Goal: Communication & Community: Answer question/provide support

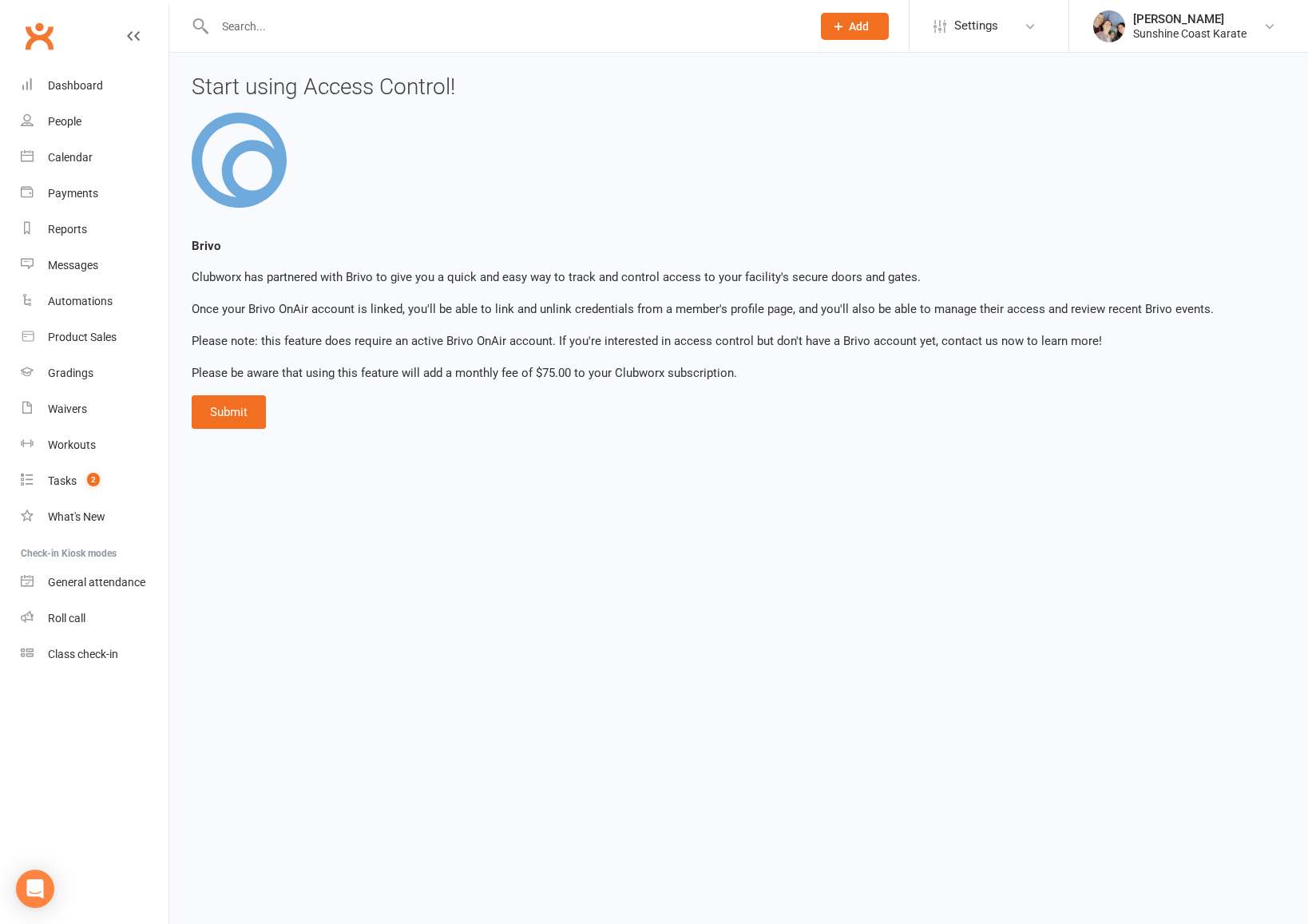
click at [360, 22] on input "text" at bounding box center [505, 27] width 590 height 23
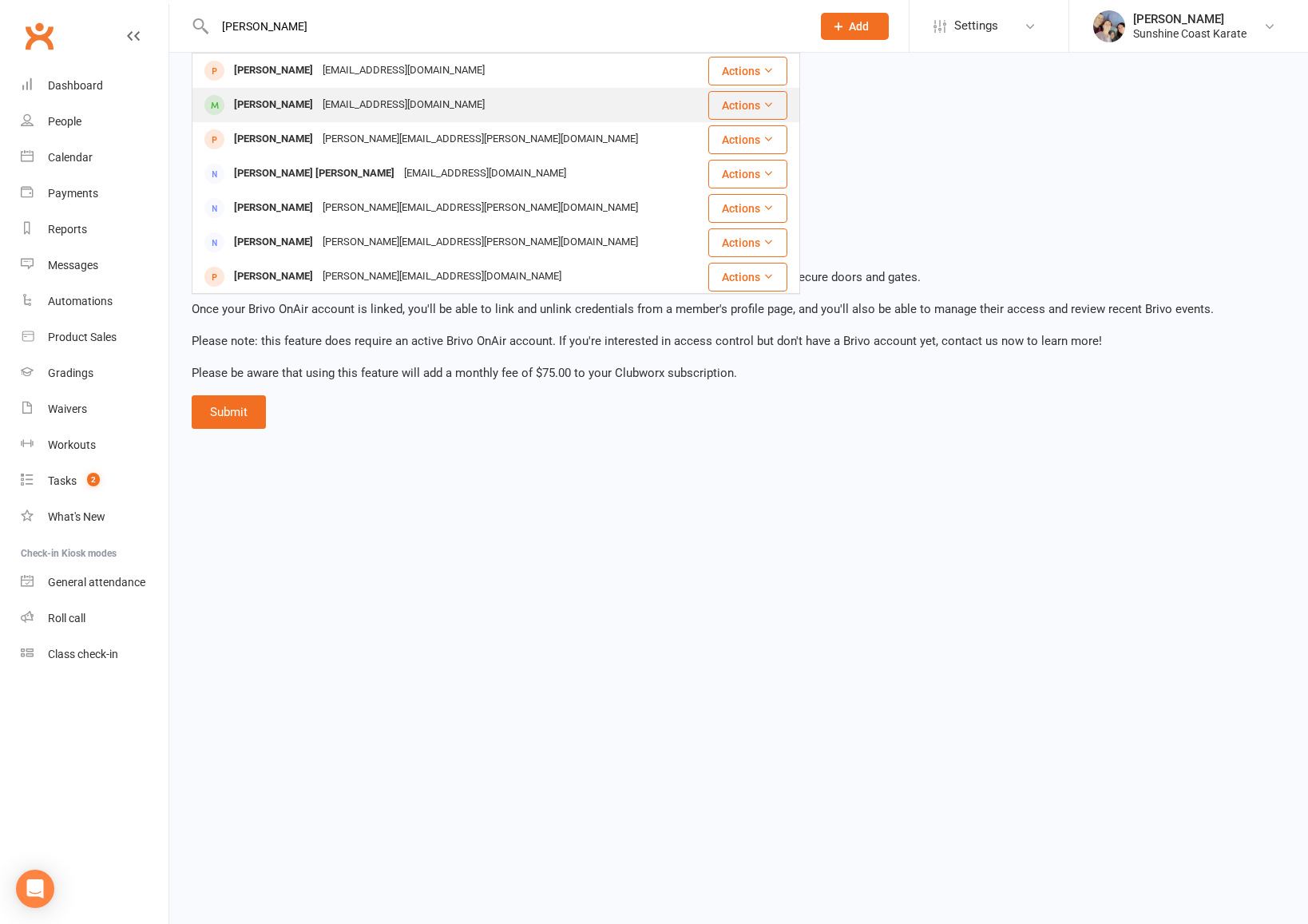
type input "[PERSON_NAME]"
click at [765, 110] on icon at bounding box center [769, 105] width 11 height 11
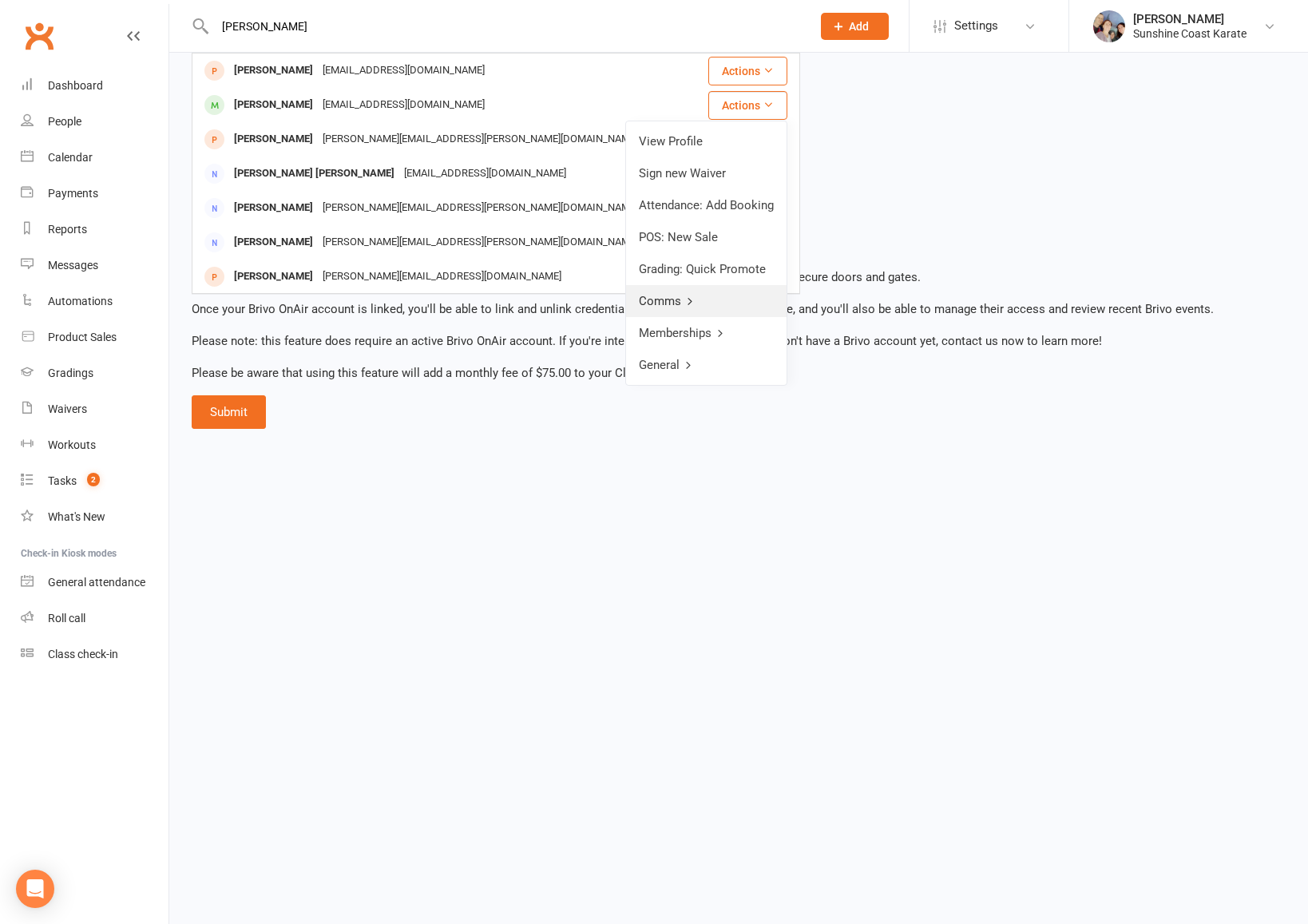
click at [695, 300] on icon at bounding box center [690, 301] width 11 height 11
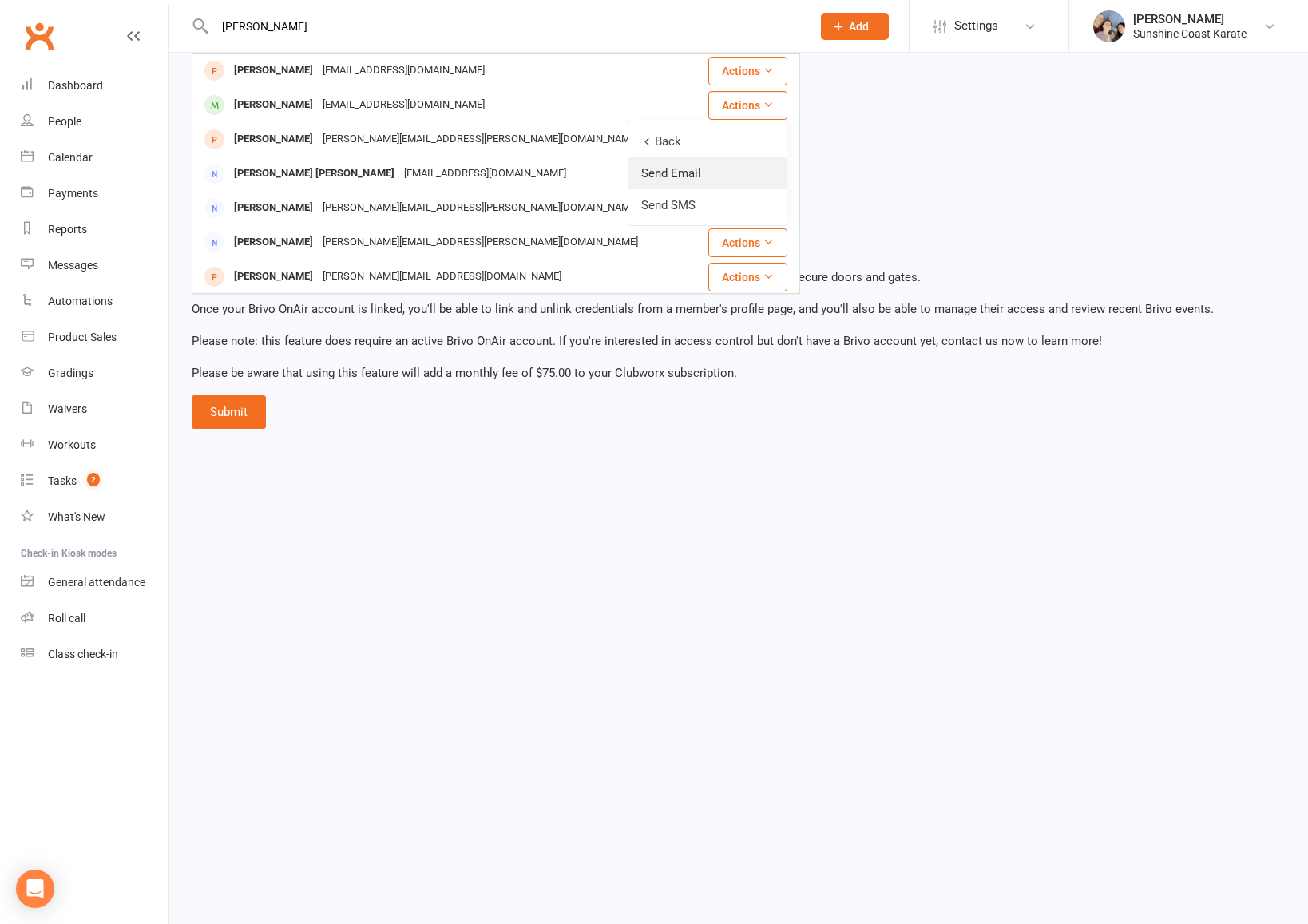
click at [697, 169] on link "Send Email" at bounding box center [707, 173] width 158 height 32
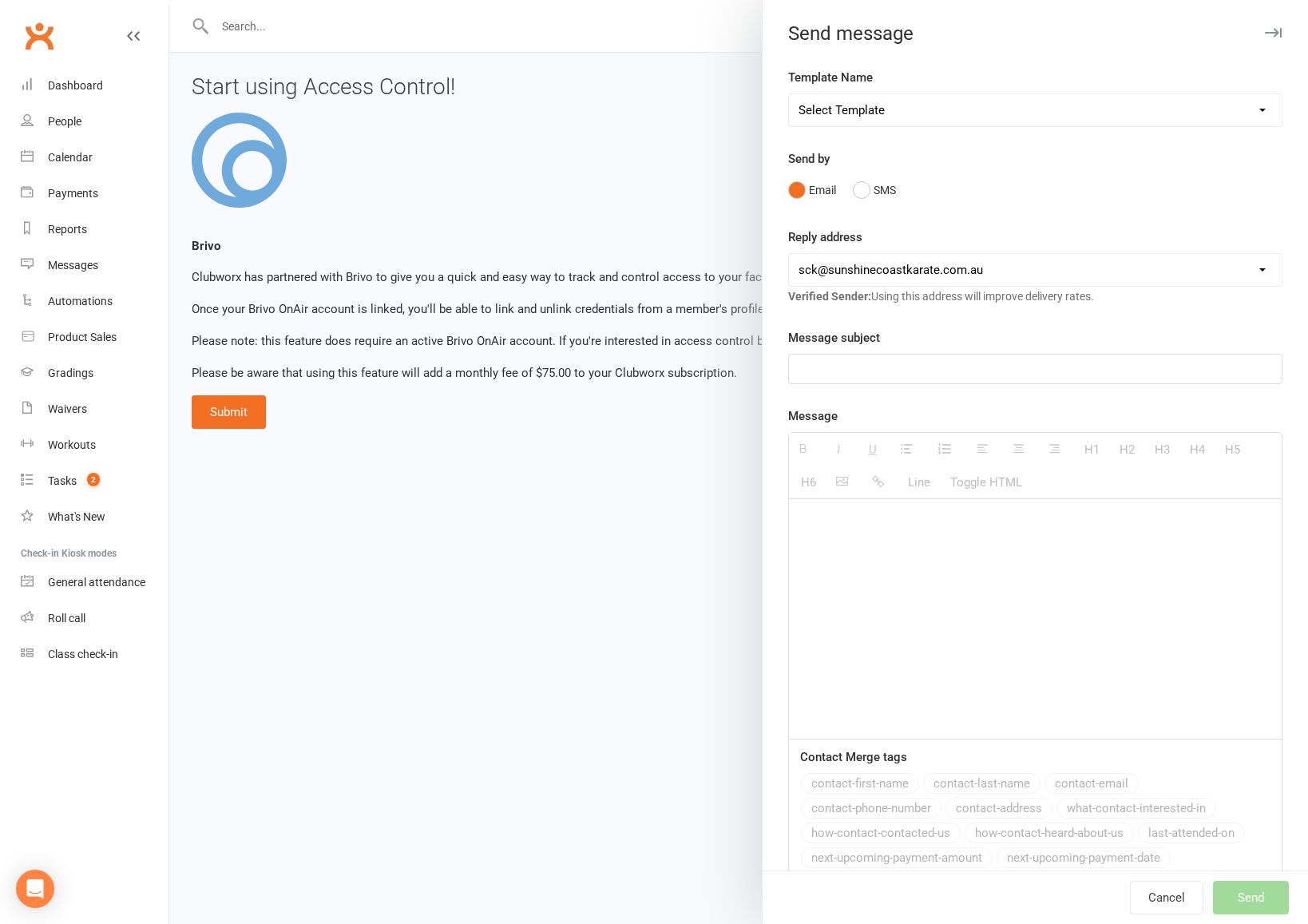
click at [839, 539] on div at bounding box center [1035, 618] width 493 height 239
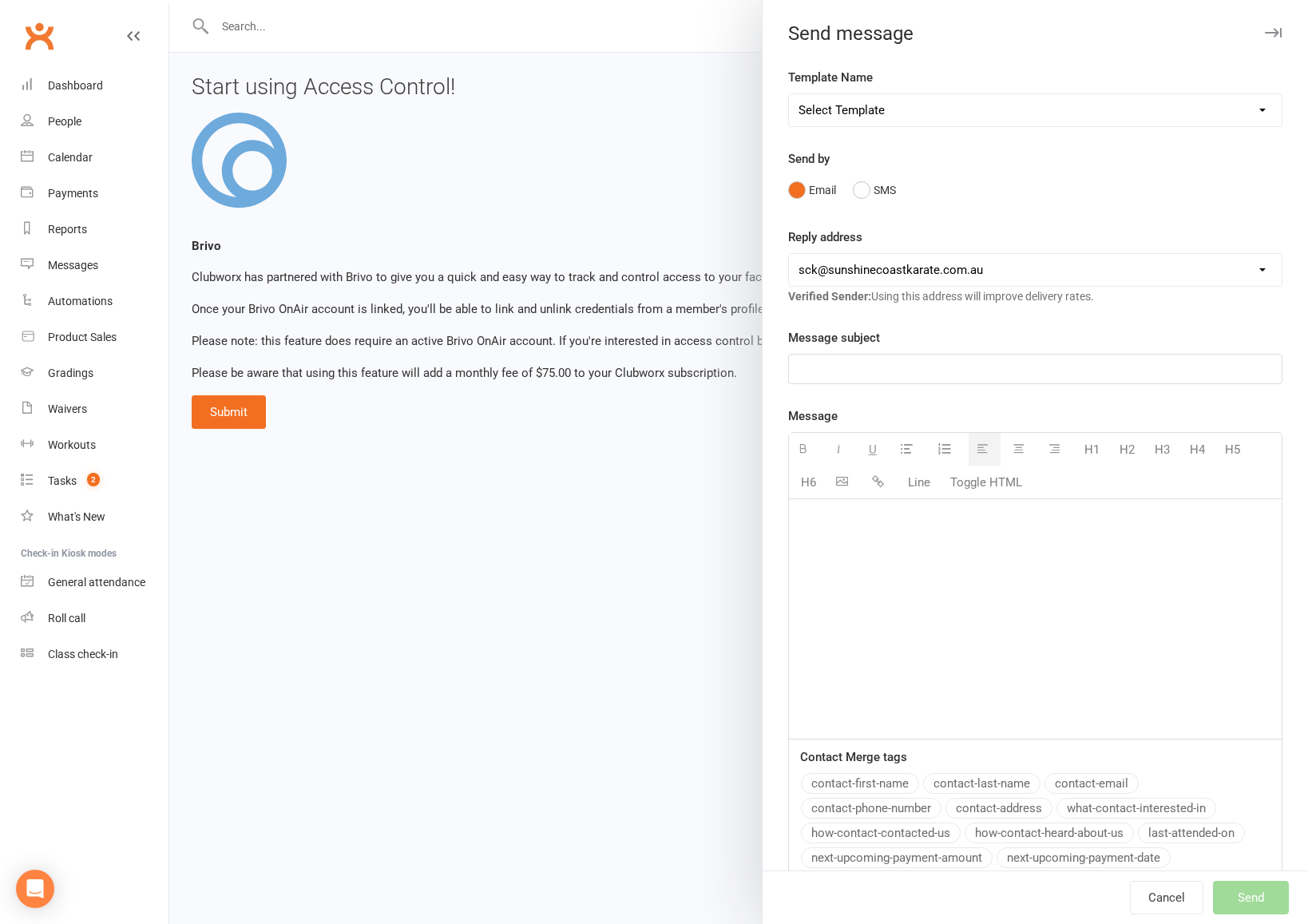
paste div
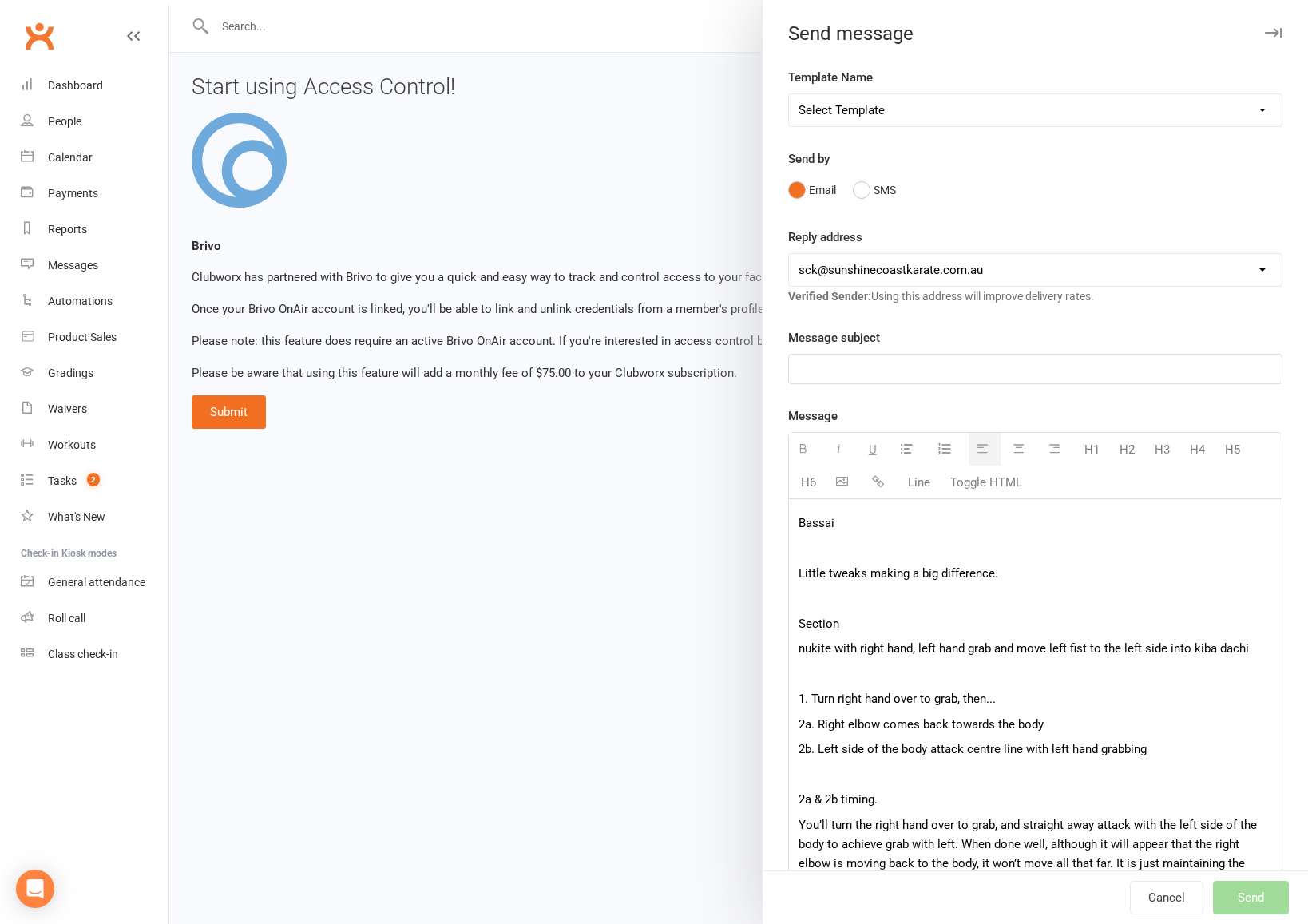
click at [802, 527] on p "Bassai" at bounding box center [1035, 523] width 473 height 19
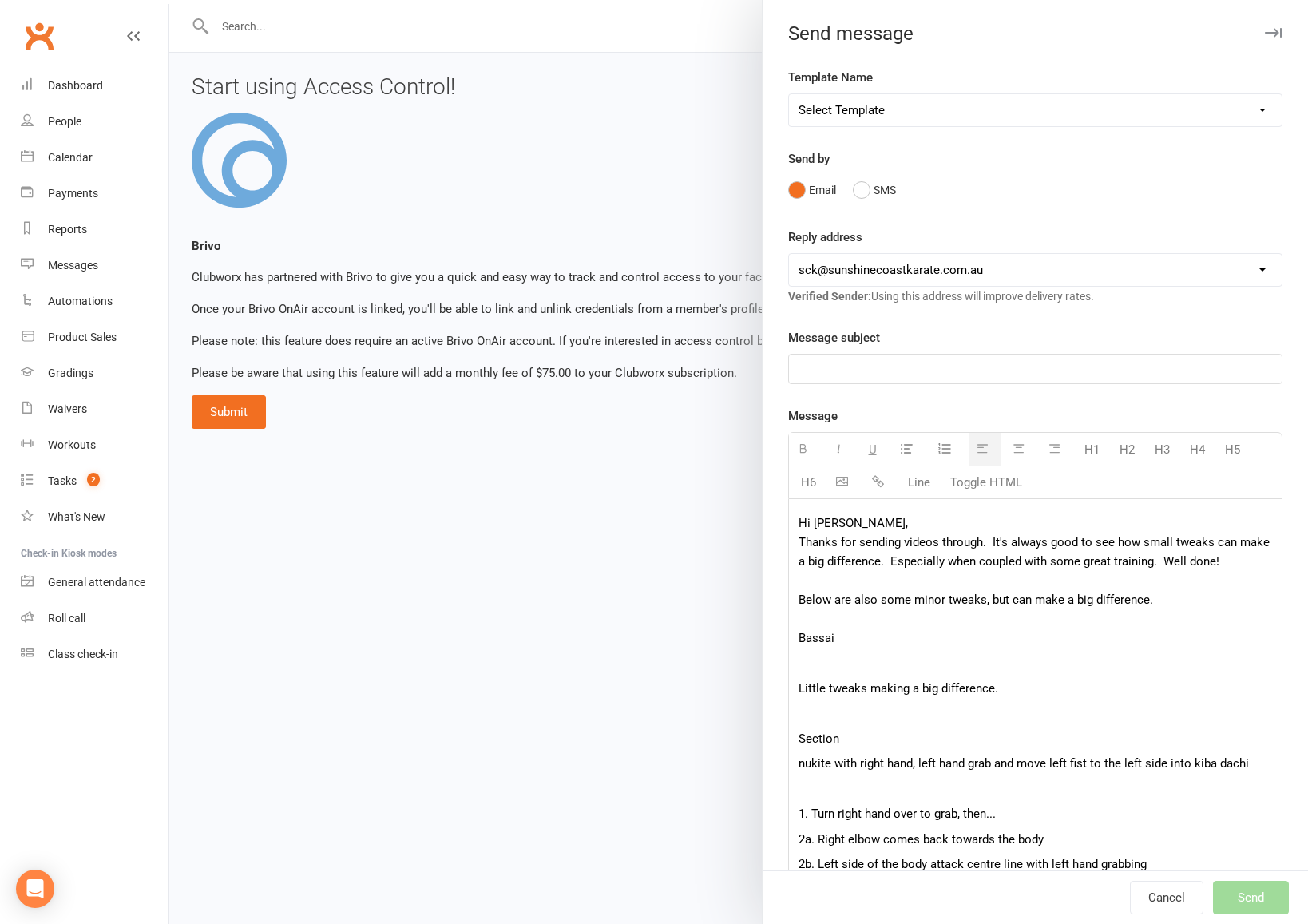
click at [799, 638] on p "Hi [PERSON_NAME], Thanks for sending videos through. It's always good to see ho…" at bounding box center [1035, 581] width 473 height 134
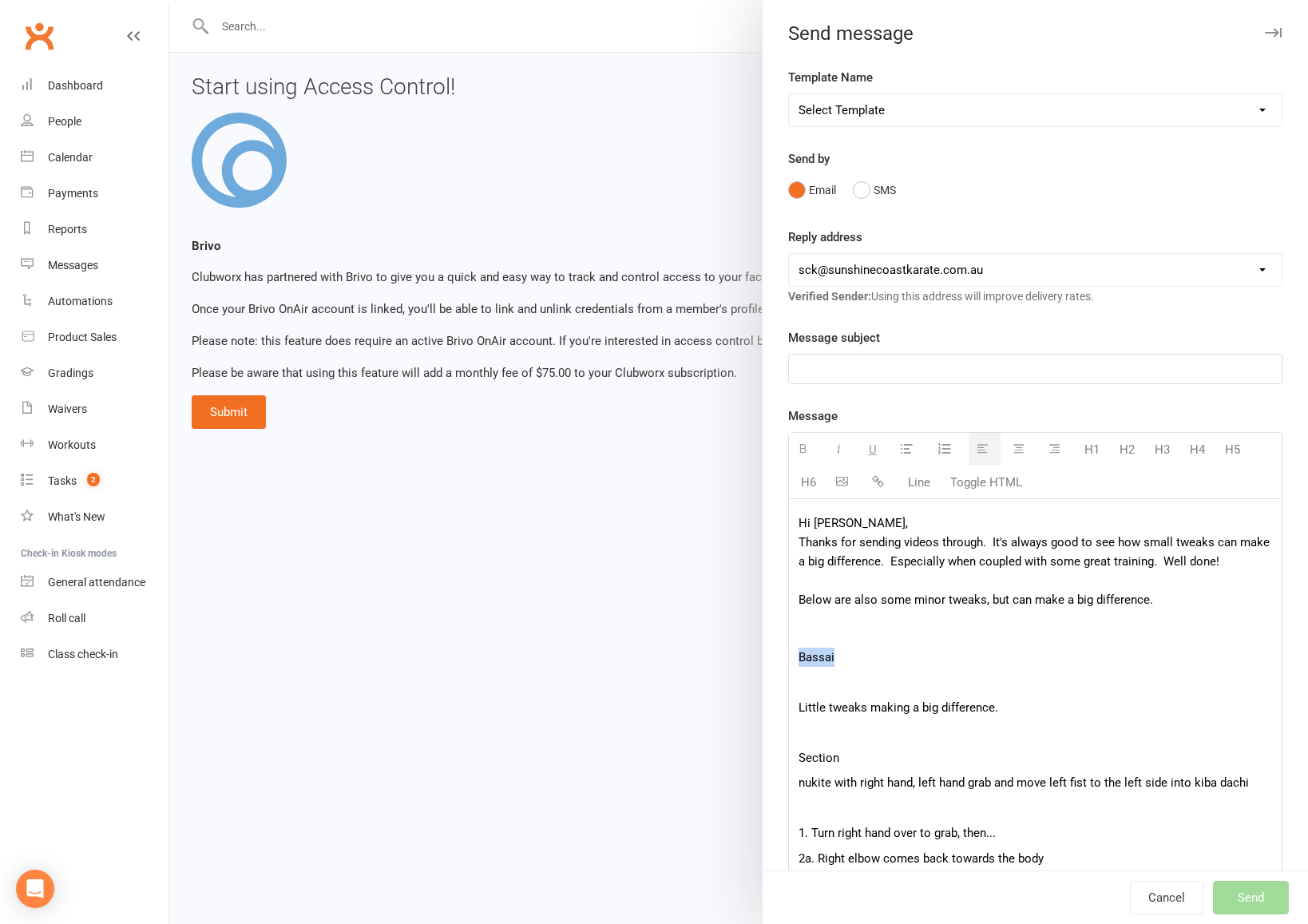
drag, startPoint x: 843, startPoint y: 654, endPoint x: 793, endPoint y: 655, distance: 50.0
click at [883, 706] on p "Little tweaks making a big difference." at bounding box center [1035, 708] width 473 height 19
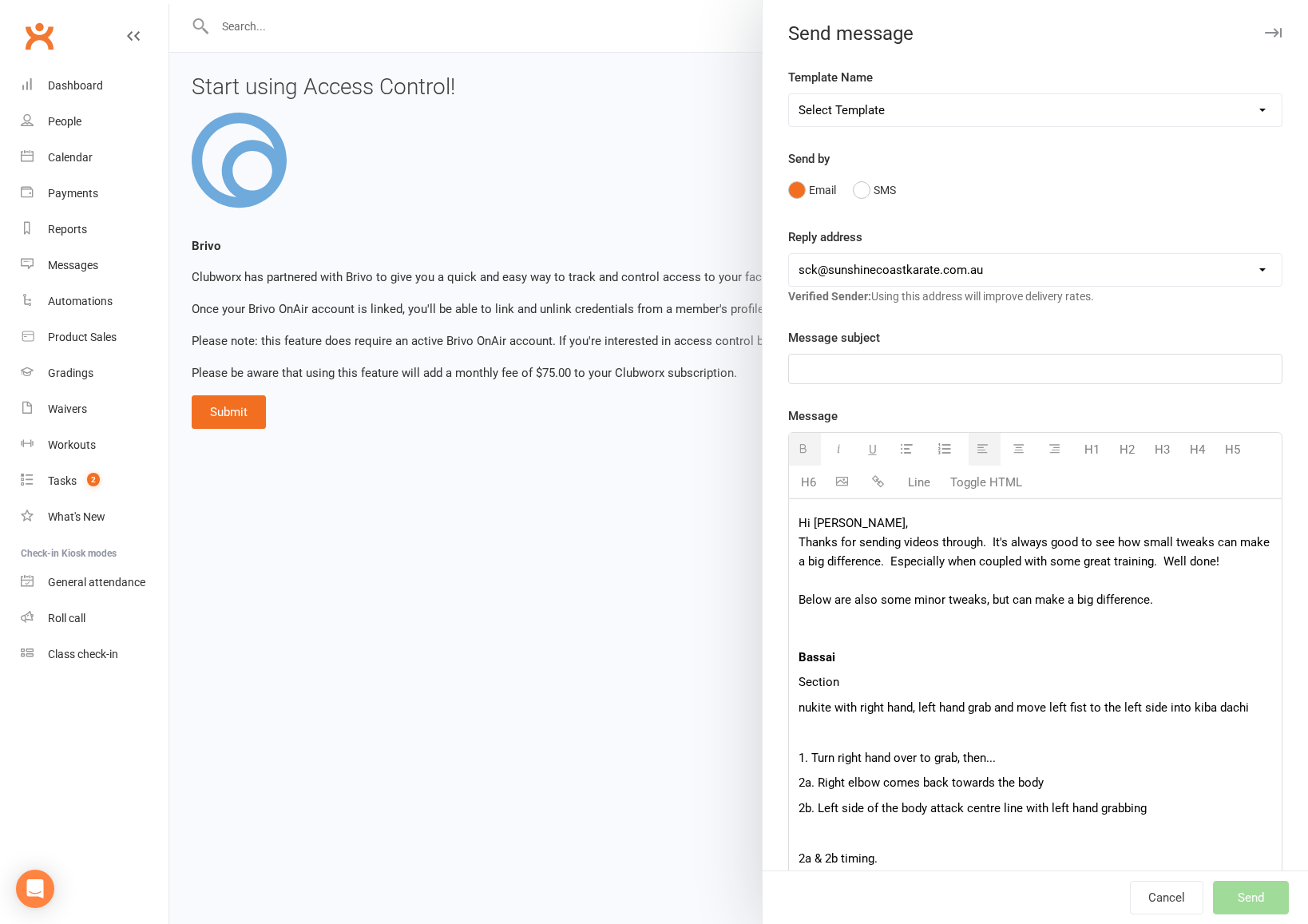
click at [798, 683] on p "Section" at bounding box center [1035, 682] width 473 height 19
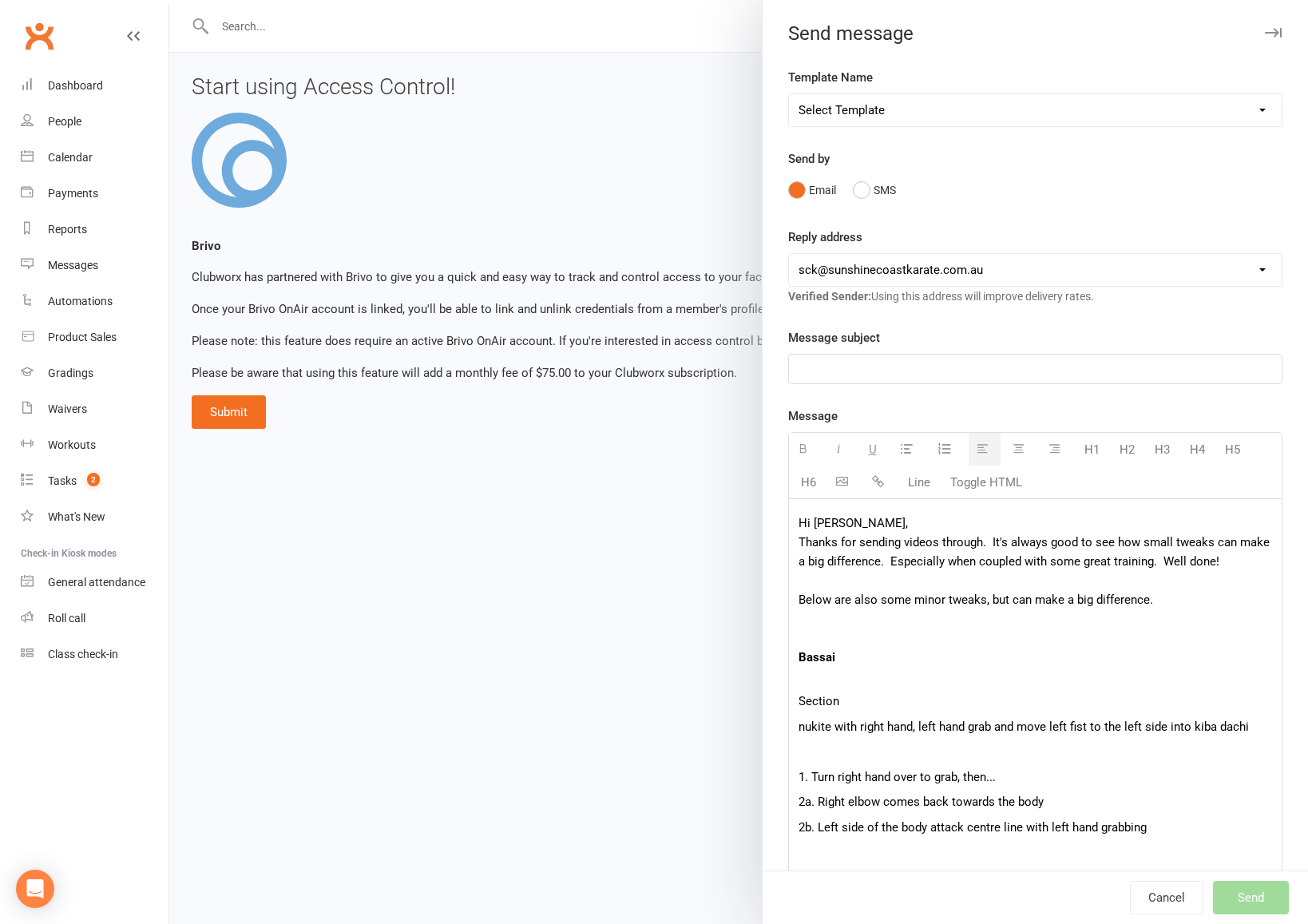
click at [798, 730] on p "nukite with right hand, left hand grab and move left fist to the left side into…" at bounding box center [1035, 726] width 473 height 19
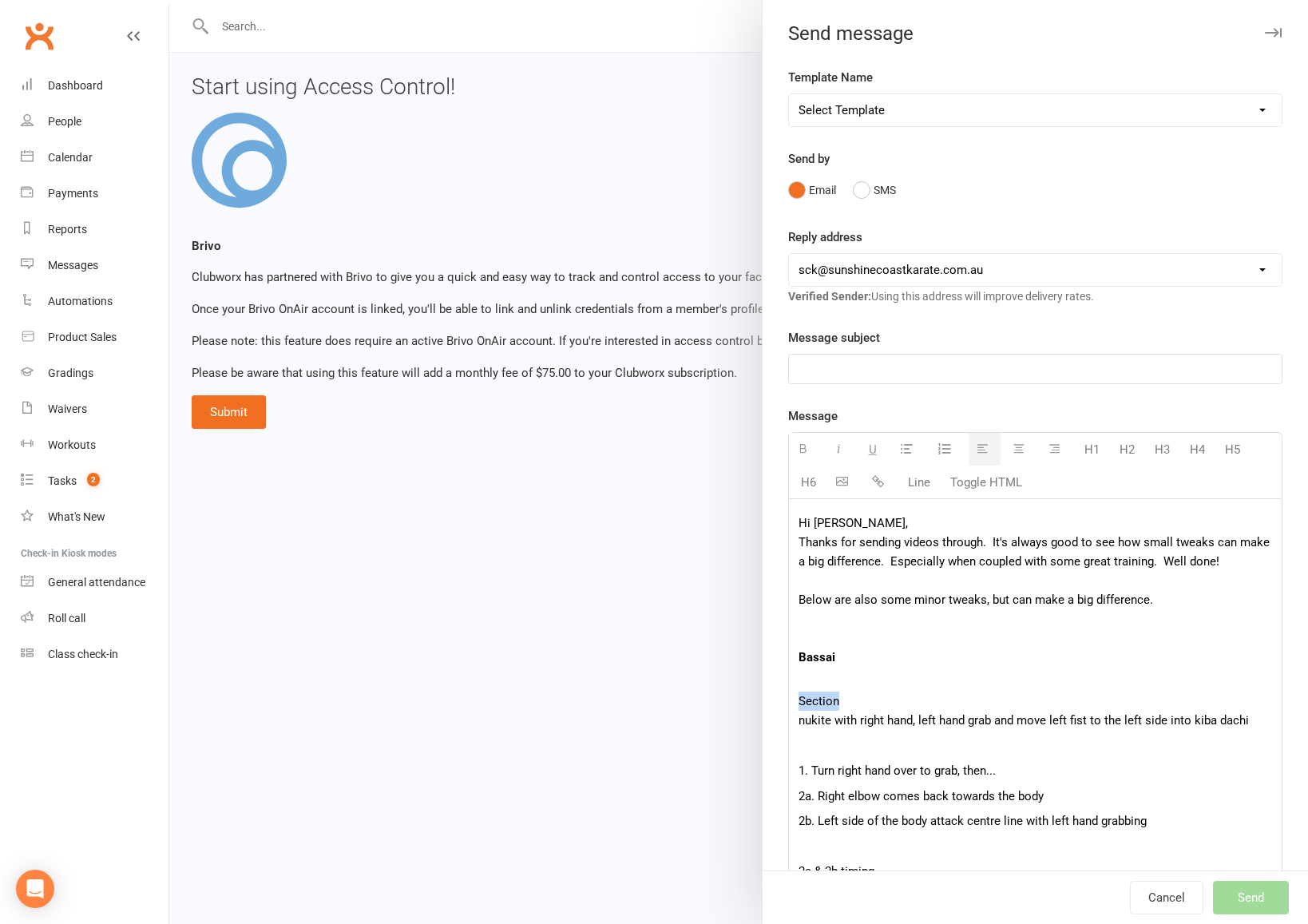
drag, startPoint x: 849, startPoint y: 704, endPoint x: 795, endPoint y: 704, distance: 54.0
click at [955, 761] on p "1. Turn right hand over to grab, then..." at bounding box center [1035, 771] width 473 height 19
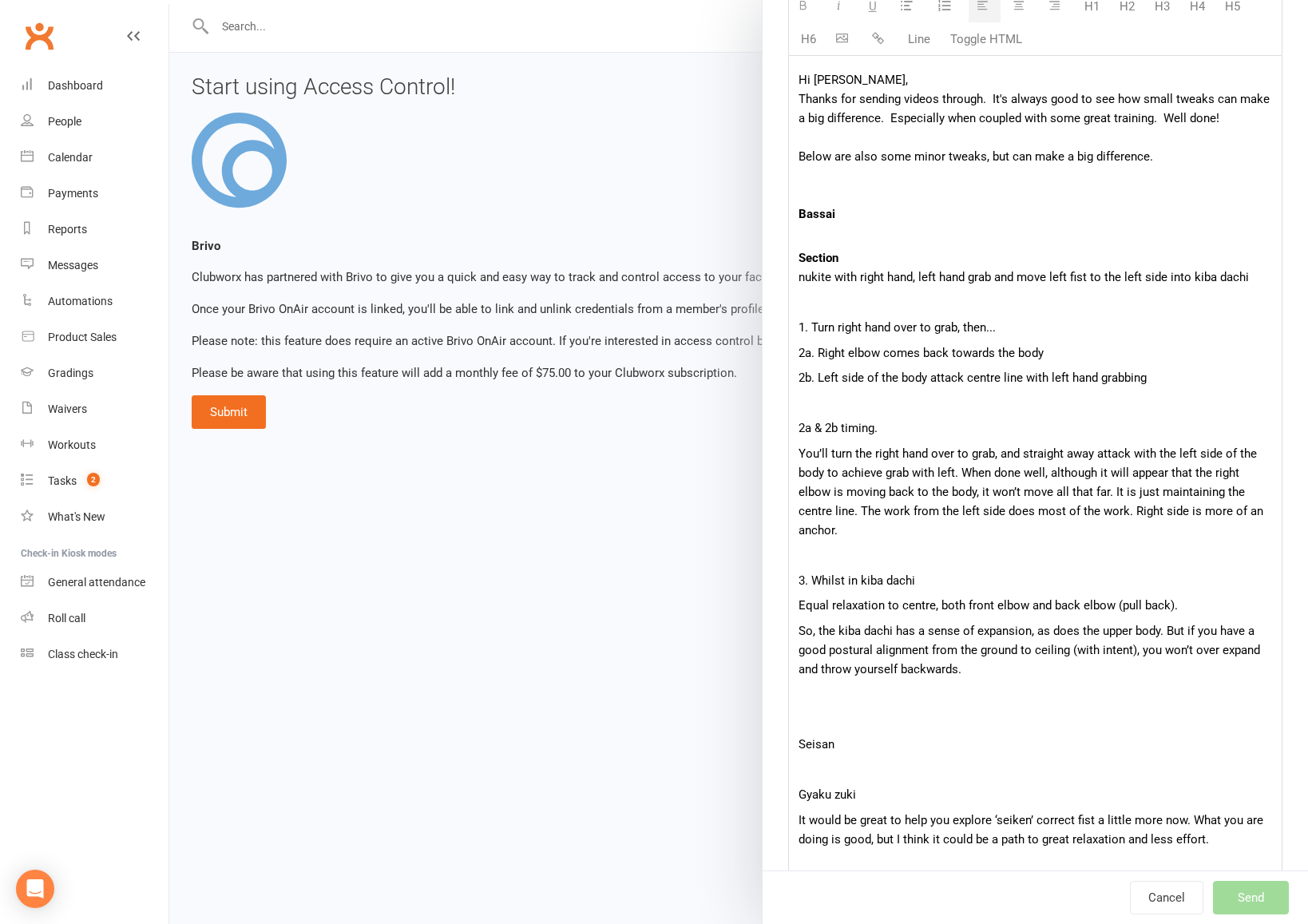
scroll to position [456, 0]
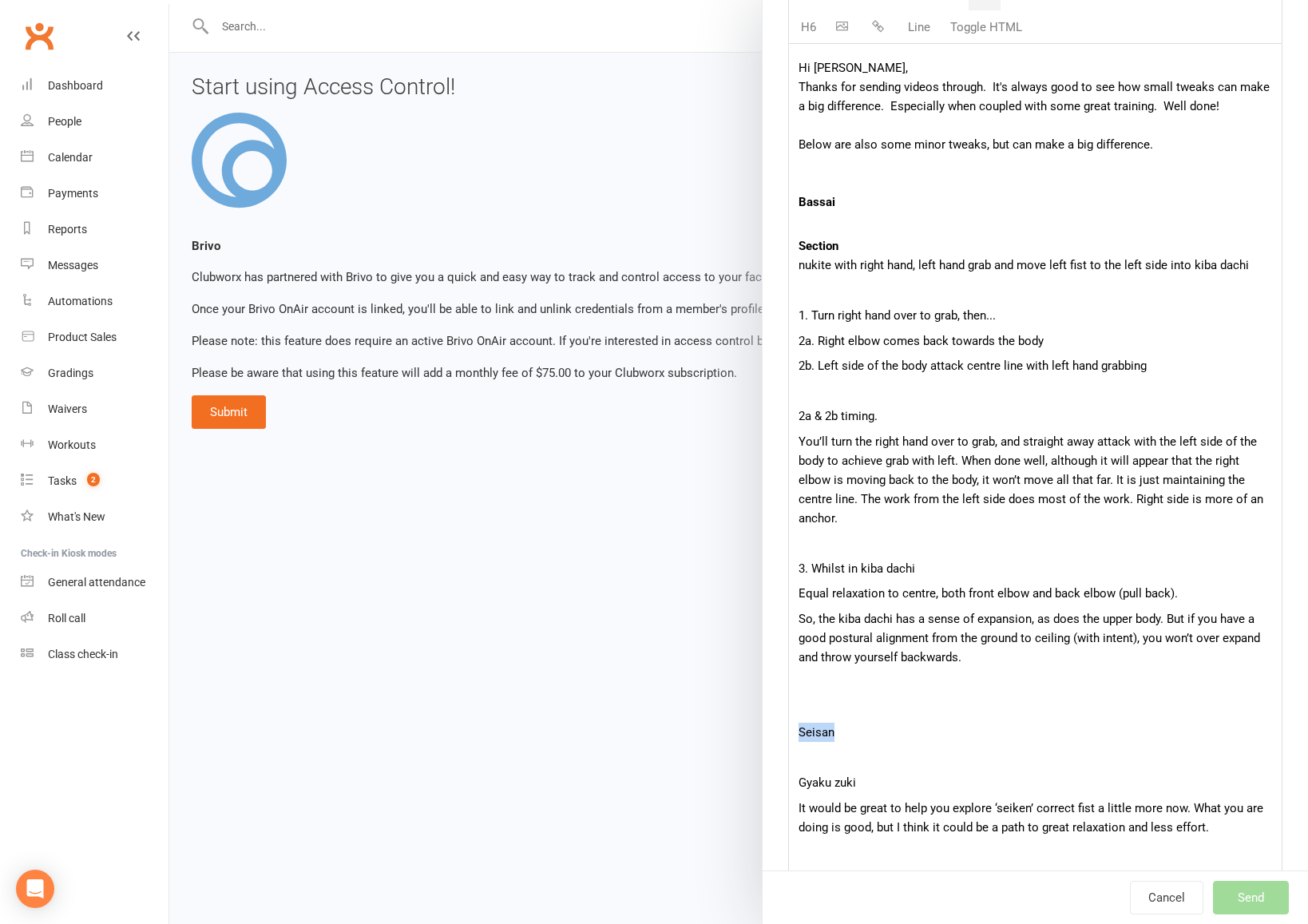
drag, startPoint x: 850, startPoint y: 711, endPoint x: 798, endPoint y: 713, distance: 52.0
click at [798, 722] on p "Seisan" at bounding box center [1035, 732] width 473 height 19
click at [809, 748] on div "Hi [PERSON_NAME], Thanks for sending videos through. It's always good to see ho…" at bounding box center [1035, 764] width 493 height 1441
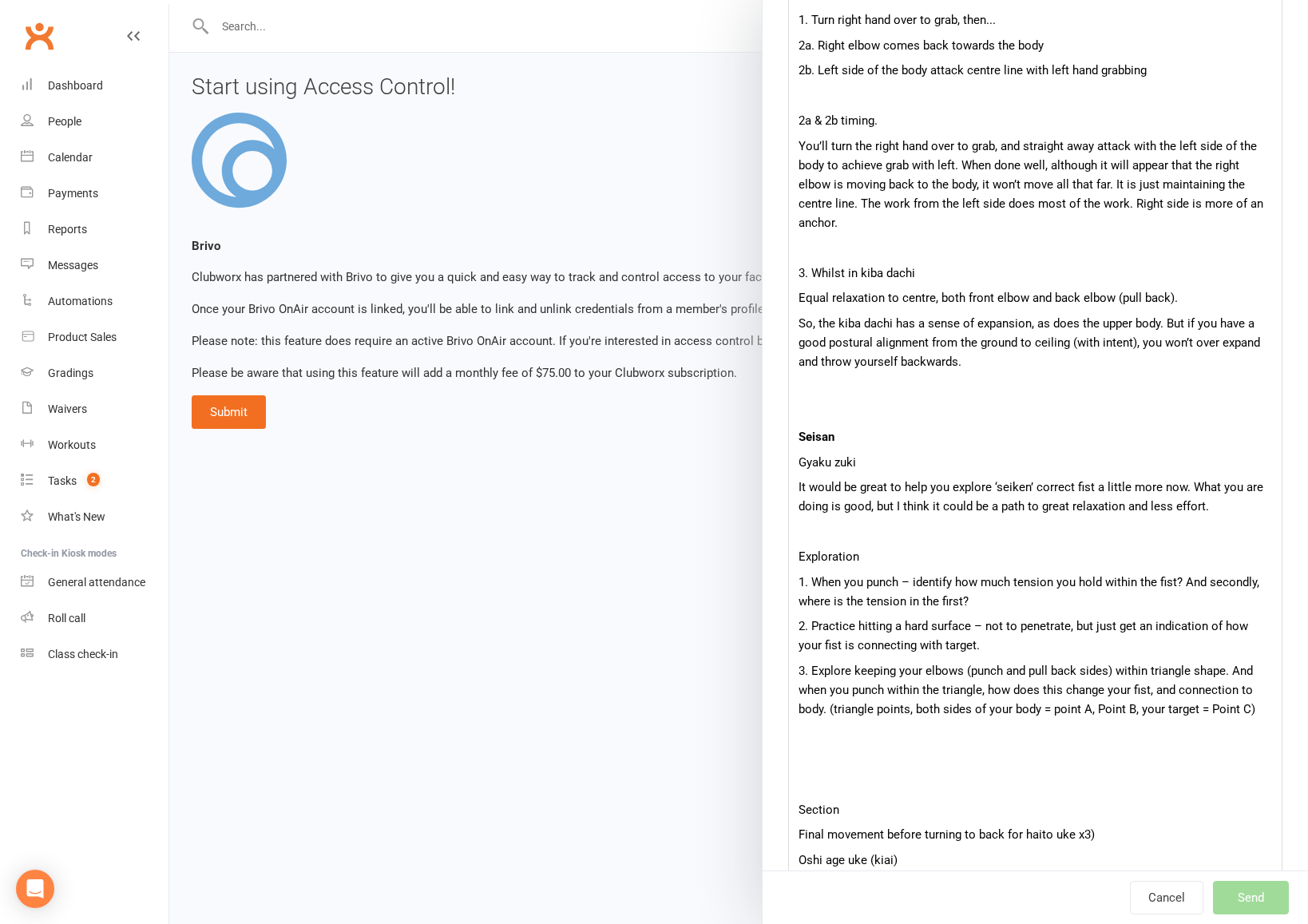
scroll to position [761, 0]
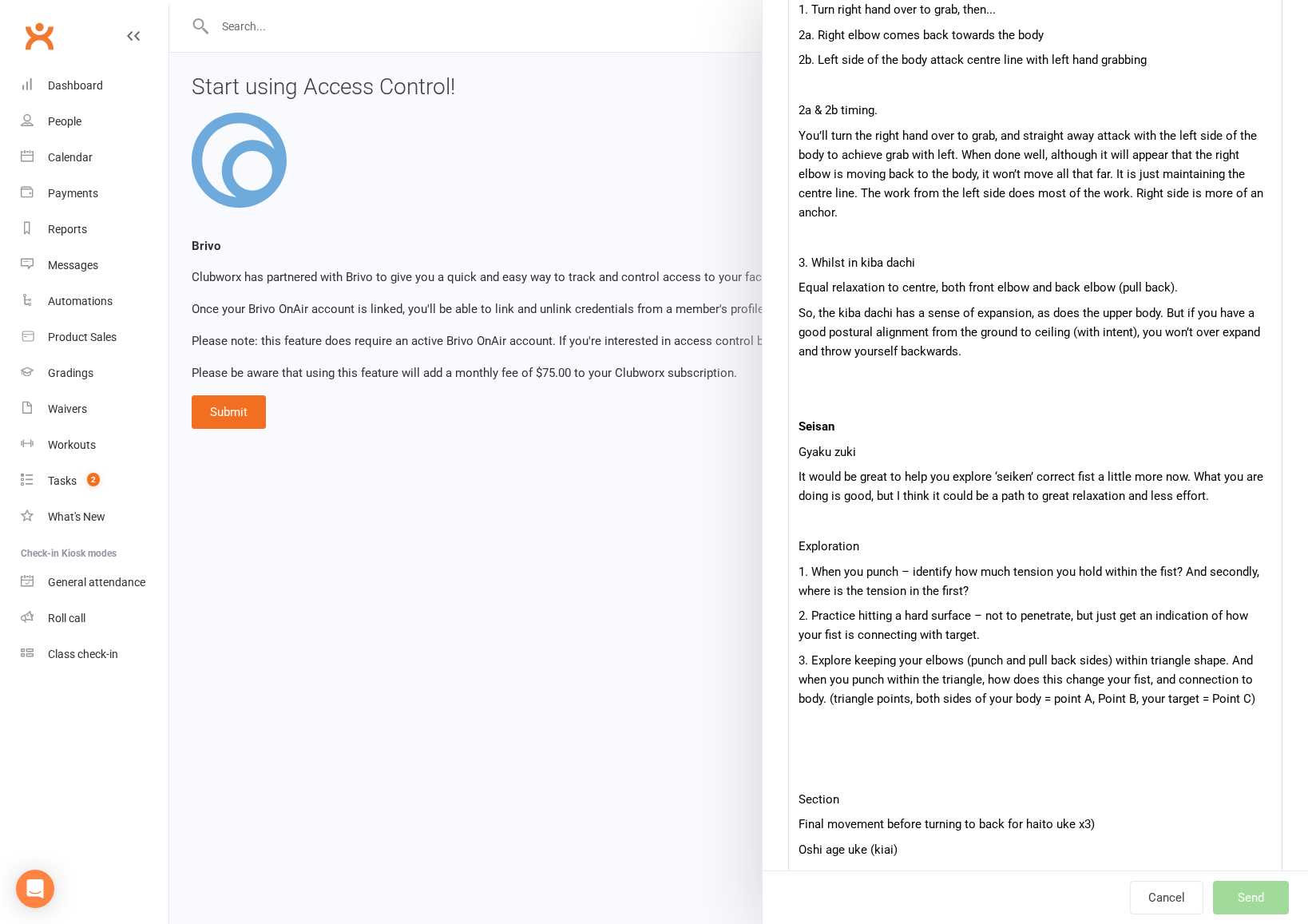
click at [860, 537] on p "Exploration" at bounding box center [1035, 547] width 473 height 19
drag, startPoint x: 917, startPoint y: 524, endPoint x: 794, endPoint y: 527, distance: 123.0
click at [794, 527] on div "Hi [PERSON_NAME], Thanks for sending videos through. It's always good to see ho…" at bounding box center [1035, 446] width 493 height 1416
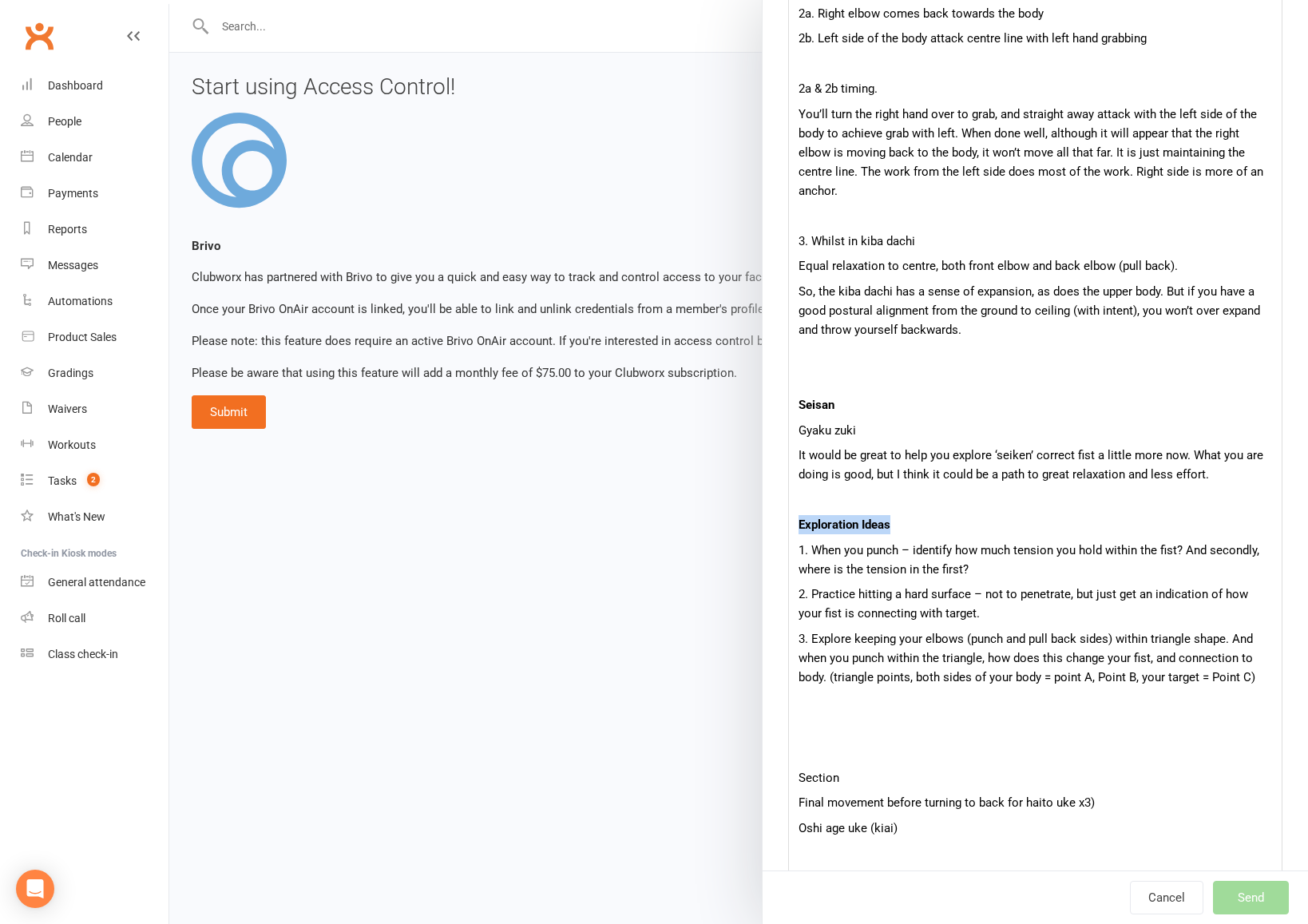
scroll to position [788, 0]
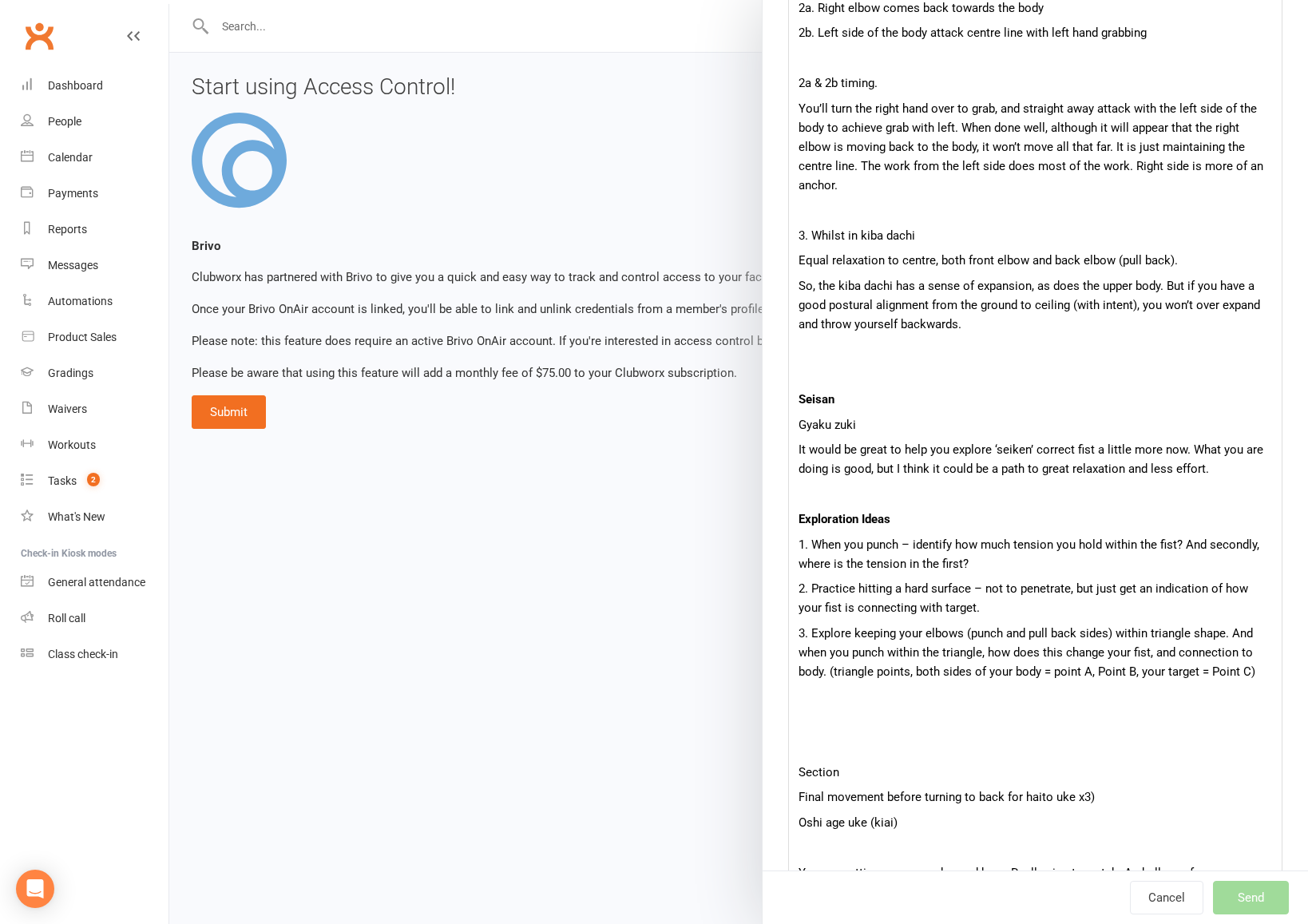
click at [952, 551] on p "1. When you punch – identify how much tension you hold within the fist? And sec…" at bounding box center [1035, 555] width 473 height 39
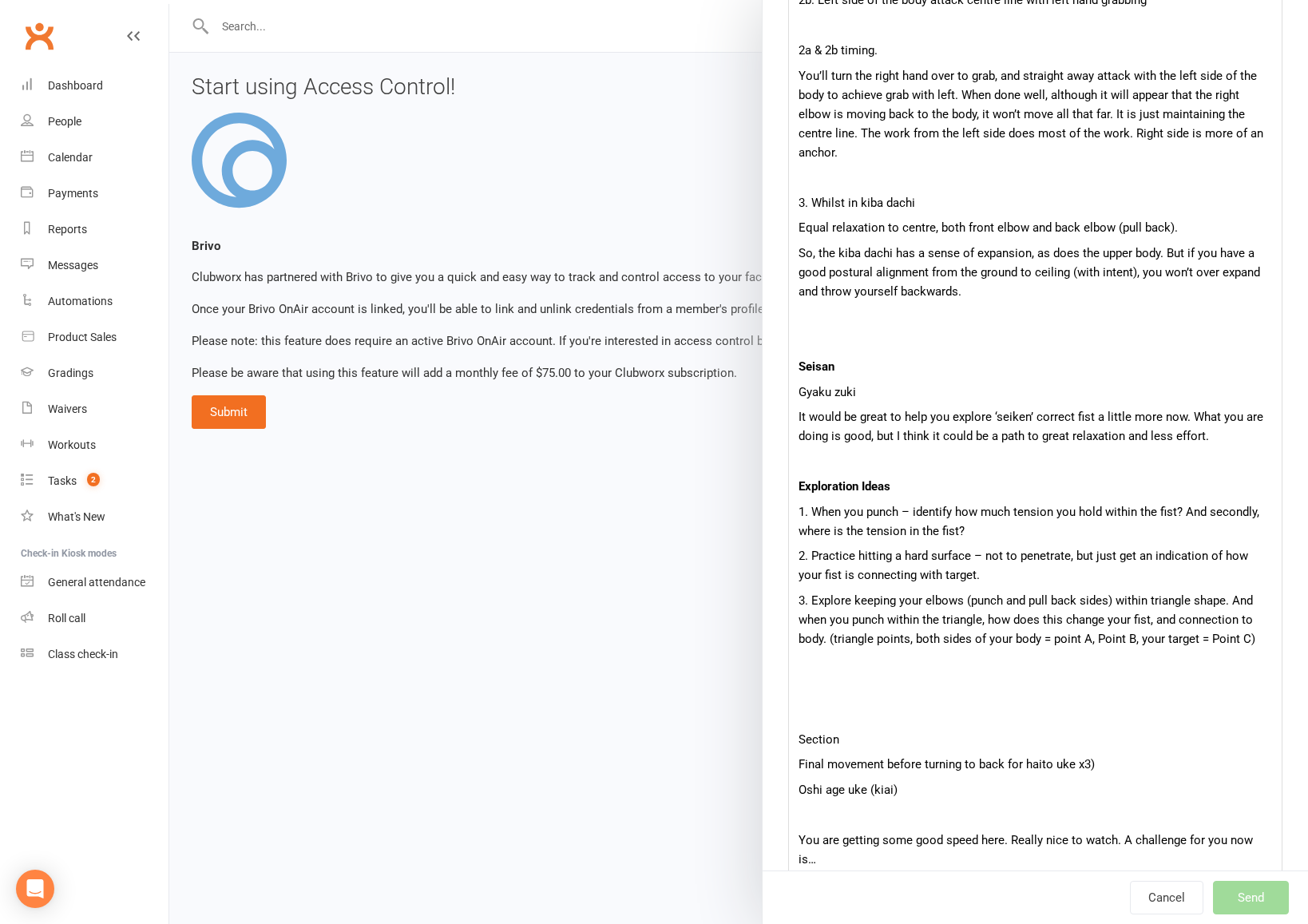
scroll to position [823, 0]
click at [970, 556] on p "2. Practice hitting a hard surface – not to penetrate, but just get an indicati…" at bounding box center [1035, 563] width 473 height 39
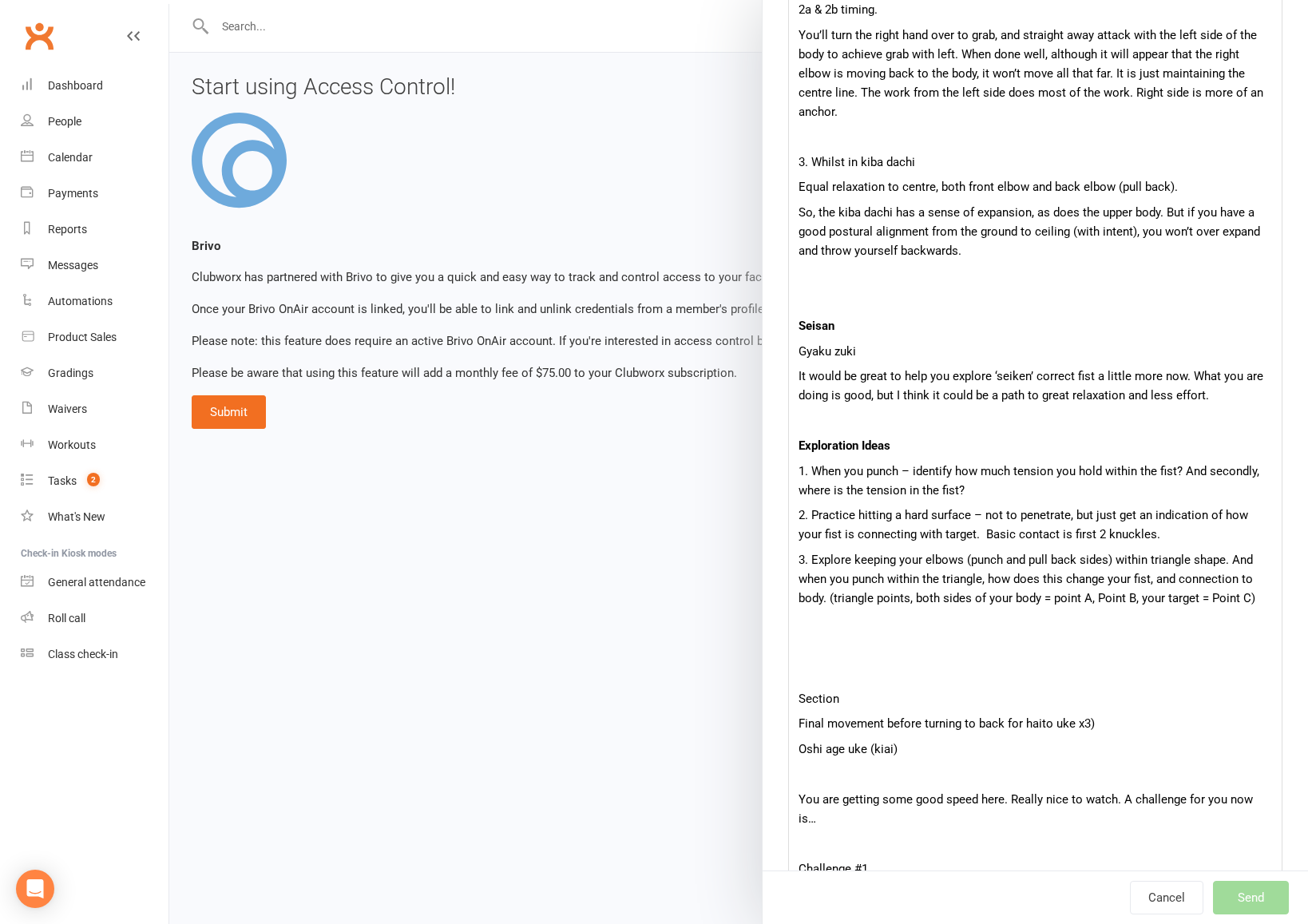
scroll to position [863, 0]
click at [817, 663] on p at bounding box center [1035, 672] width 473 height 19
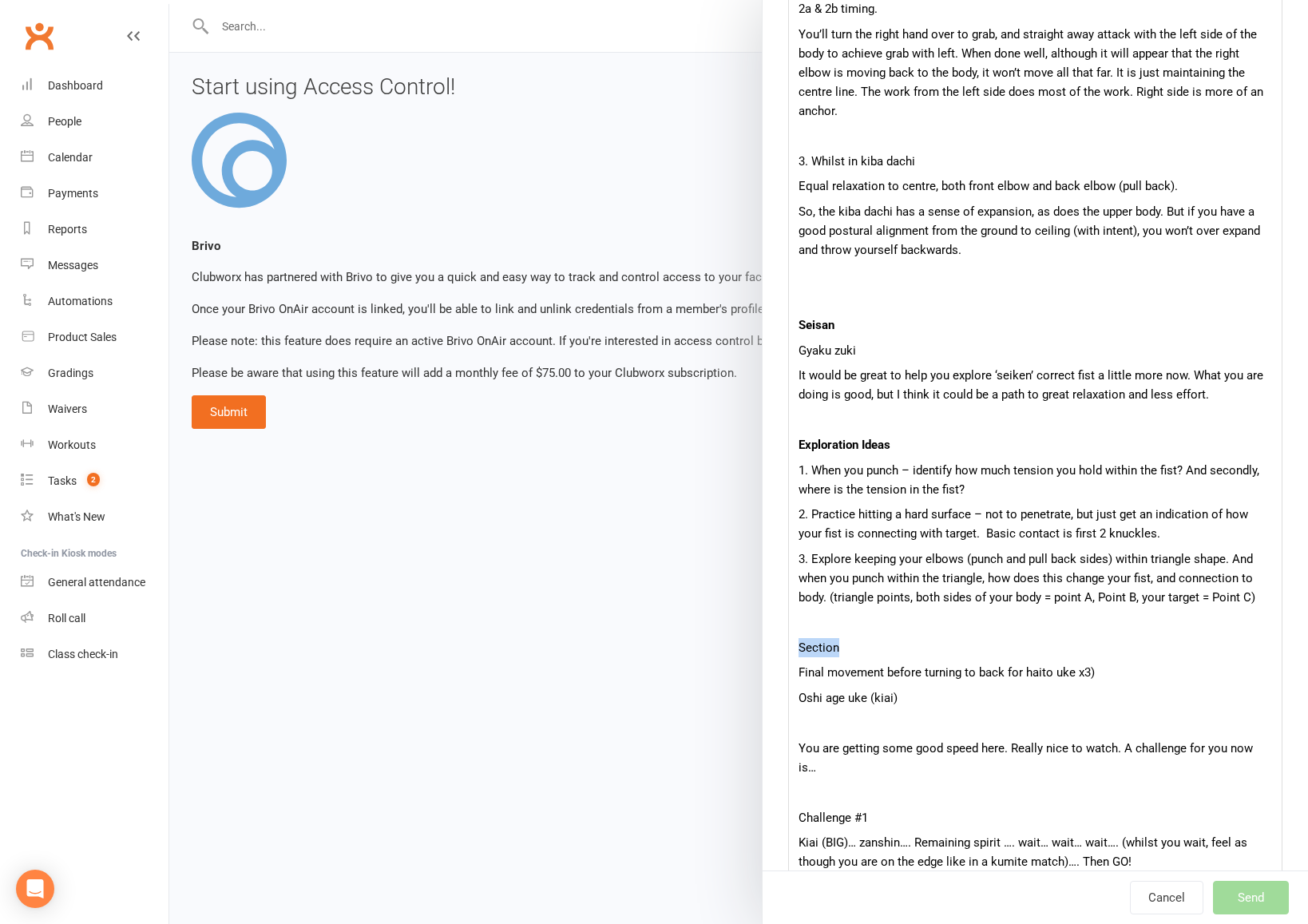
drag, startPoint x: 844, startPoint y: 622, endPoint x: 794, endPoint y: 625, distance: 50.1
click at [794, 625] on div "Hi [PERSON_NAME], Thanks for sending videos through. It's always good to see ho…" at bounding box center [1035, 319] width 493 height 1366
click at [799, 663] on p "Final movement before turning to back for haito uke x3)" at bounding box center [1035, 672] width 473 height 19
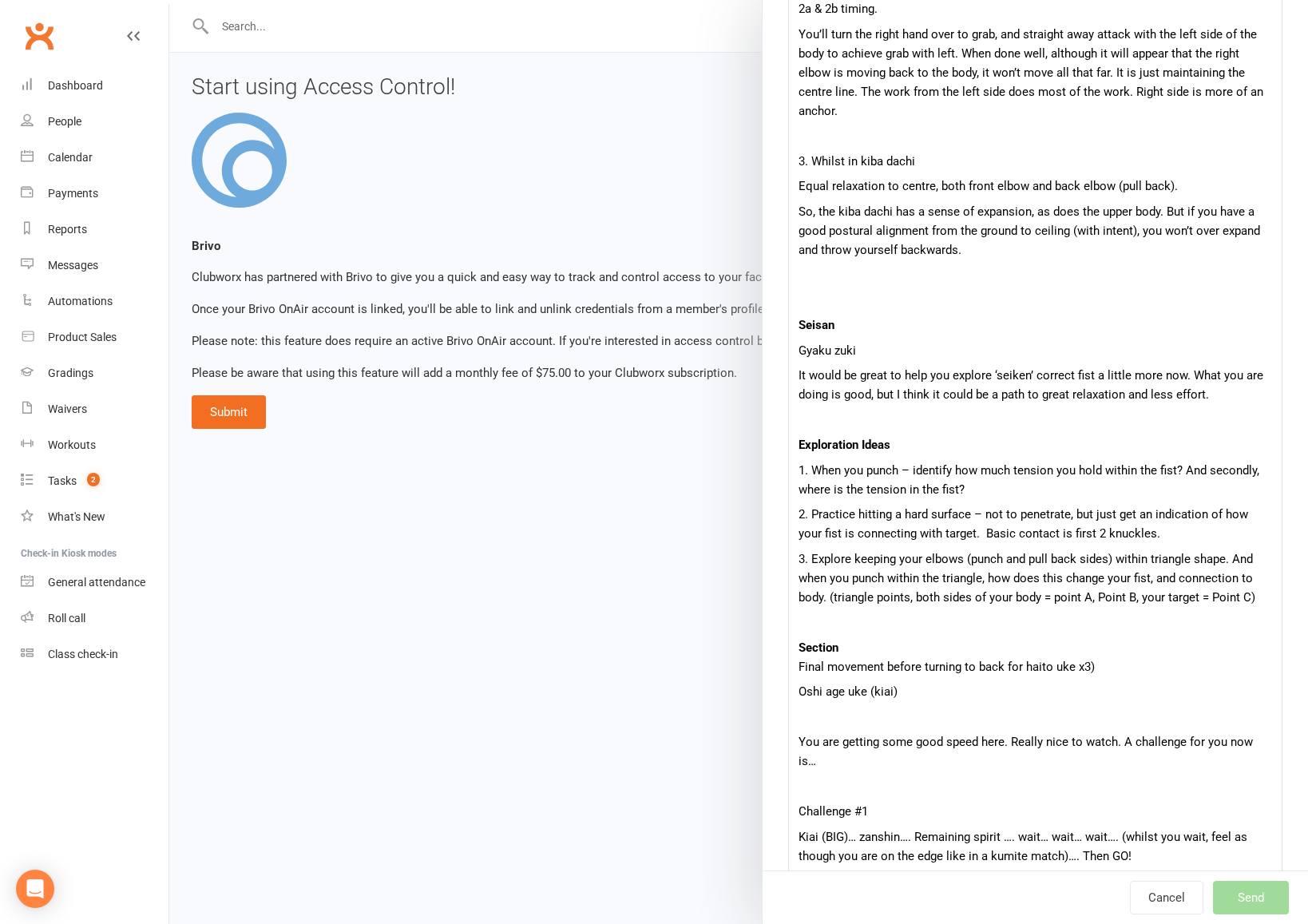
click at [799, 682] on p "Oshi age uke (kiai)" at bounding box center [1035, 692] width 473 height 19
drag, startPoint x: 914, startPoint y: 672, endPoint x: 795, endPoint y: 673, distance: 119.0
click at [795, 673] on div "Hi [PERSON_NAME], Thanks for sending videos through. It's always good to see ho…" at bounding box center [1035, 316] width 493 height 1359
click at [885, 660] on span "Final movement before turning to back for haito uke x3)" at bounding box center [946, 667] width 296 height 15
click at [830, 707] on p at bounding box center [1035, 717] width 473 height 19
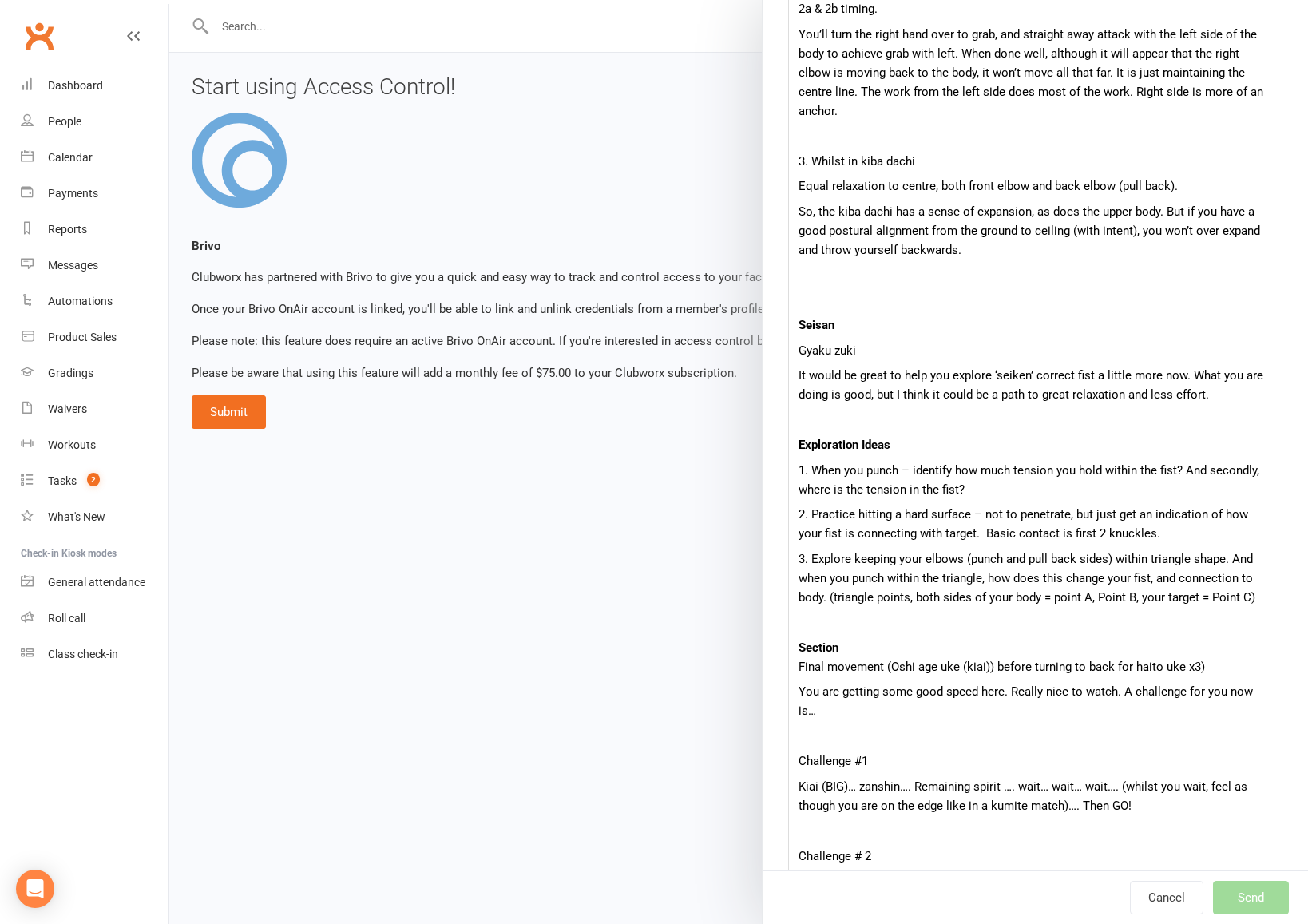
click at [840, 726] on p at bounding box center [1035, 736] width 473 height 19
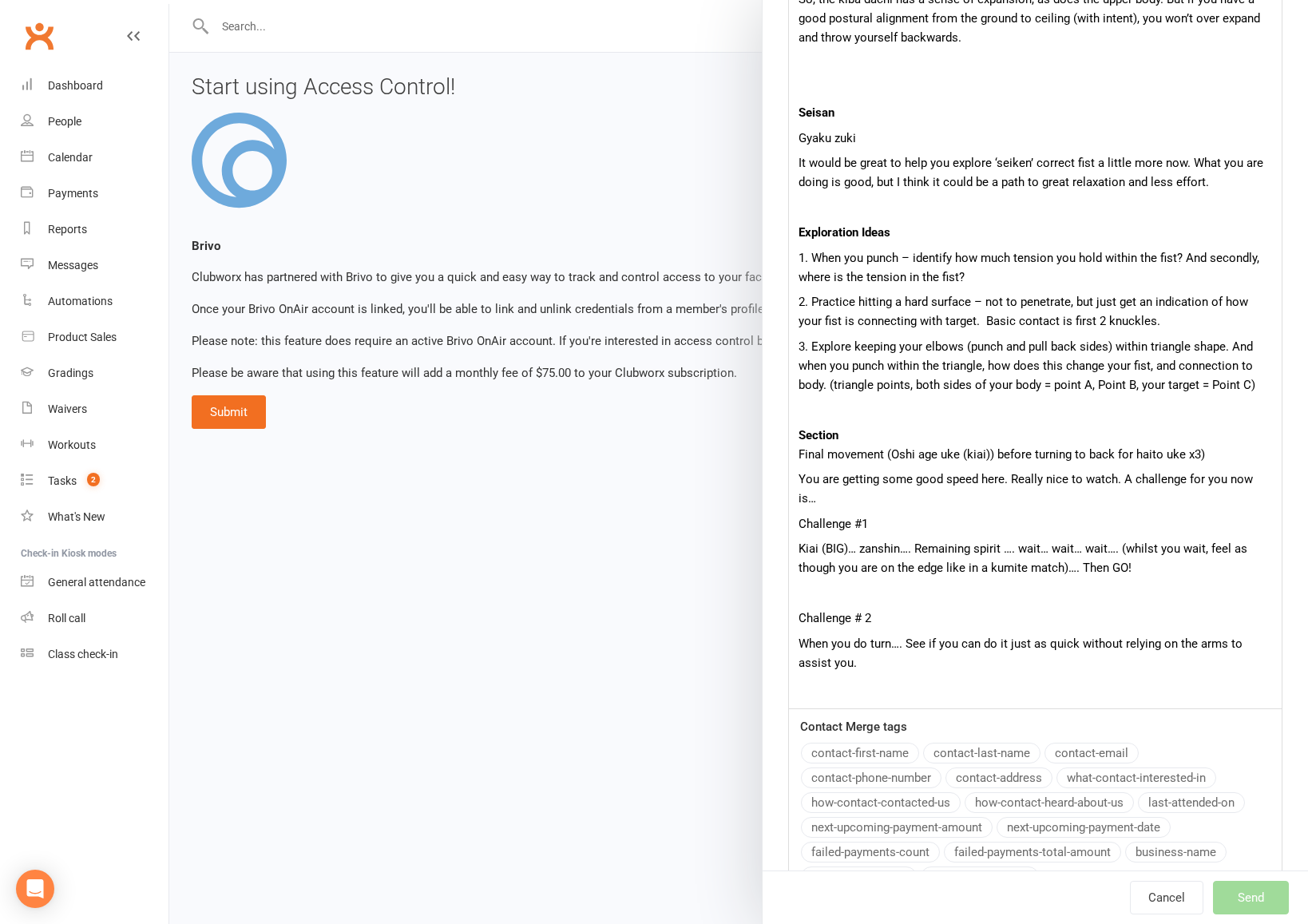
scroll to position [1076, 0]
click at [842, 632] on p "When you do turn…. See if you can do it just as quick without relying on the ar…" at bounding box center [1035, 651] width 473 height 39
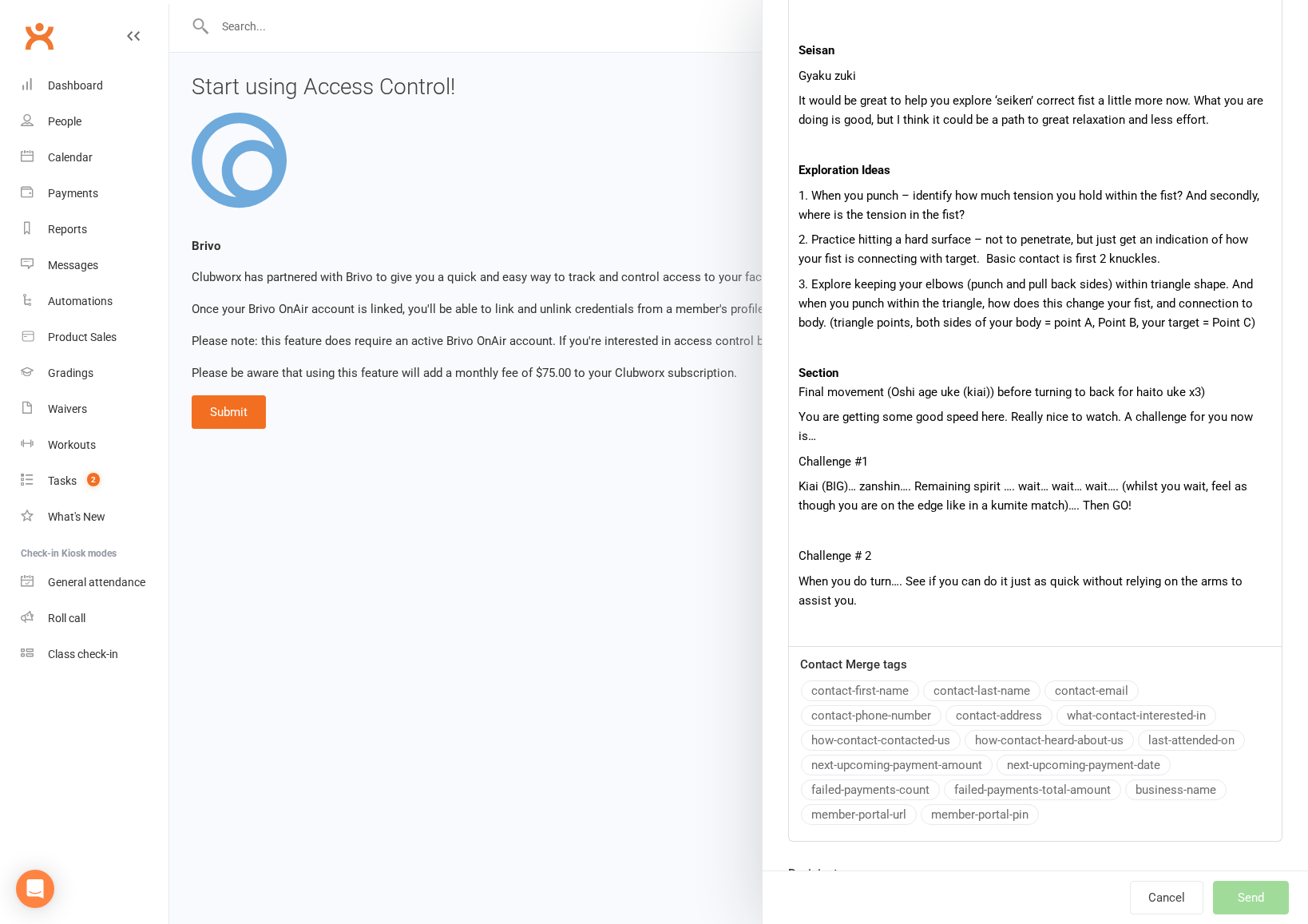
scroll to position [1146, 0]
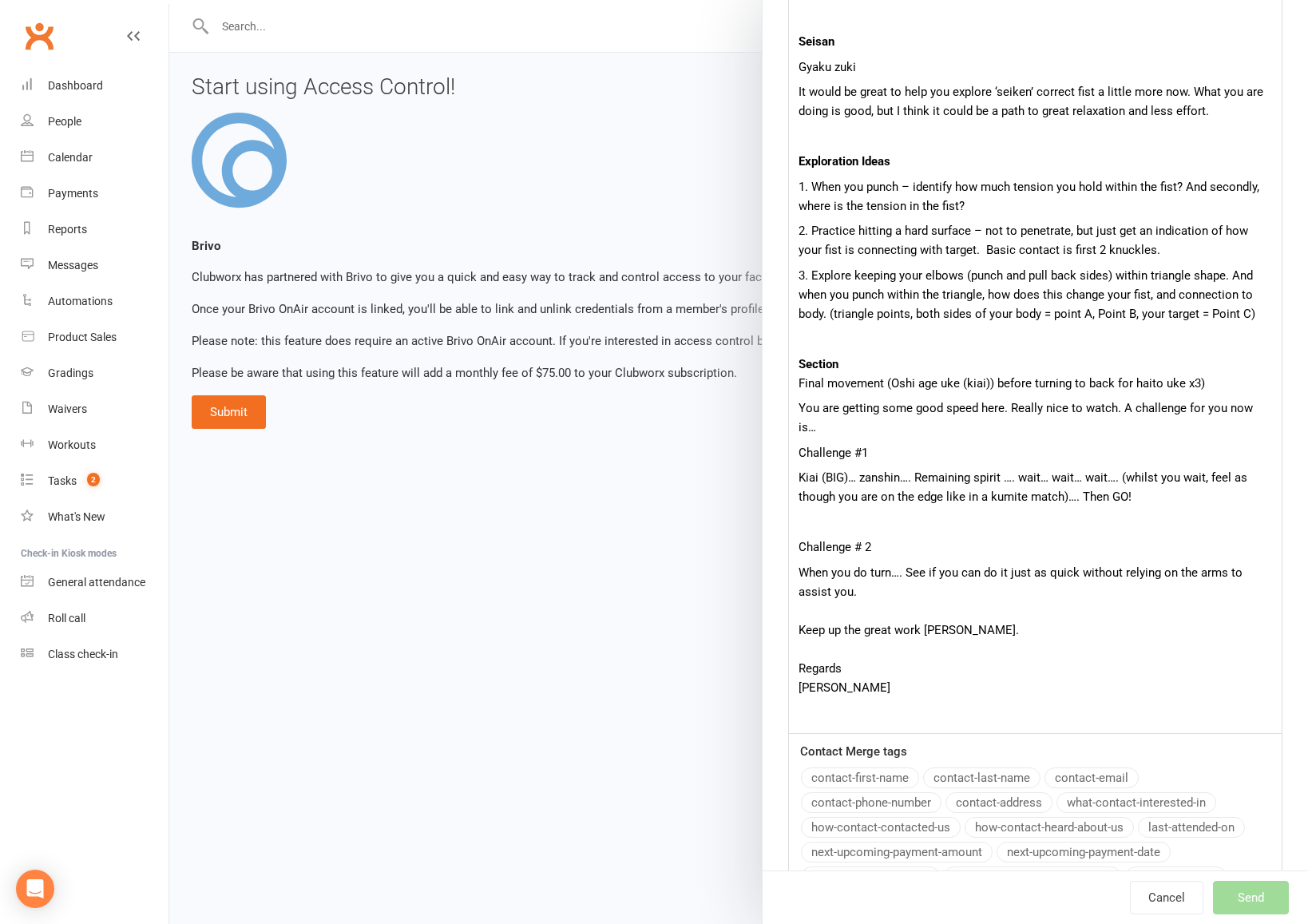
click at [1107, 613] on p "When you do turn…. See if you can do it just as quick without relying on the ar…" at bounding box center [1035, 630] width 473 height 134
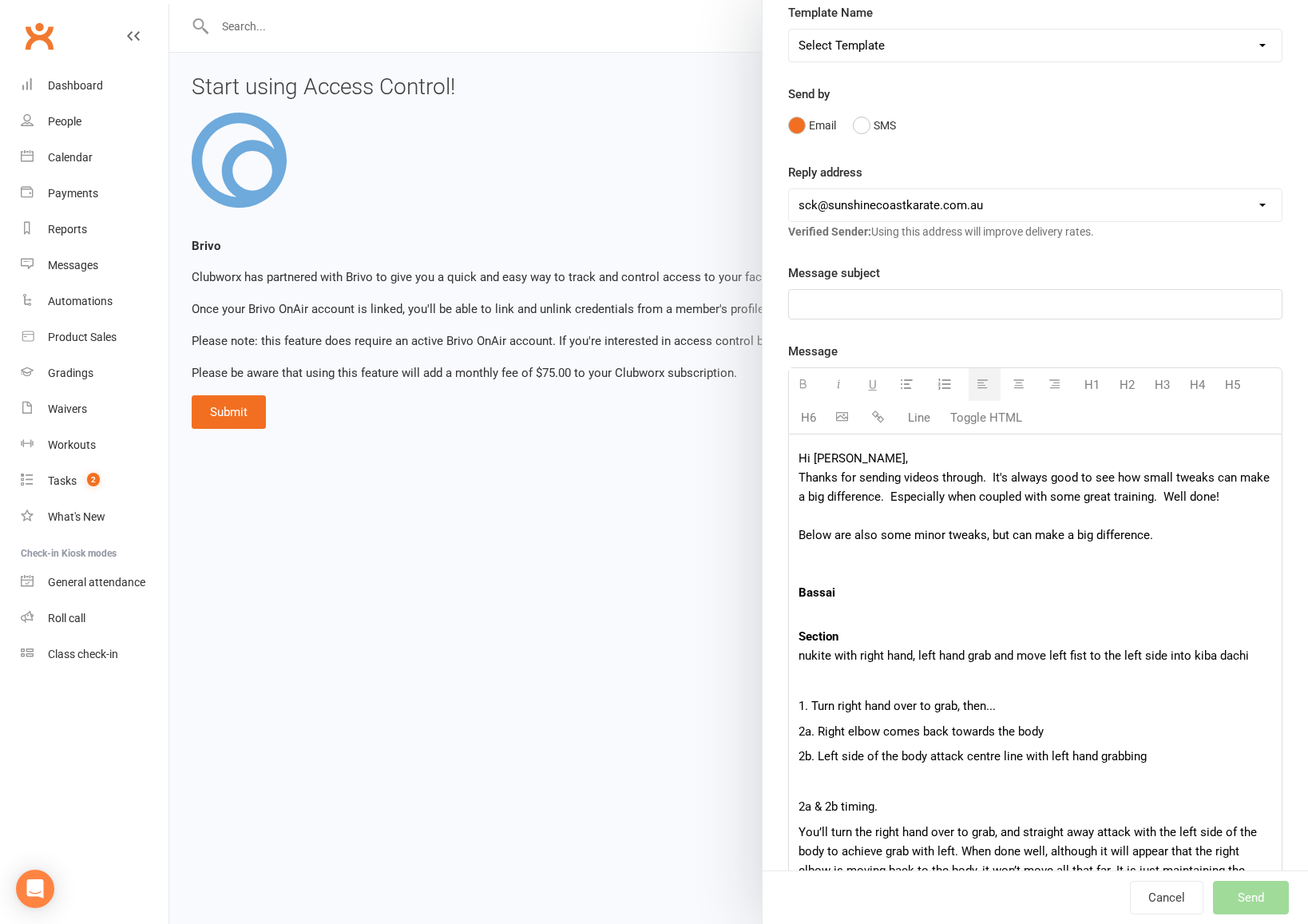
scroll to position [42, 0]
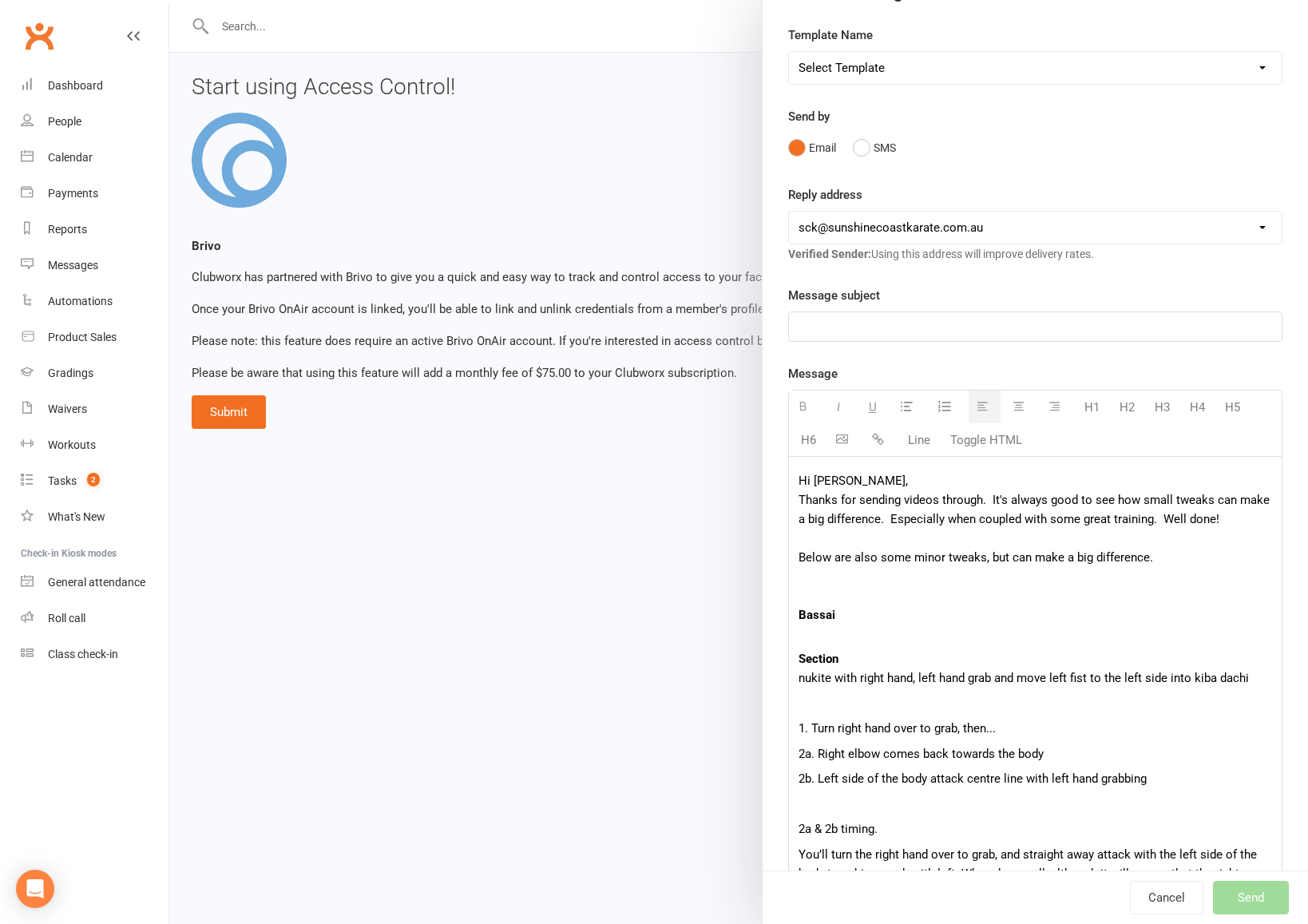
click at [845, 324] on p at bounding box center [1035, 327] width 473 height 19
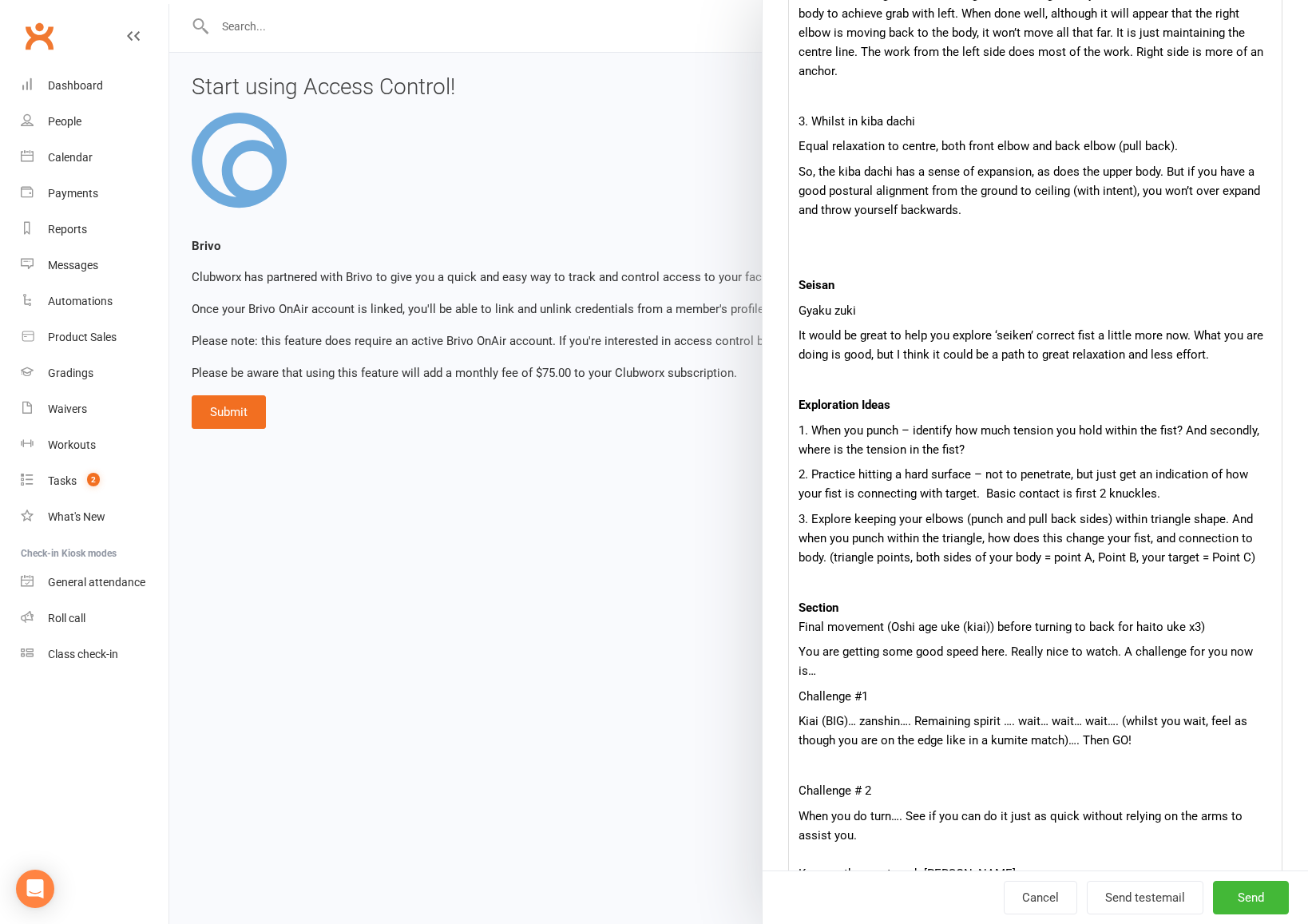
scroll to position [1255, 0]
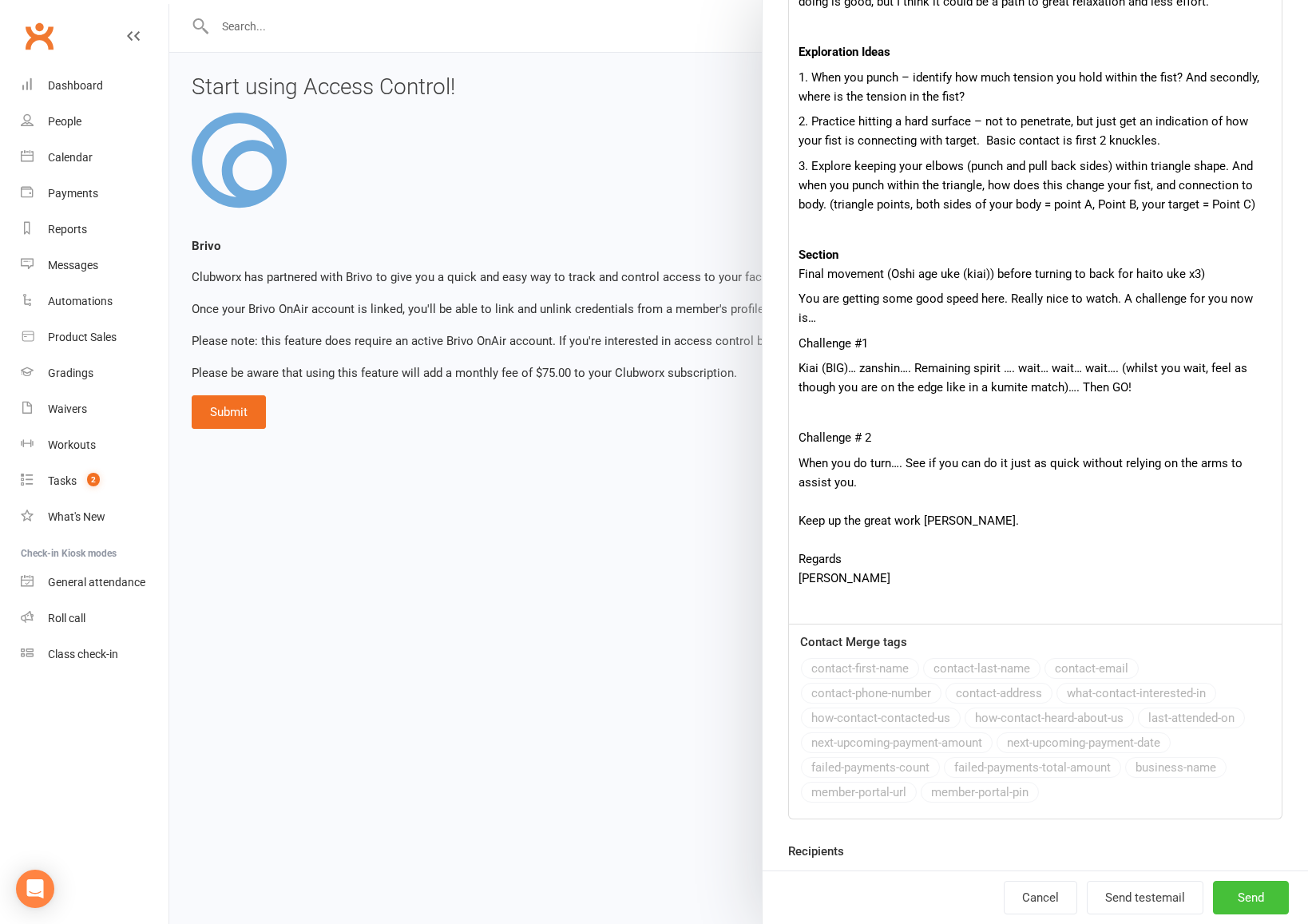
click at [1253, 902] on span "Send" at bounding box center [1251, 897] width 27 height 15
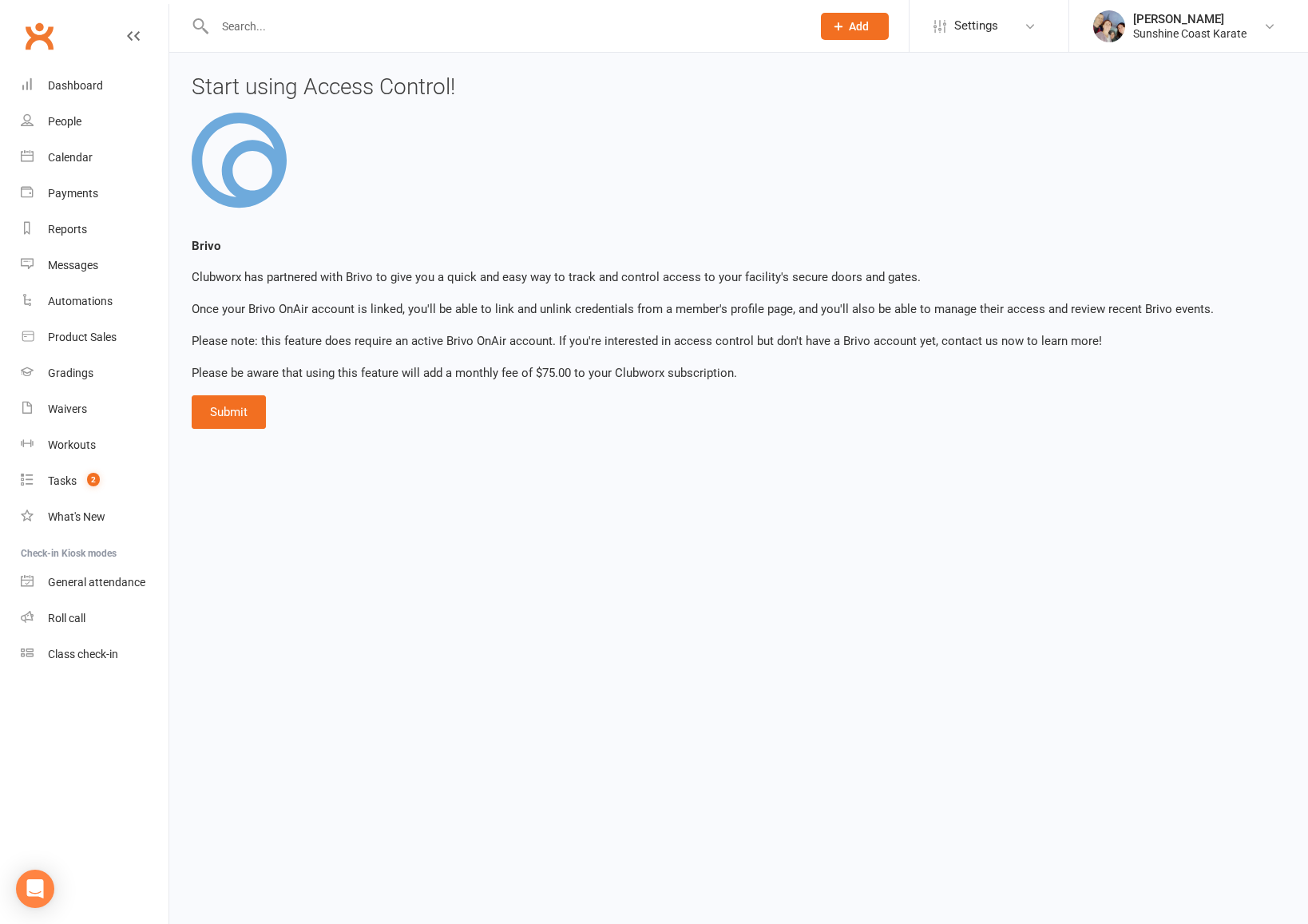
click at [323, 30] on input "text" at bounding box center [505, 27] width 590 height 23
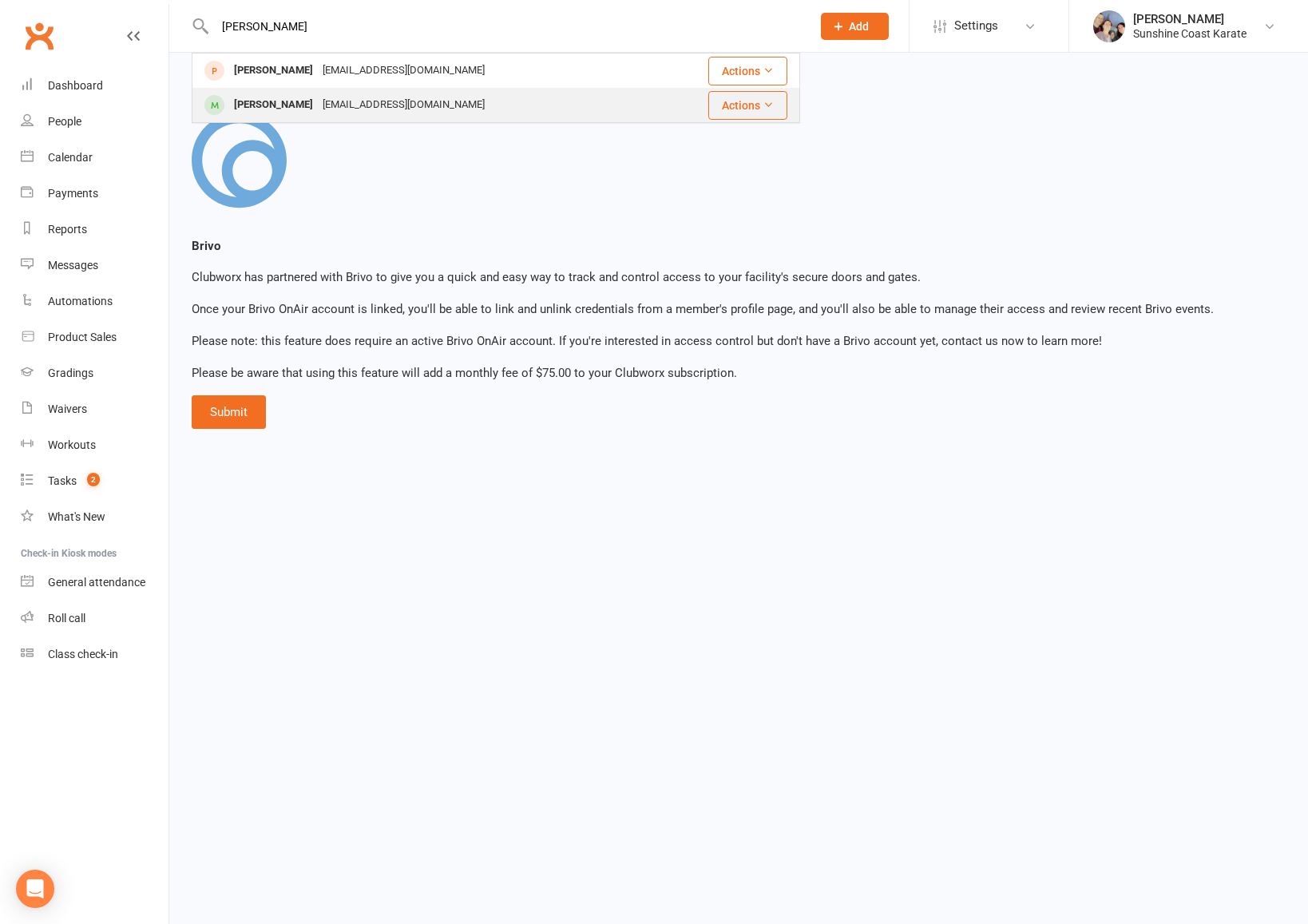
type input "[PERSON_NAME]"
click at [759, 106] on button "Actions" at bounding box center [748, 106] width 79 height 29
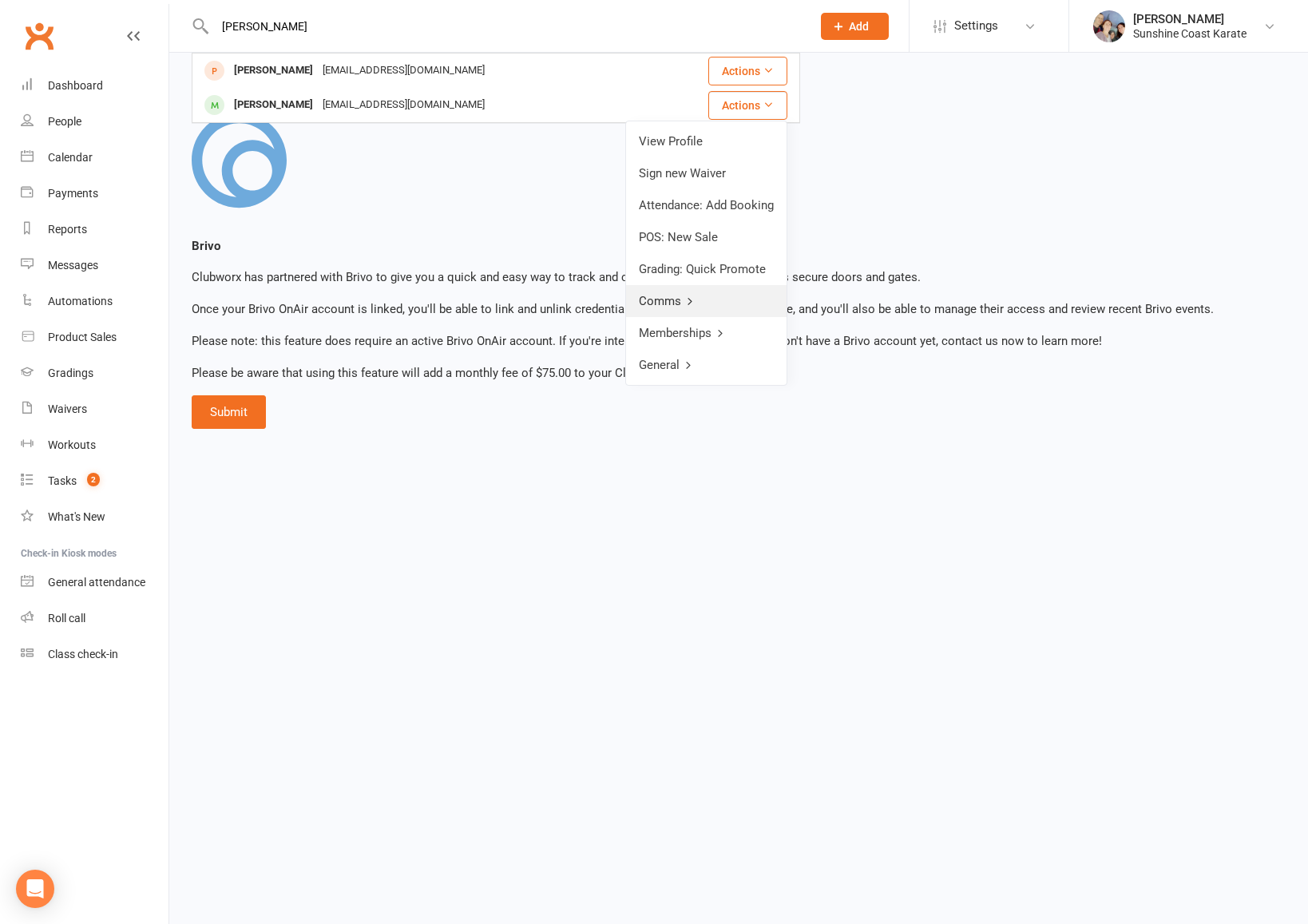
click at [692, 297] on icon at bounding box center [690, 301] width 11 height 11
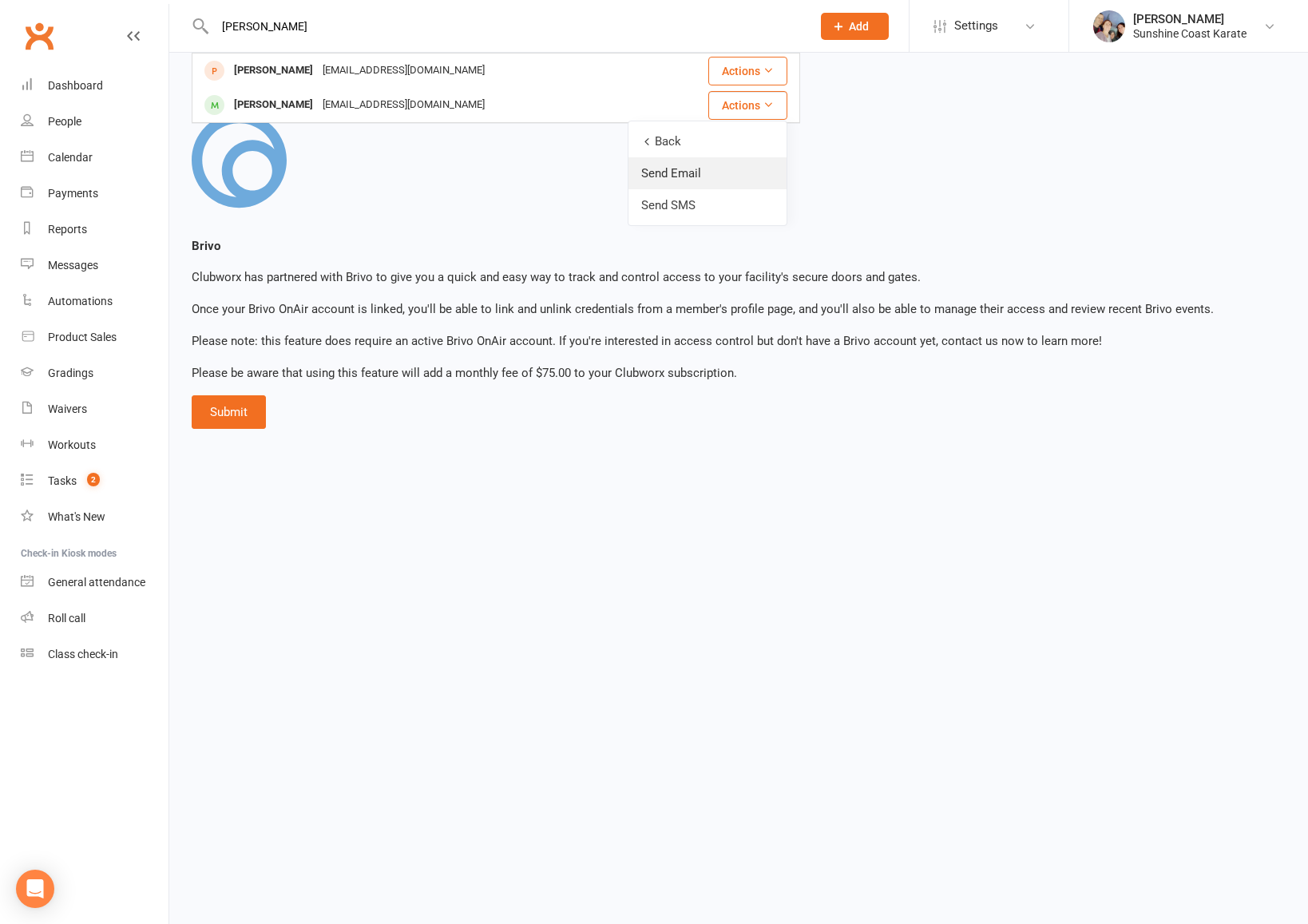
click at [689, 172] on link "Send Email" at bounding box center [707, 173] width 158 height 32
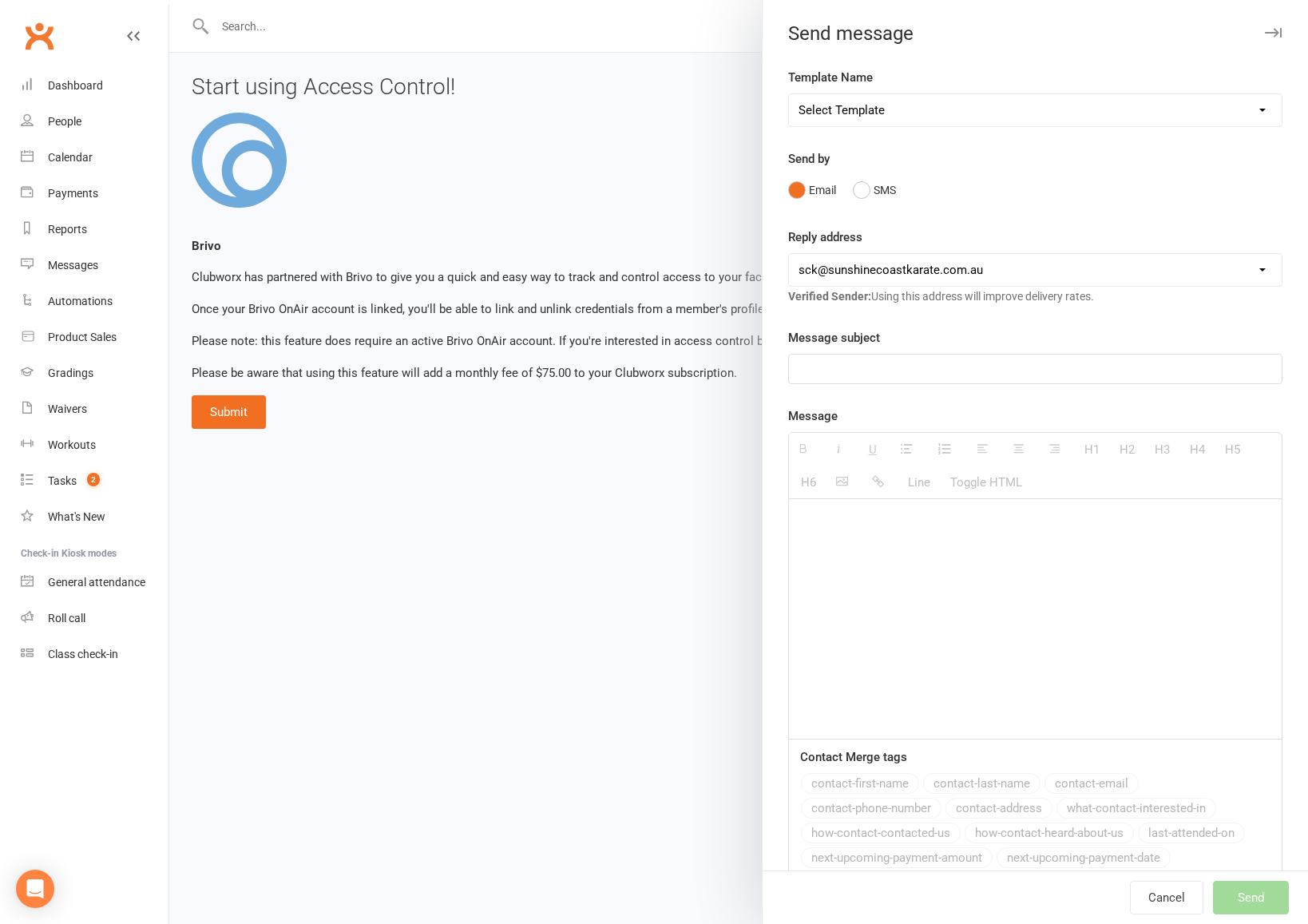
click at [881, 372] on p at bounding box center [1035, 369] width 473 height 19
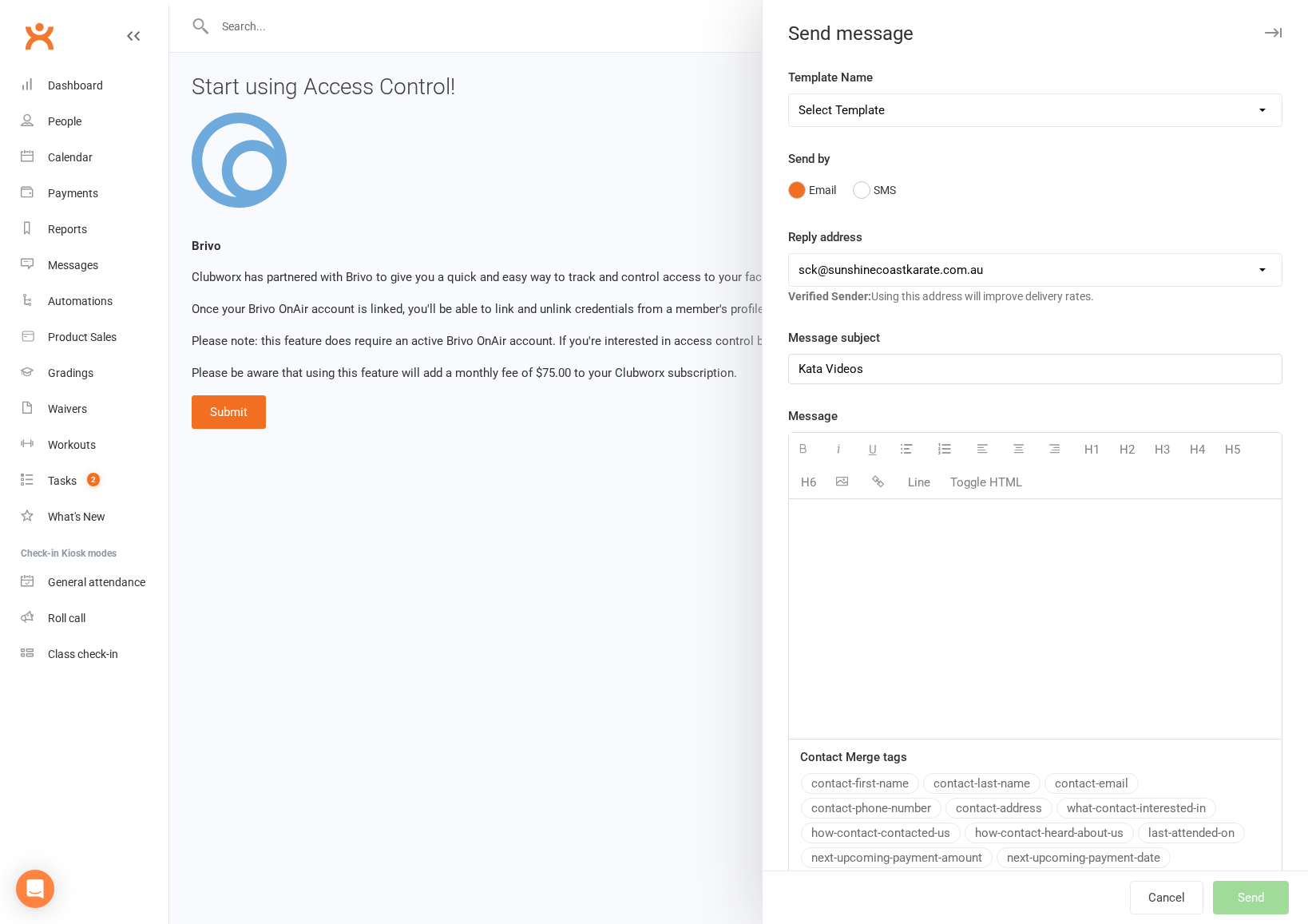
click at [861, 547] on div at bounding box center [1035, 618] width 493 height 239
paste div
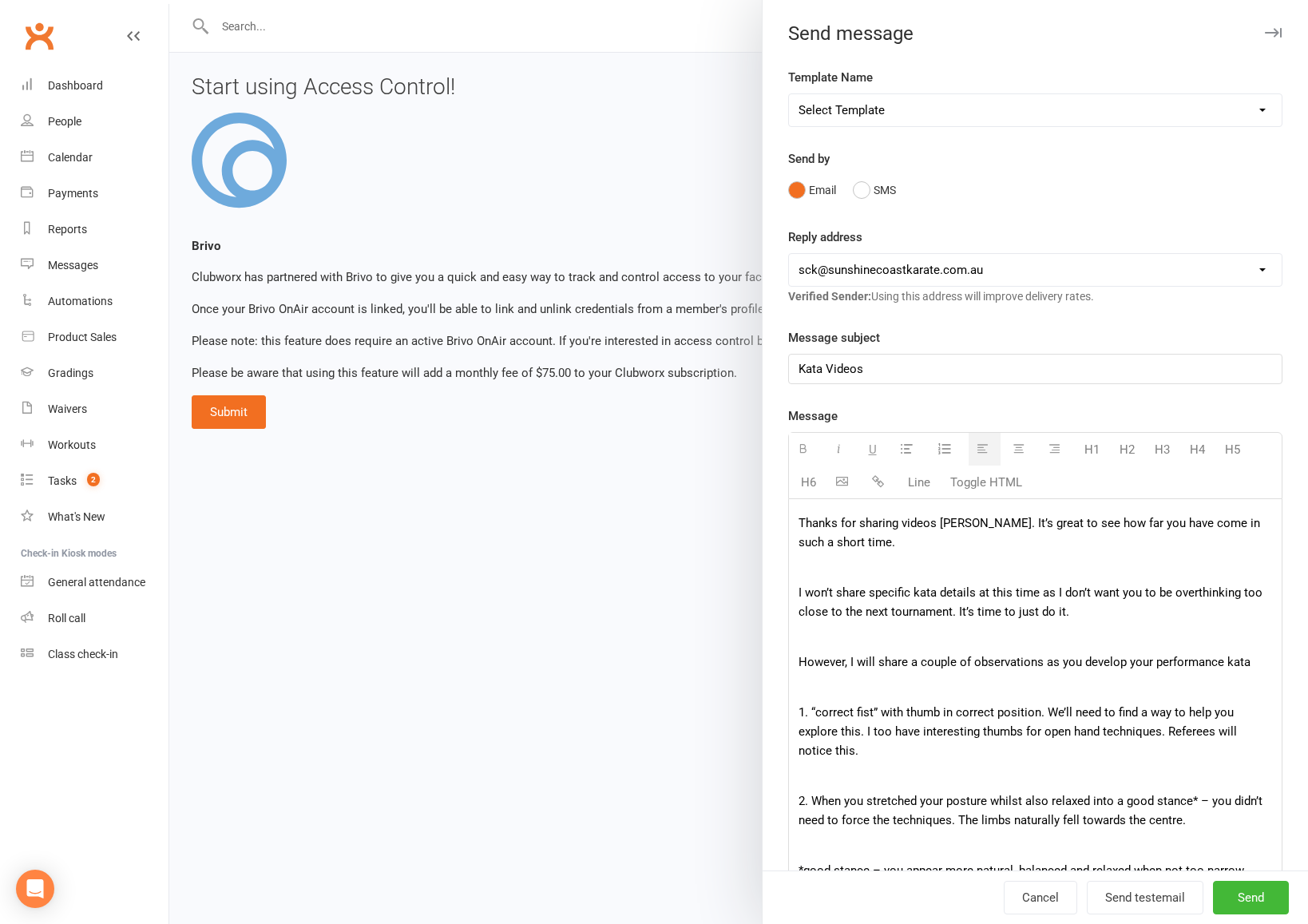
click at [799, 527] on p "Thanks for sharing videos [PERSON_NAME]. It’s great to see how far you have com…" at bounding box center [1035, 533] width 473 height 39
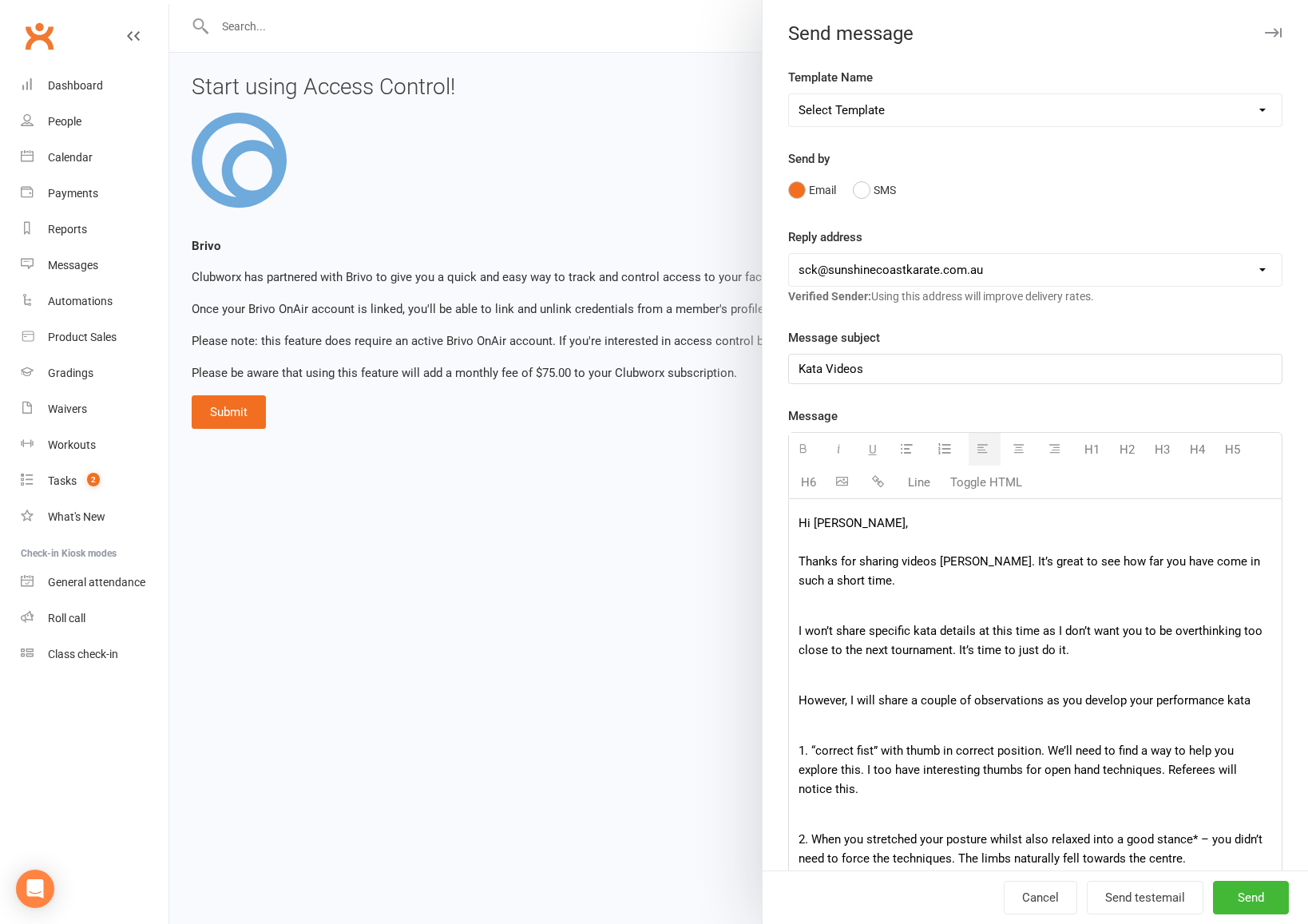
click at [873, 581] on p "Hi [PERSON_NAME], Thanks for sharing videos [PERSON_NAME]. It’s great to see ho…" at bounding box center [1035, 551] width 473 height 77
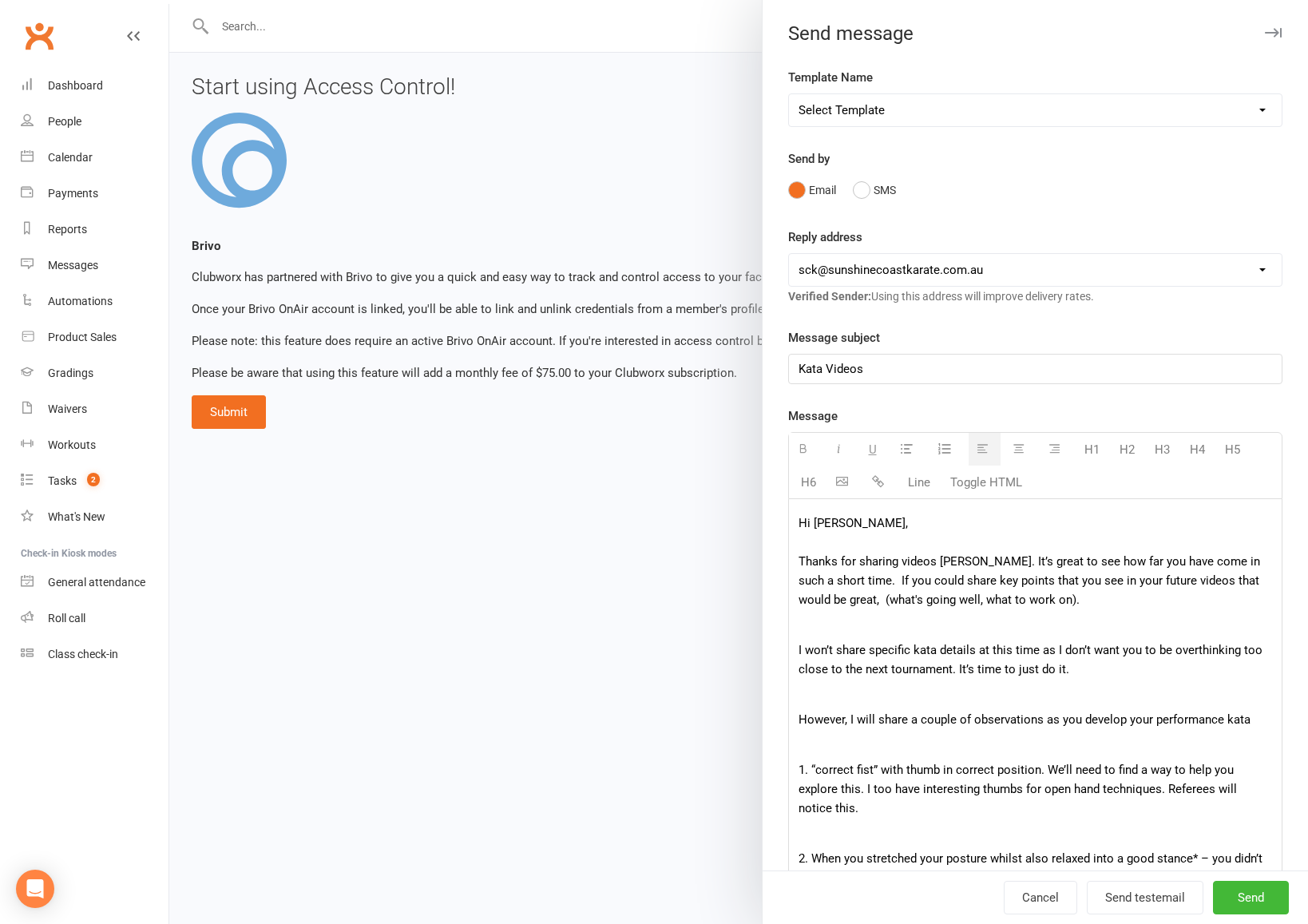
click at [830, 622] on p at bounding box center [1035, 625] width 473 height 19
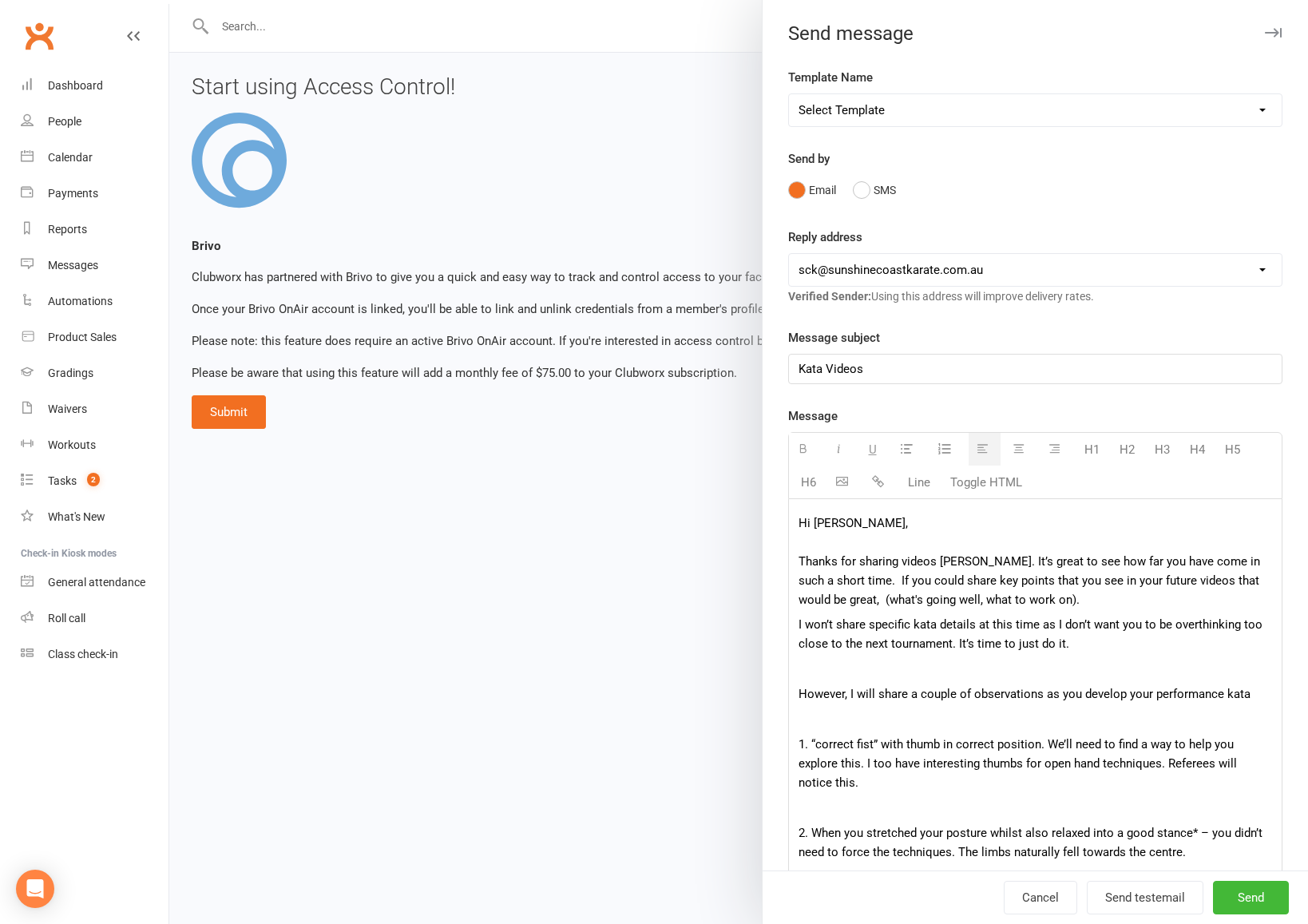
click at [1081, 640] on p "I won’t share specific kata details at this time as I don’t want you to be over…" at bounding box center [1035, 635] width 473 height 39
drag, startPoint x: 1082, startPoint y: 693, endPoint x: 1125, endPoint y: 694, distance: 43.0
click at [1125, 694] on p "However, I will share a couple of observations as you develop your performance …" at bounding box center [1035, 694] width 473 height 19
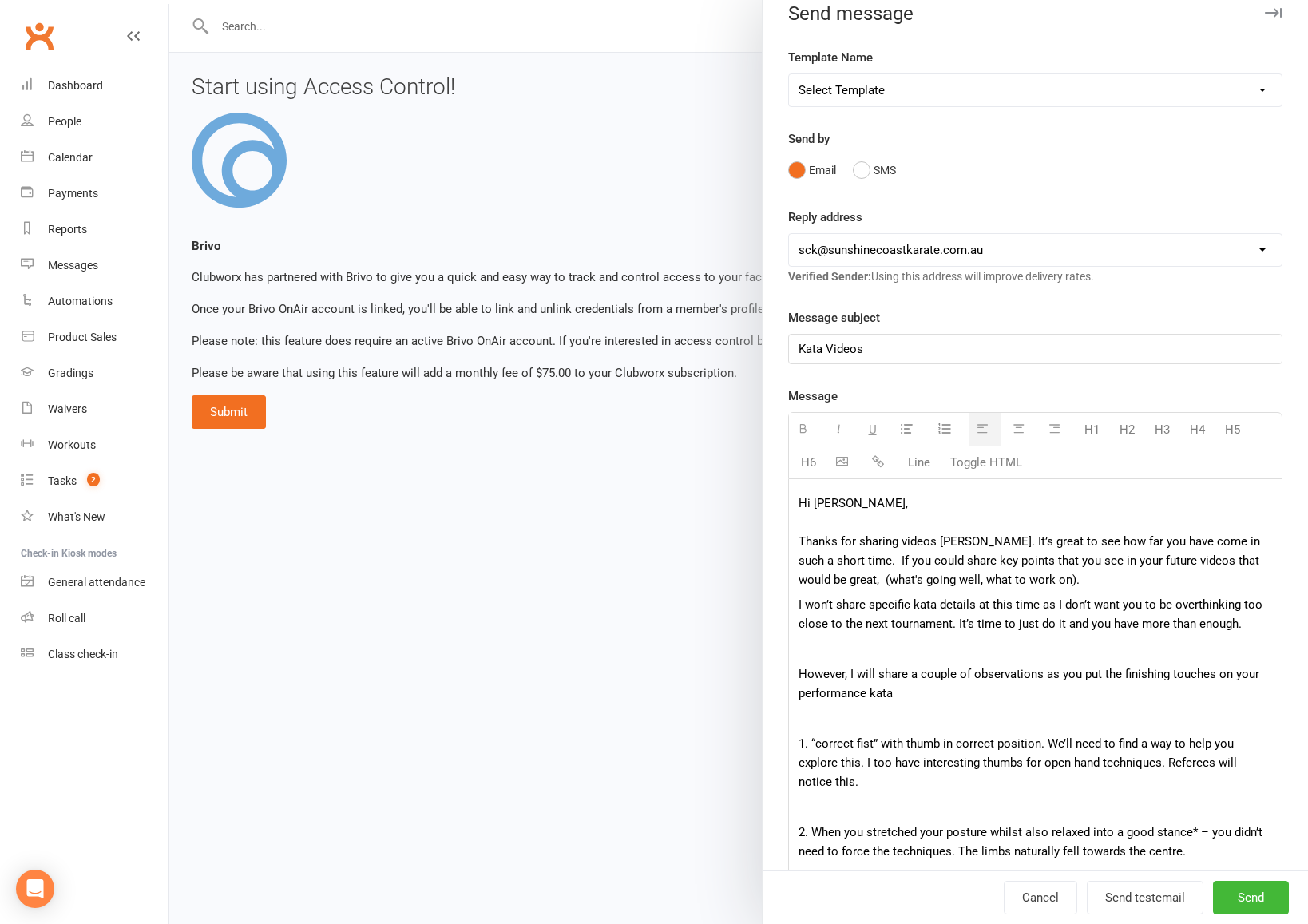
scroll to position [25, 0]
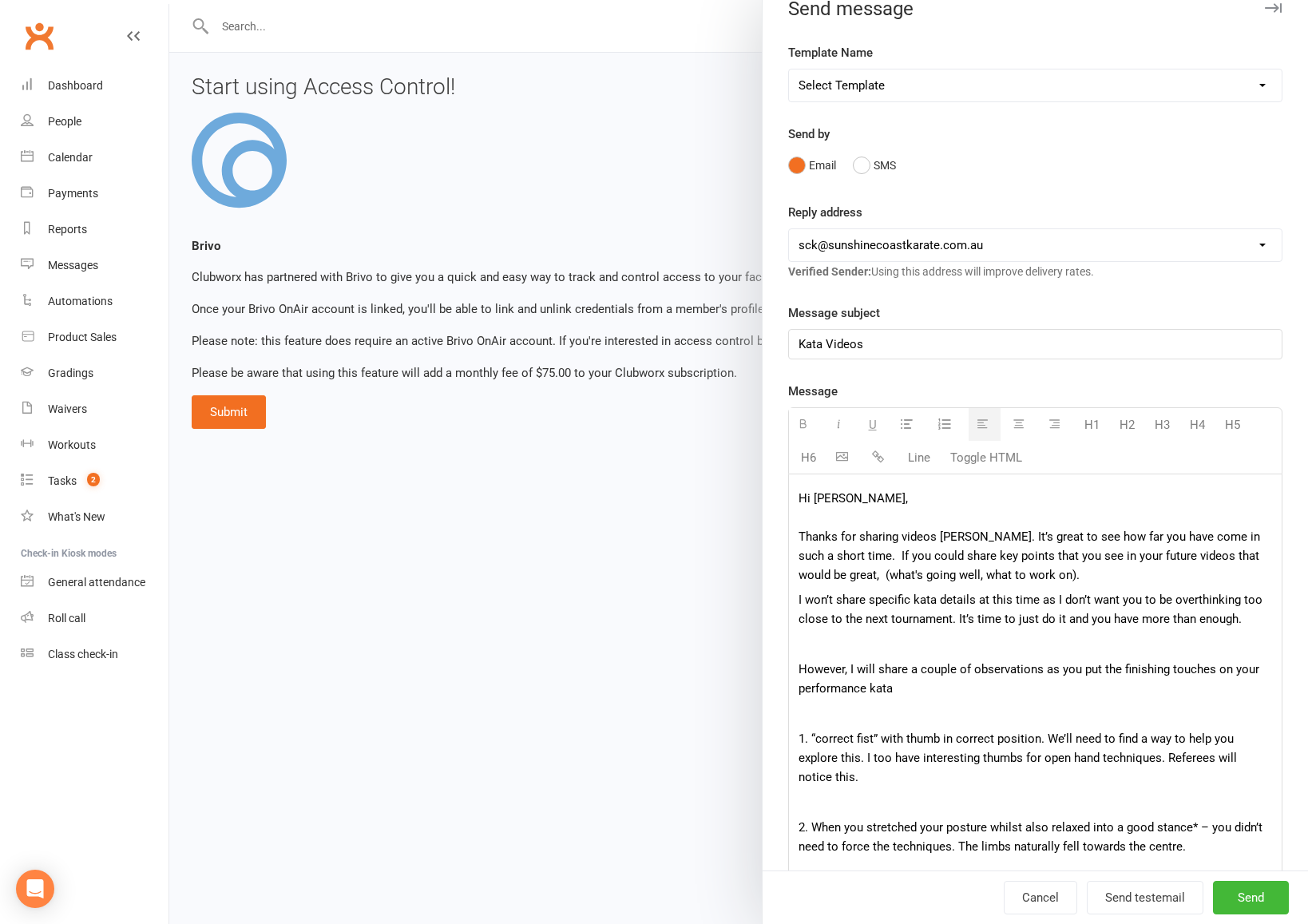
click at [864, 709] on p at bounding box center [1035, 714] width 473 height 19
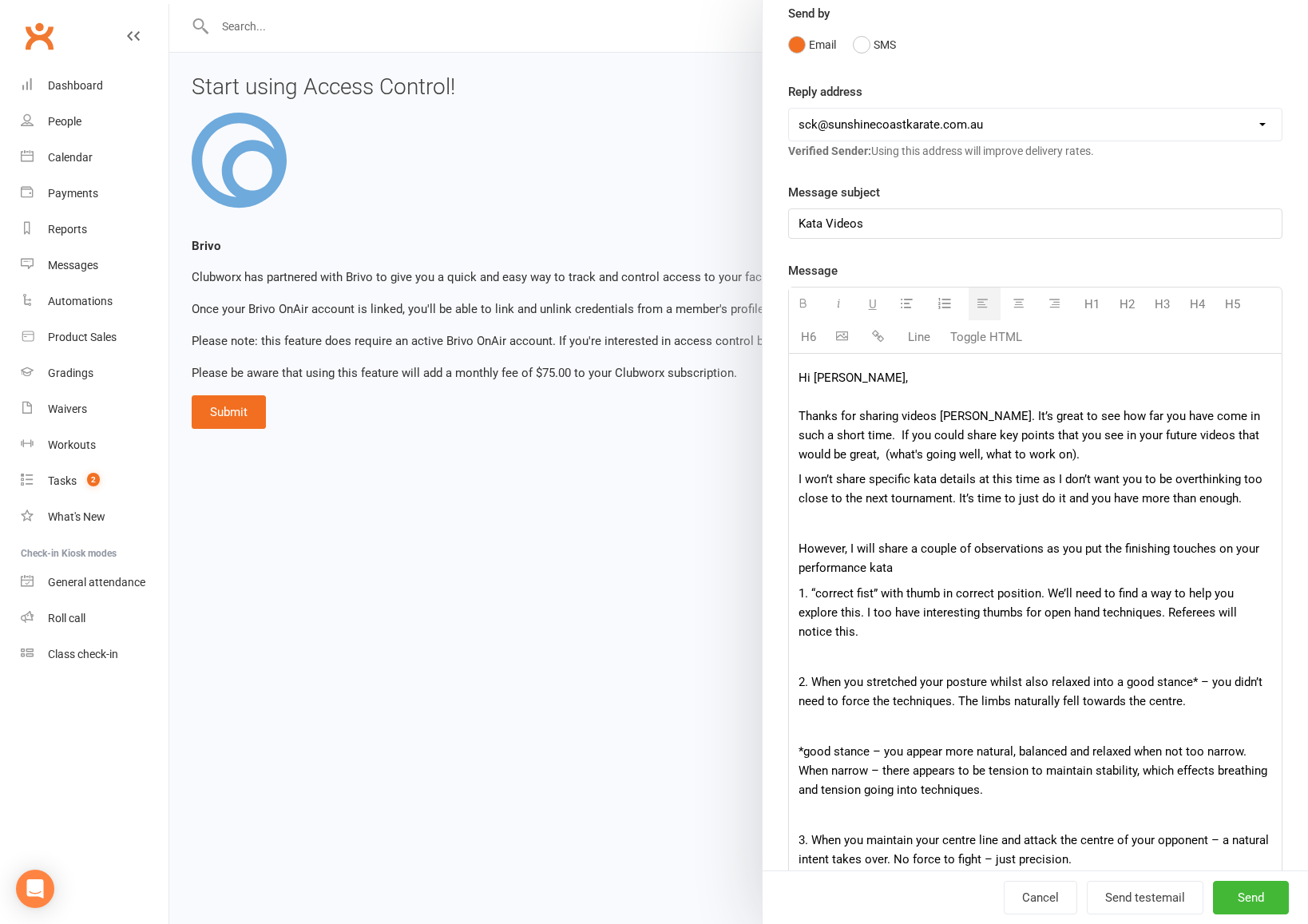
scroll to position [147, 0]
click at [1202, 676] on p "2. When you stretched your posture whilst also relaxed into a good stance* – yo…" at bounding box center [1035, 690] width 473 height 39
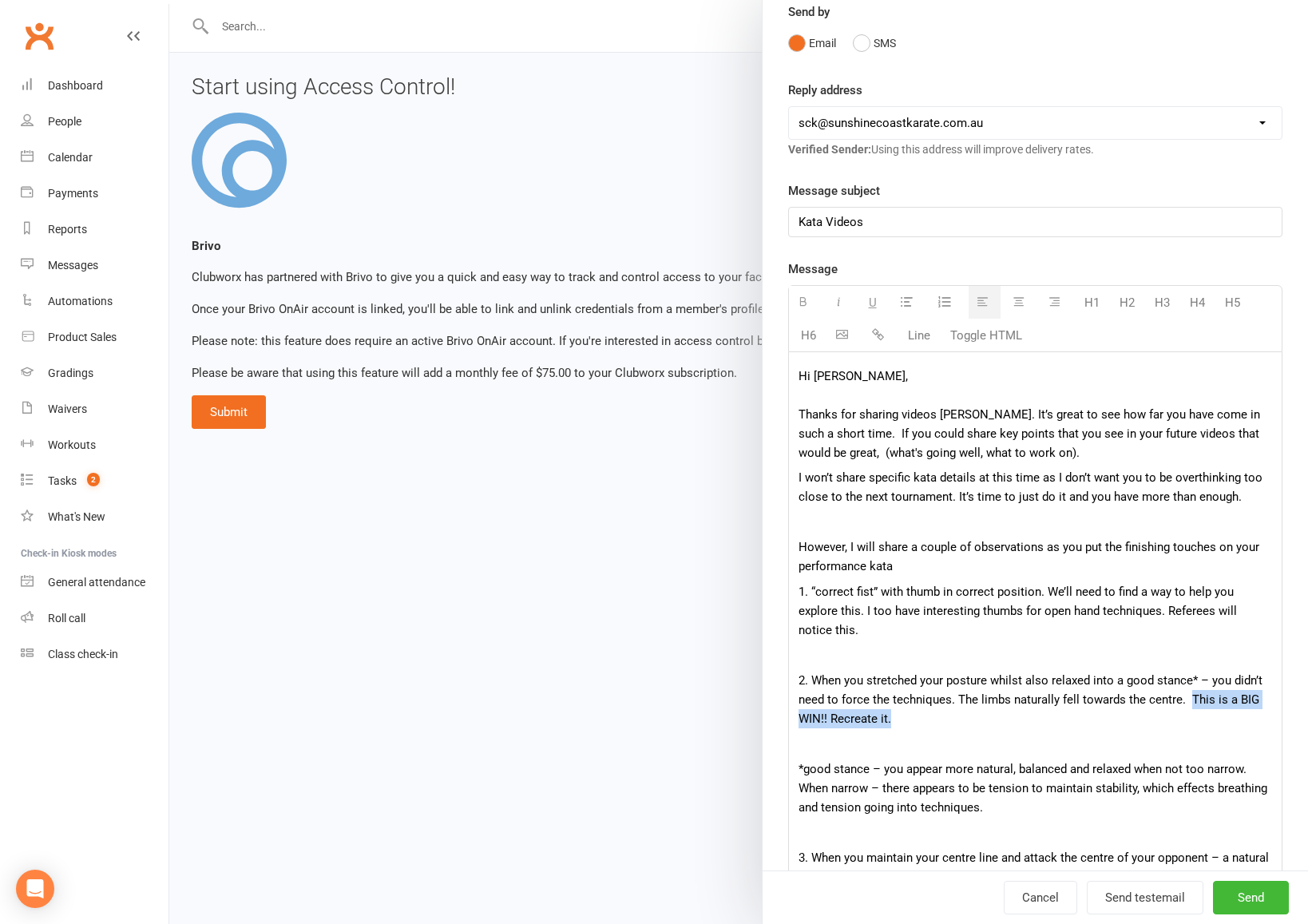
drag, startPoint x: 1186, startPoint y: 681, endPoint x: 1185, endPoint y: 705, distance: 24.0
click at [1185, 705] on p "2. When you stretched your posture whilst also relaxed into a good stance* – yo…" at bounding box center [1035, 699] width 473 height 57
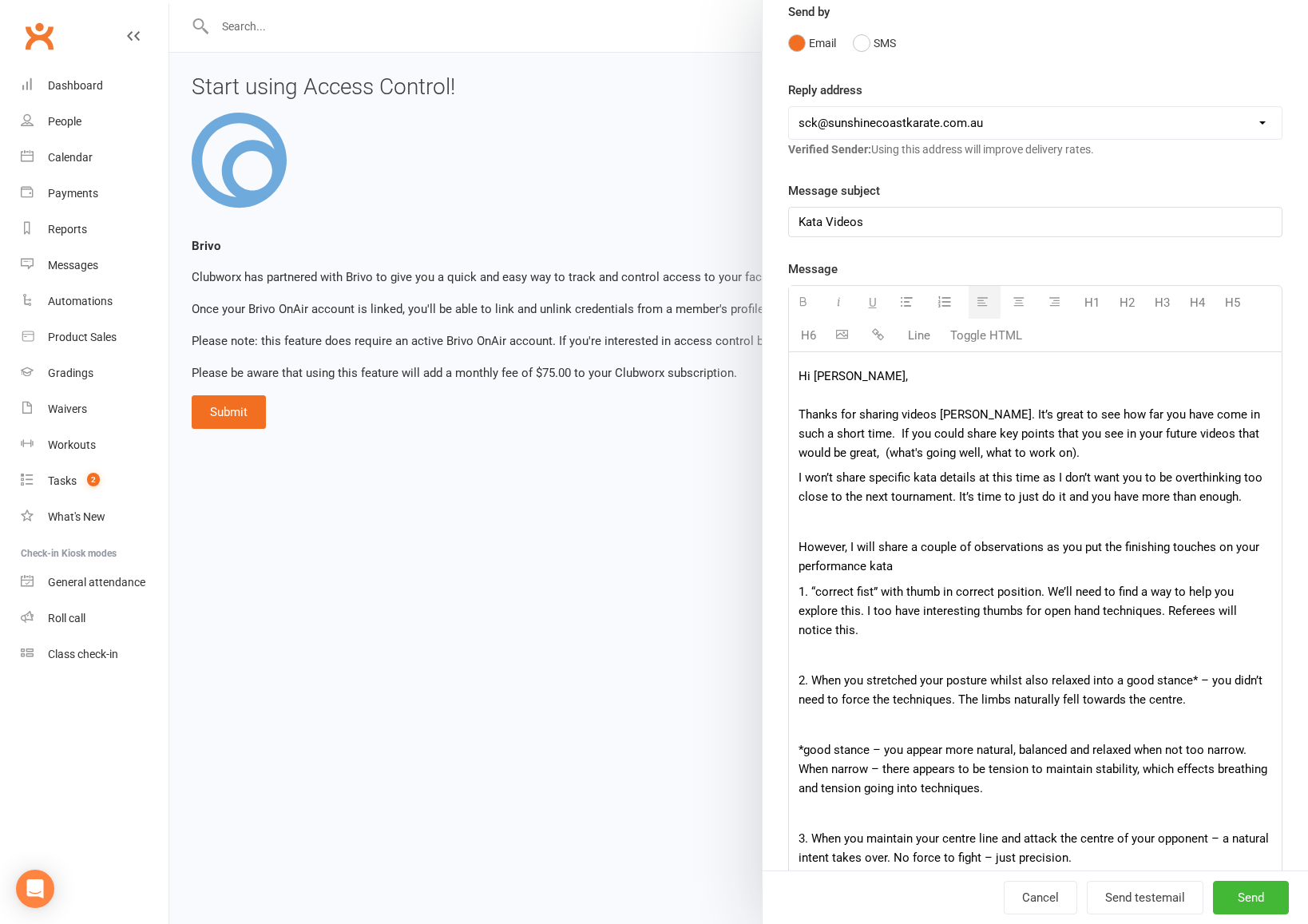
click at [1070, 714] on p at bounding box center [1035, 724] width 473 height 19
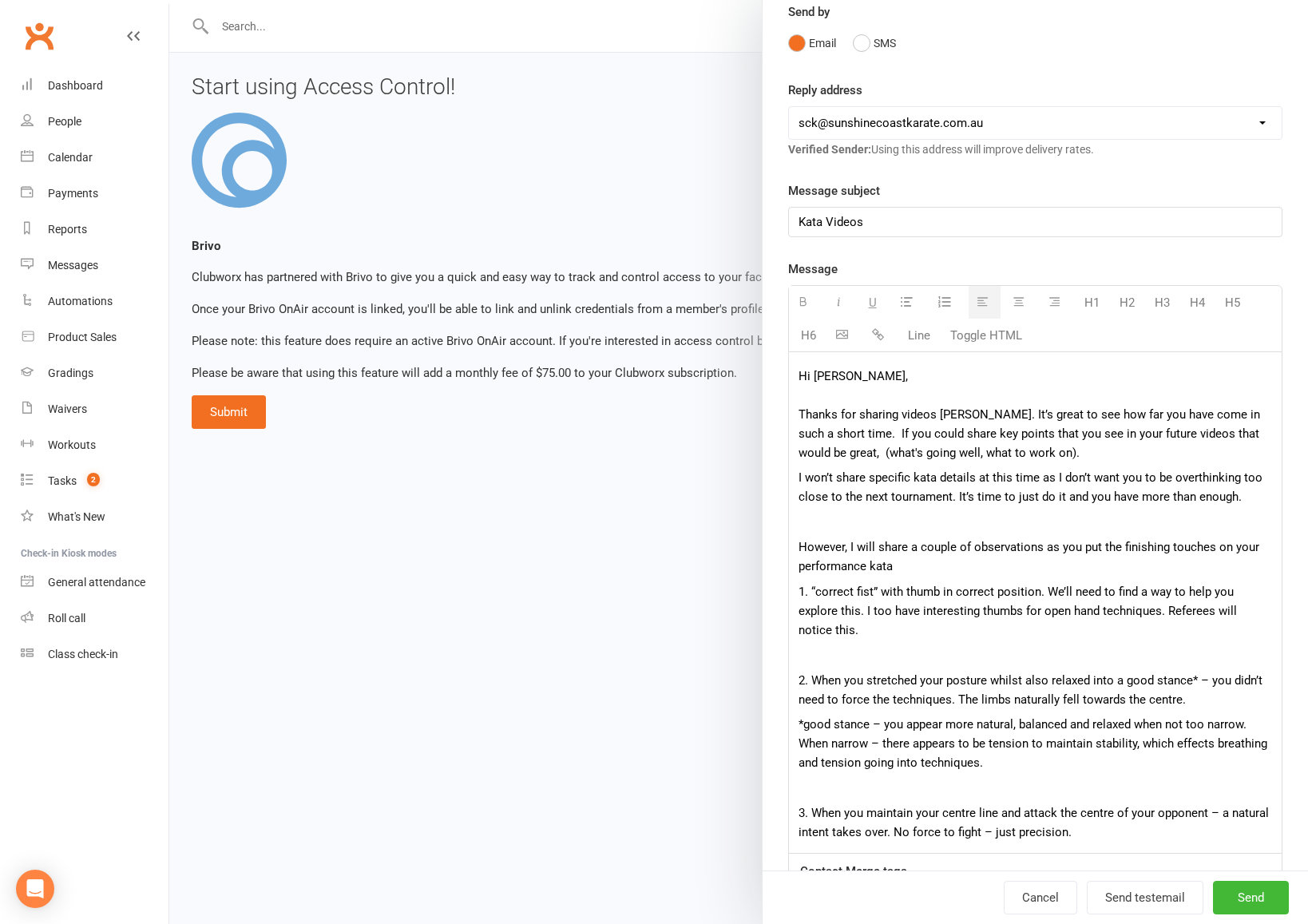
click at [994, 737] on p "*good stance – you appear more natural, balanced and relaxed when not too narro…" at bounding box center [1035, 743] width 473 height 57
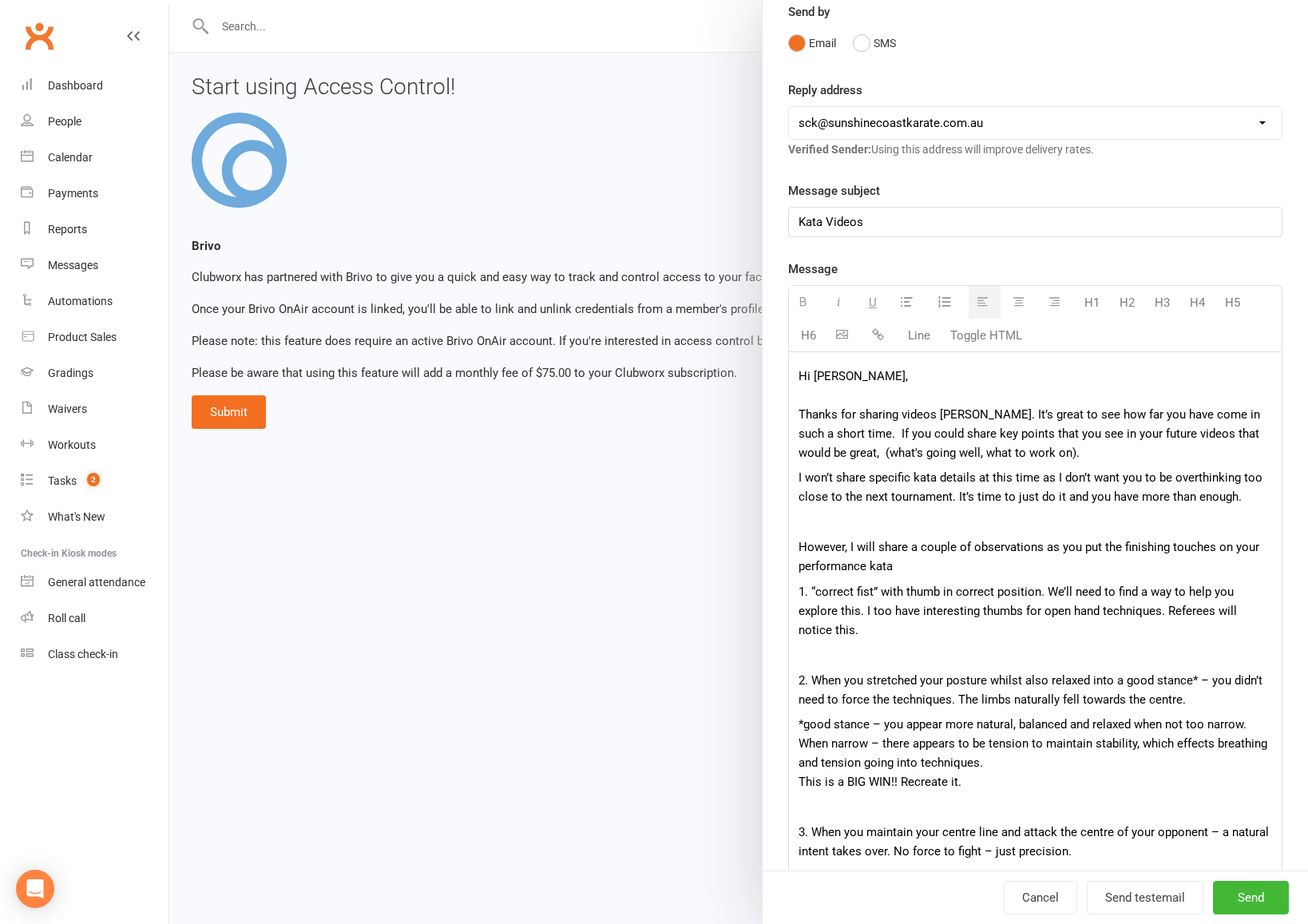
click at [798, 764] on p "*good stance – you appear more natural, balanced and relaxed when not too narro…" at bounding box center [1035, 752] width 473 height 77
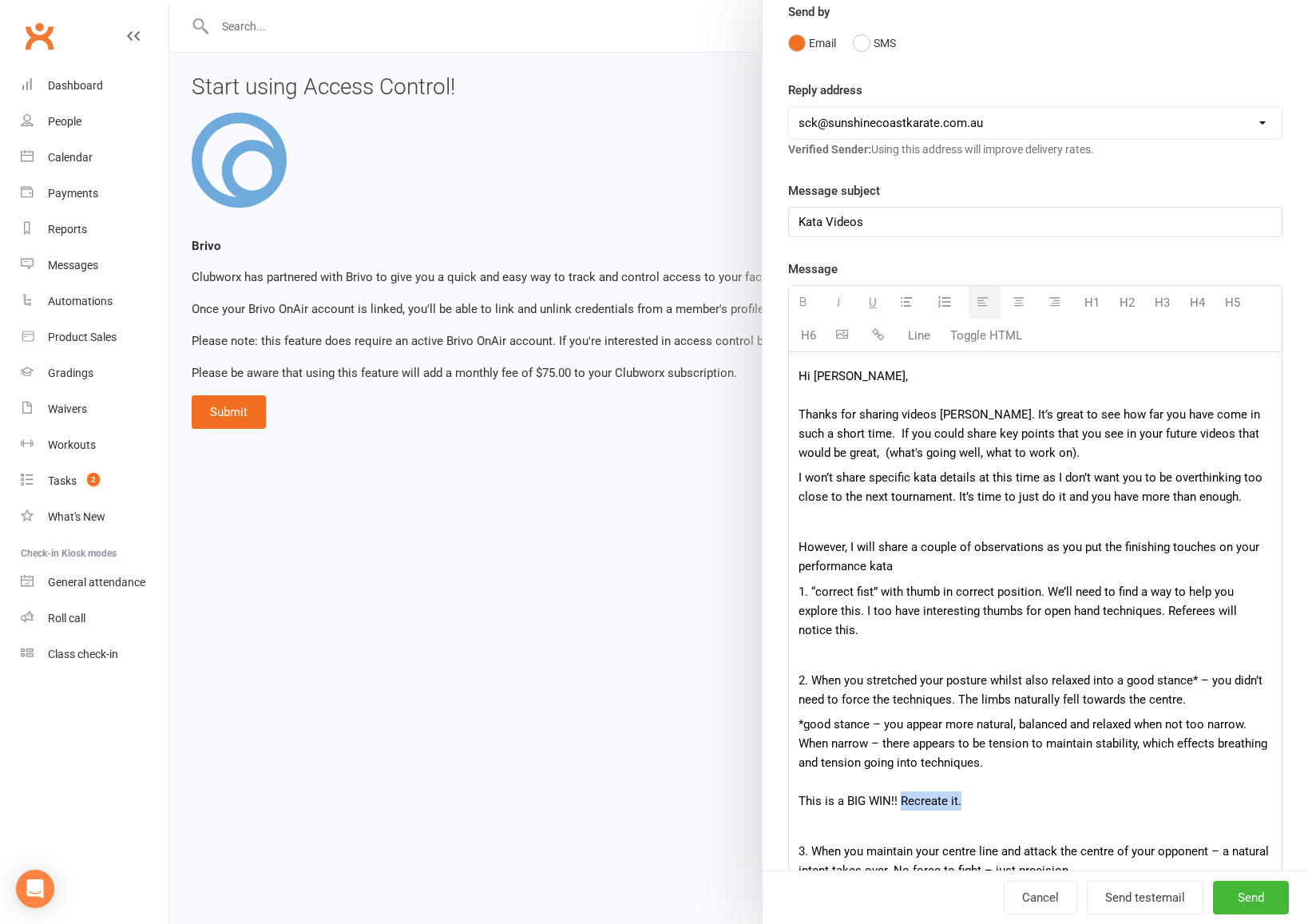
drag, startPoint x: 975, startPoint y: 783, endPoint x: 898, endPoint y: 788, distance: 77.2
click at [898, 788] on p "*good stance – you appear more natural, balanced and relaxed when not too narro…" at bounding box center [1035, 762] width 473 height 96
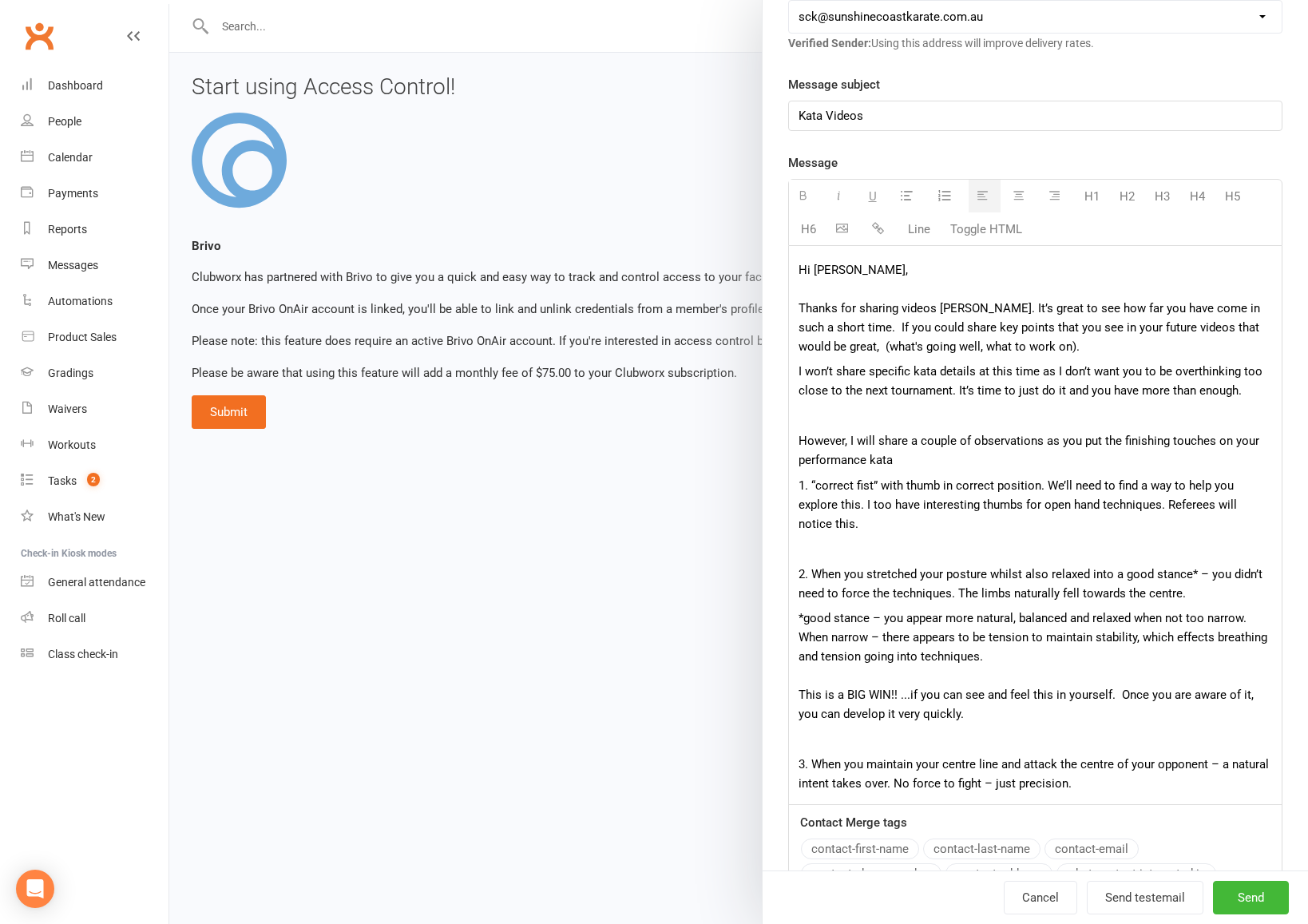
scroll to position [257, 0]
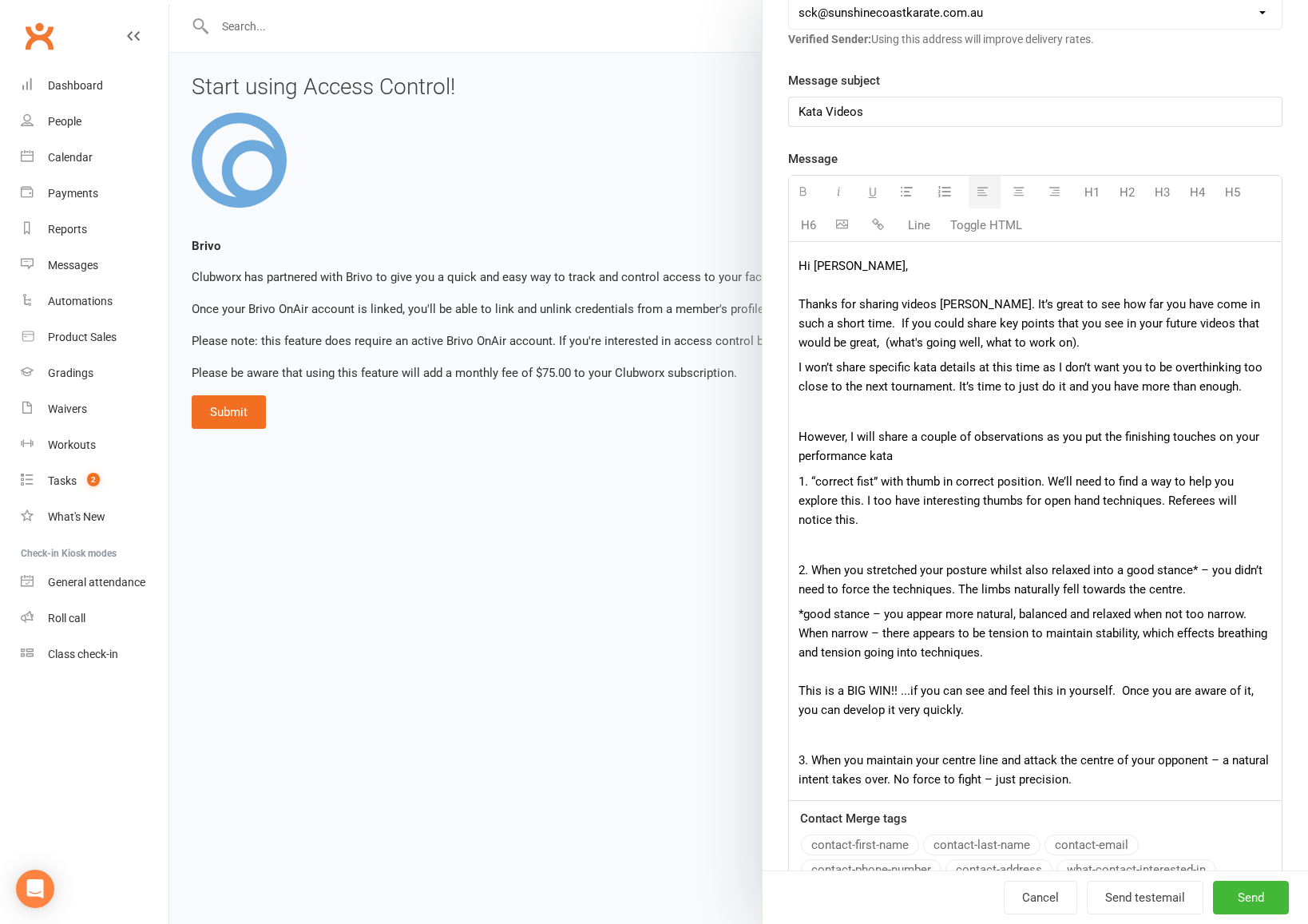
click at [1100, 761] on p "3. When you maintain your centre line and attack the centre of your opponent – …" at bounding box center [1035, 770] width 473 height 39
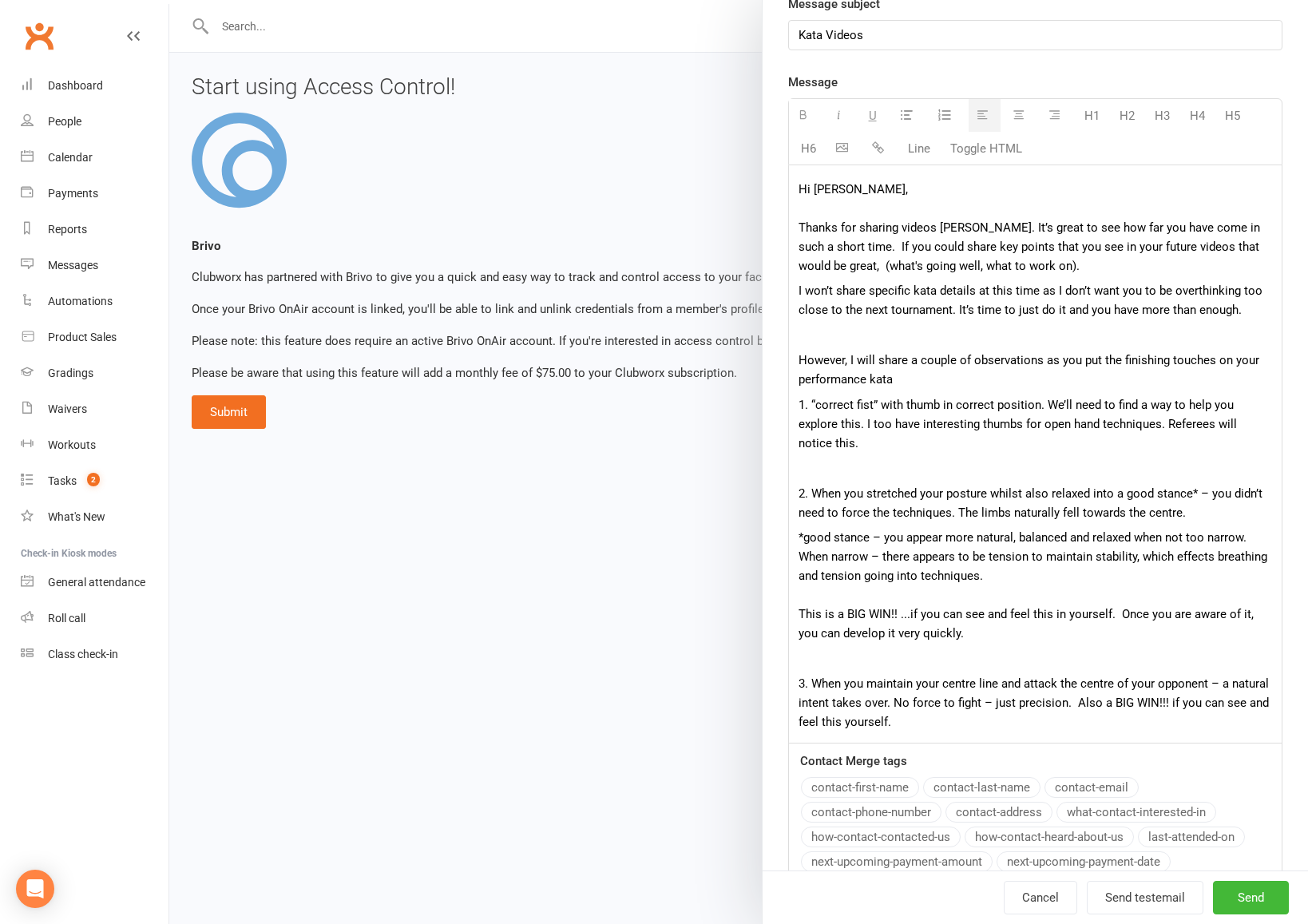
scroll to position [339, 0]
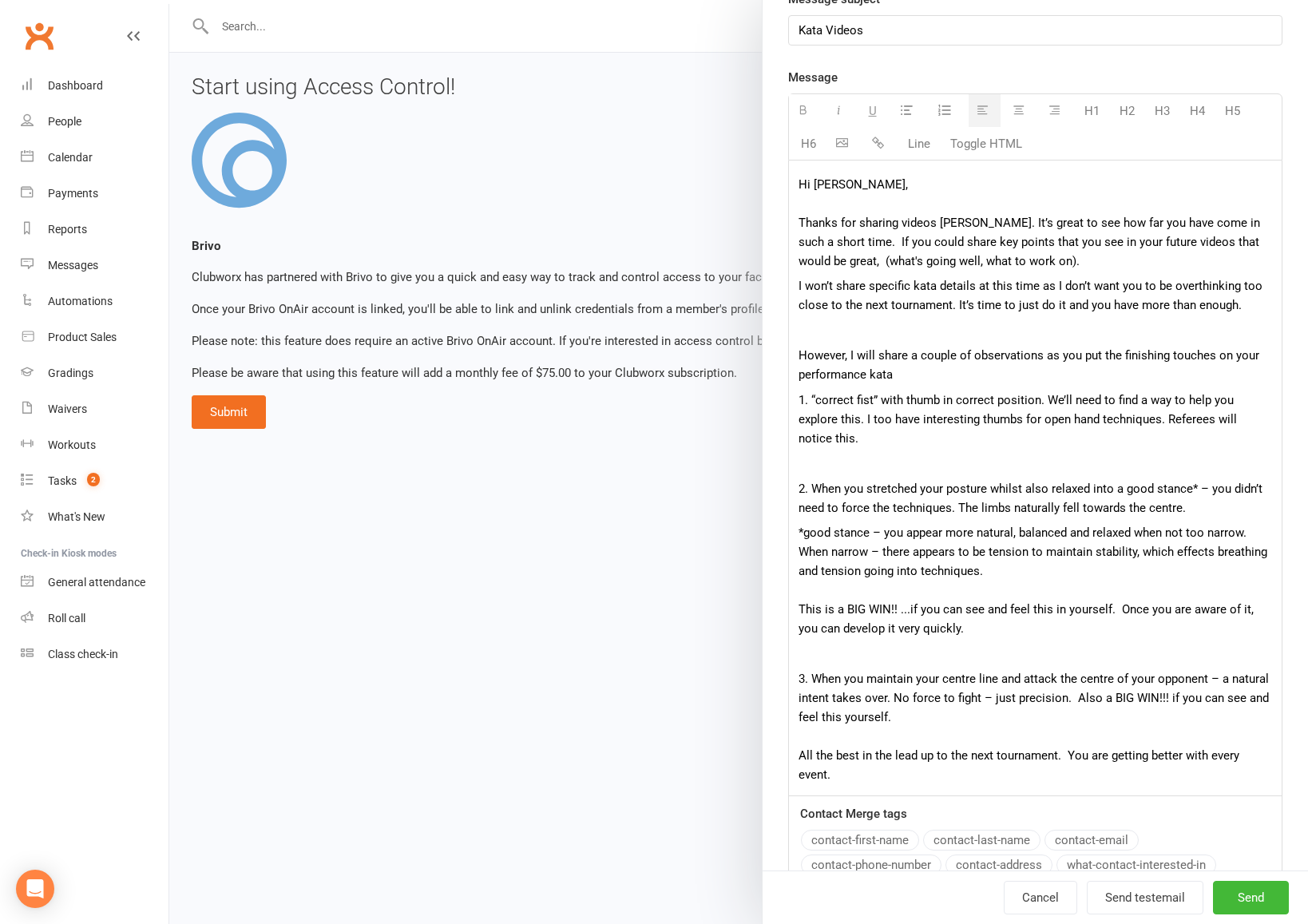
click at [907, 697] on p "3. When you maintain your centre line and attack the centre of your opponent – …" at bounding box center [1035, 726] width 473 height 115
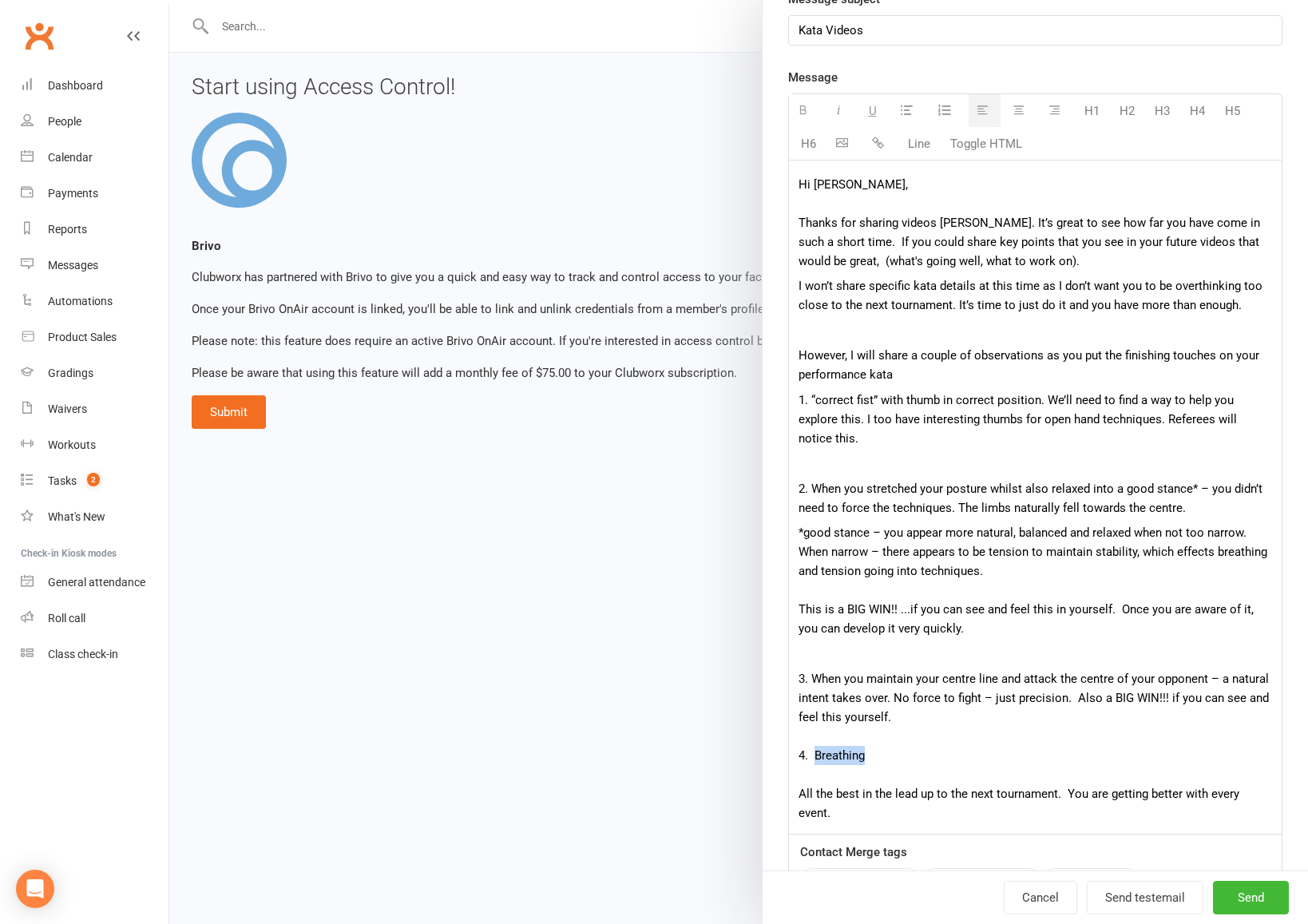
drag, startPoint x: 876, startPoint y: 736, endPoint x: 814, endPoint y: 738, distance: 62.0
click at [814, 738] on p "3. When you maintain your centre line and attack the centre of your opponent – …" at bounding box center [1035, 746] width 473 height 153
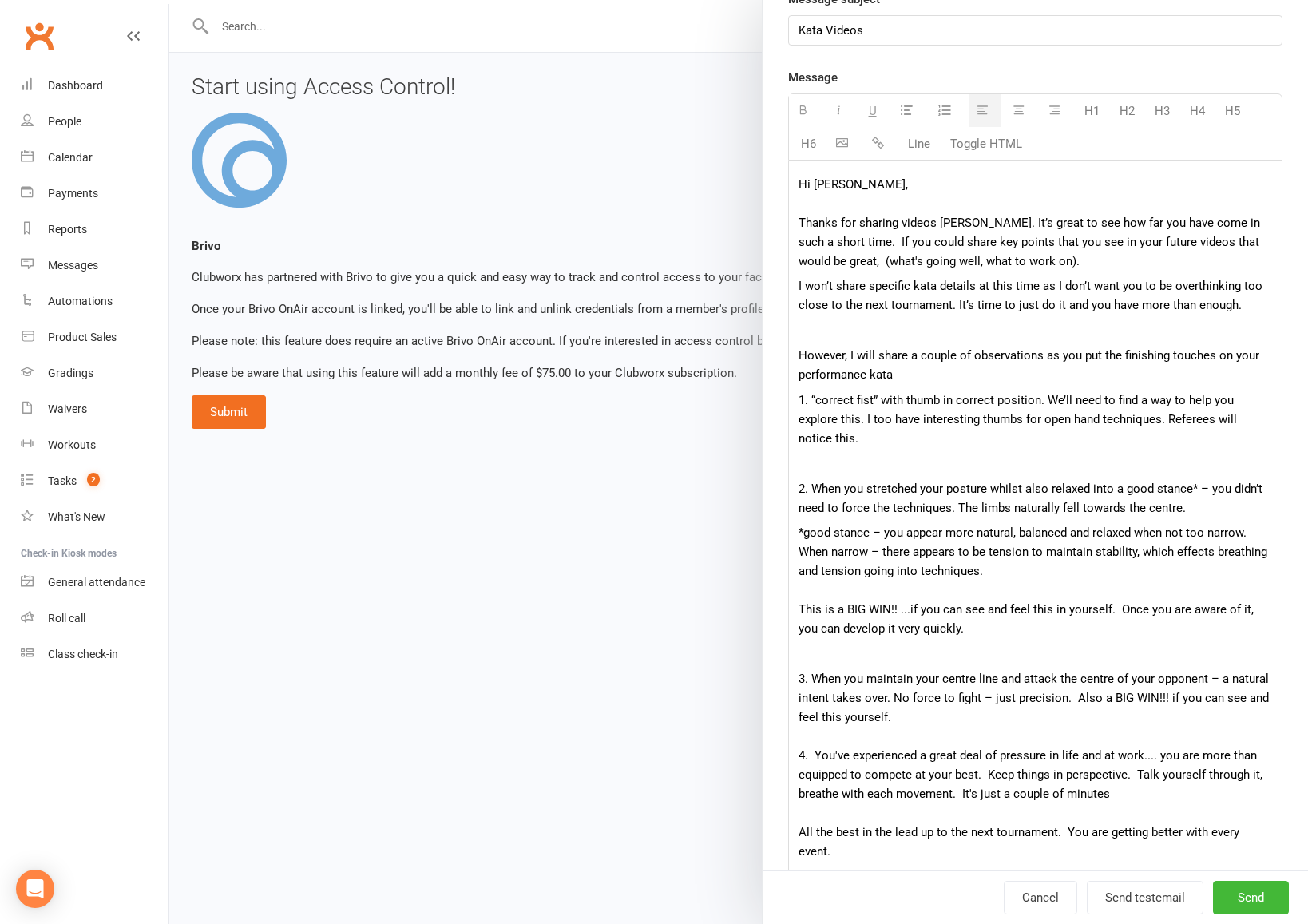
click at [1140, 735] on p "3. When you maintain your centre line and attack the centre of your opponent – …" at bounding box center [1035, 765] width 473 height 192
drag, startPoint x: 1188, startPoint y: 771, endPoint x: 813, endPoint y: 739, distance: 376.4
click at [813, 739] on p "3. When you maintain your centre line and attack the centre of your opponent – …" at bounding box center [1035, 765] width 473 height 192
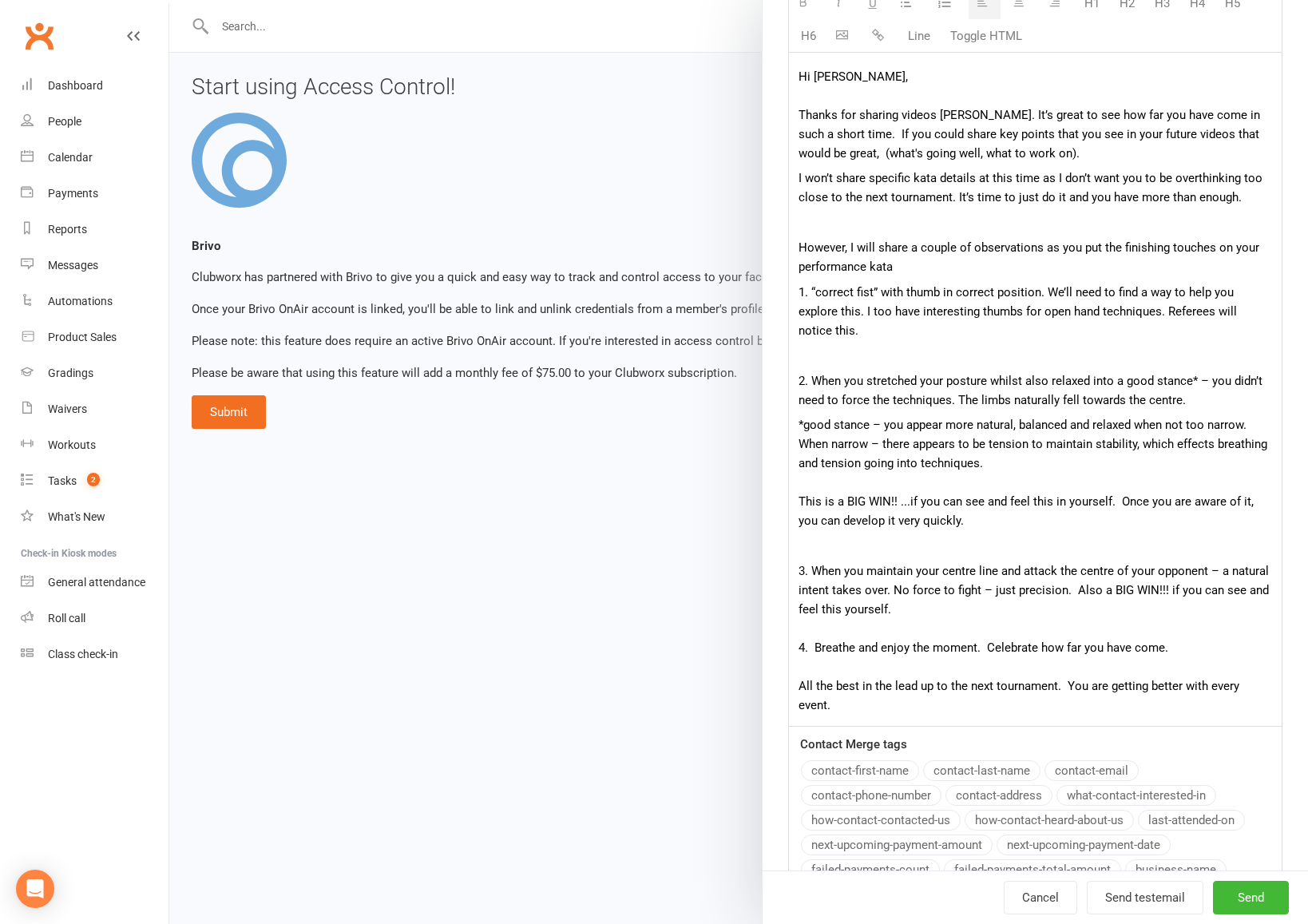
scroll to position [449, 0]
click at [1274, 661] on div "Hi [PERSON_NAME], Thanks for sharing videos [PERSON_NAME]. It’s great to see ho…" at bounding box center [1035, 386] width 493 height 673
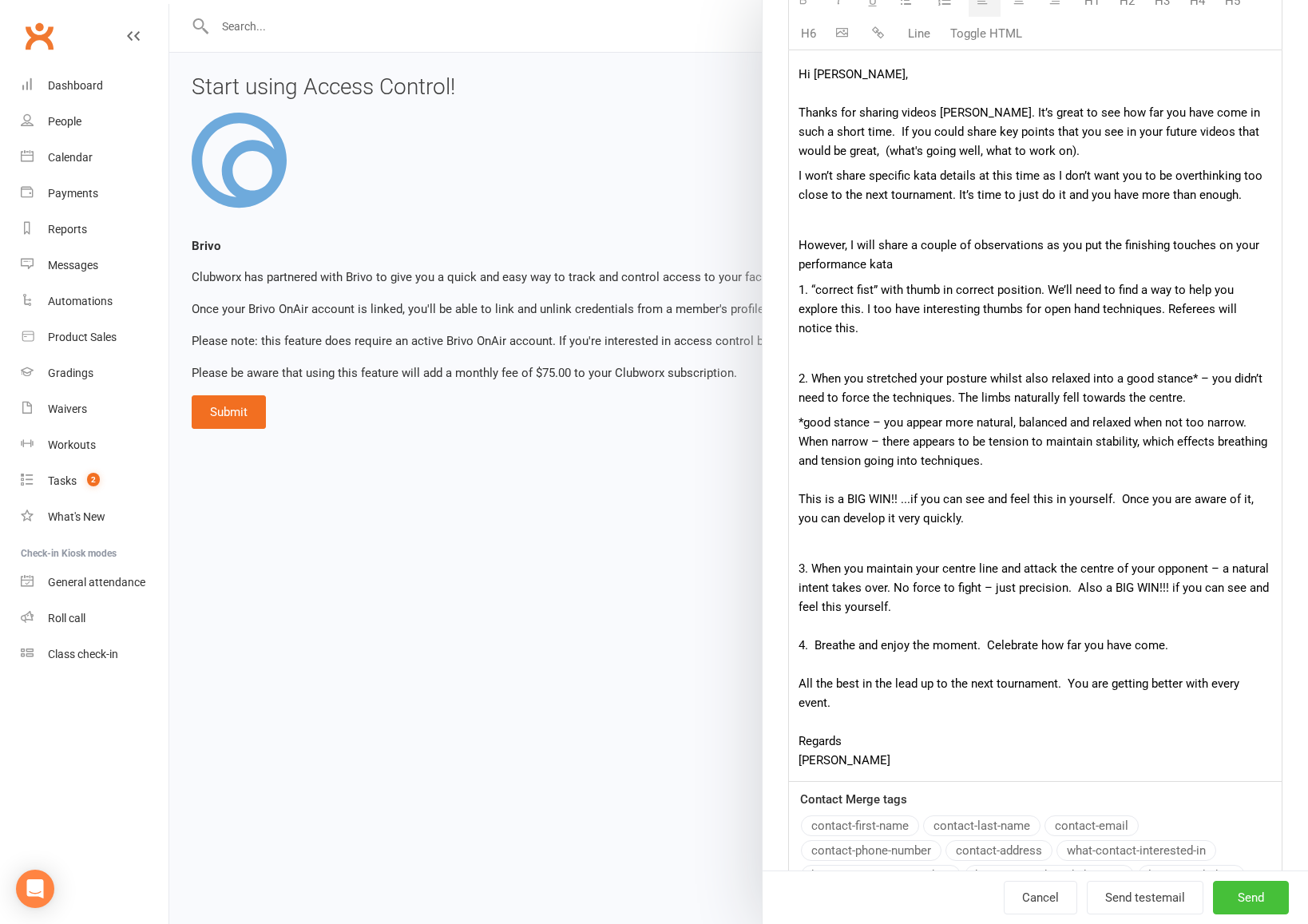
click at [1253, 904] on span "Send" at bounding box center [1251, 897] width 27 height 15
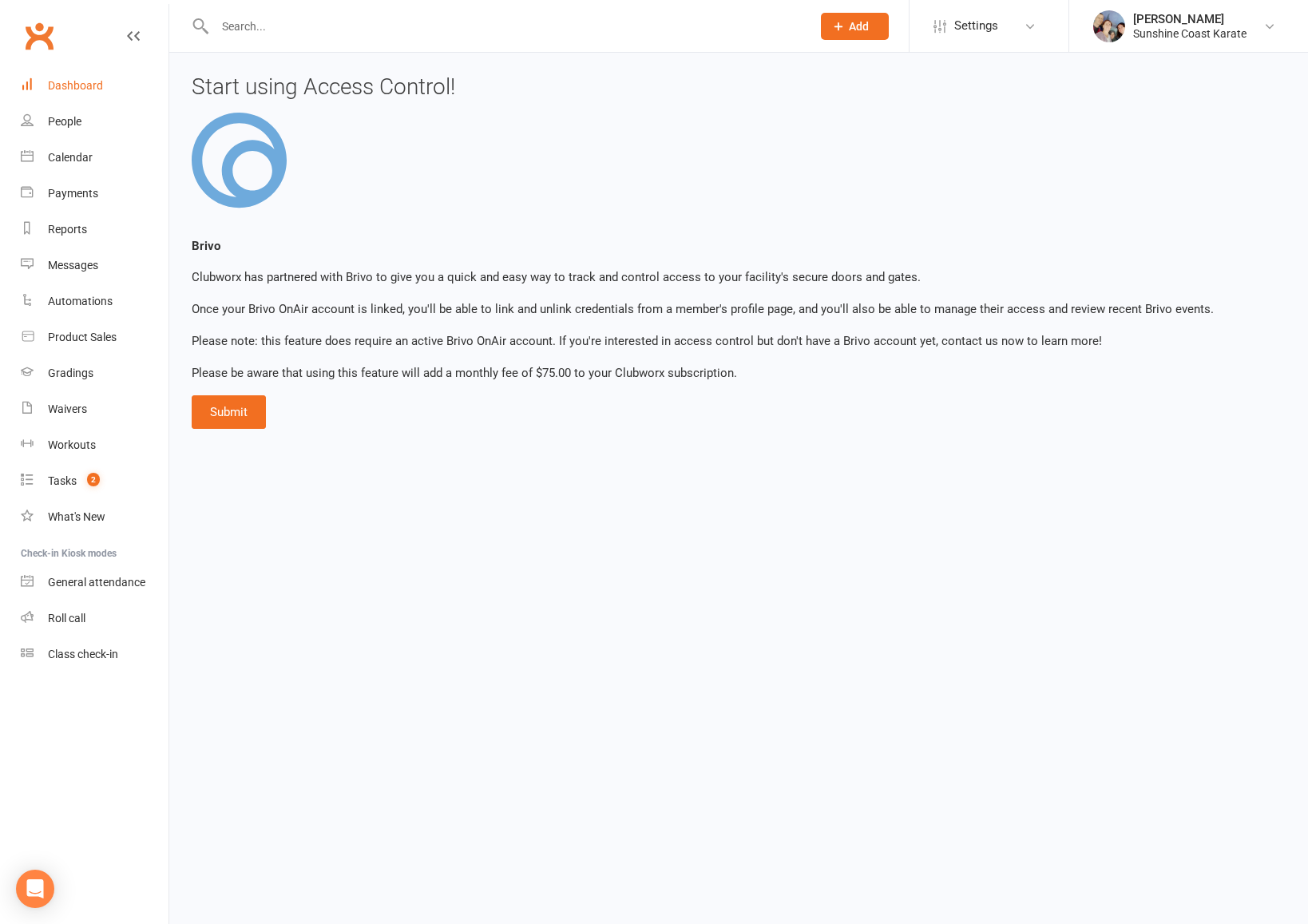
click at [100, 85] on div "Dashboard" at bounding box center [75, 85] width 55 height 13
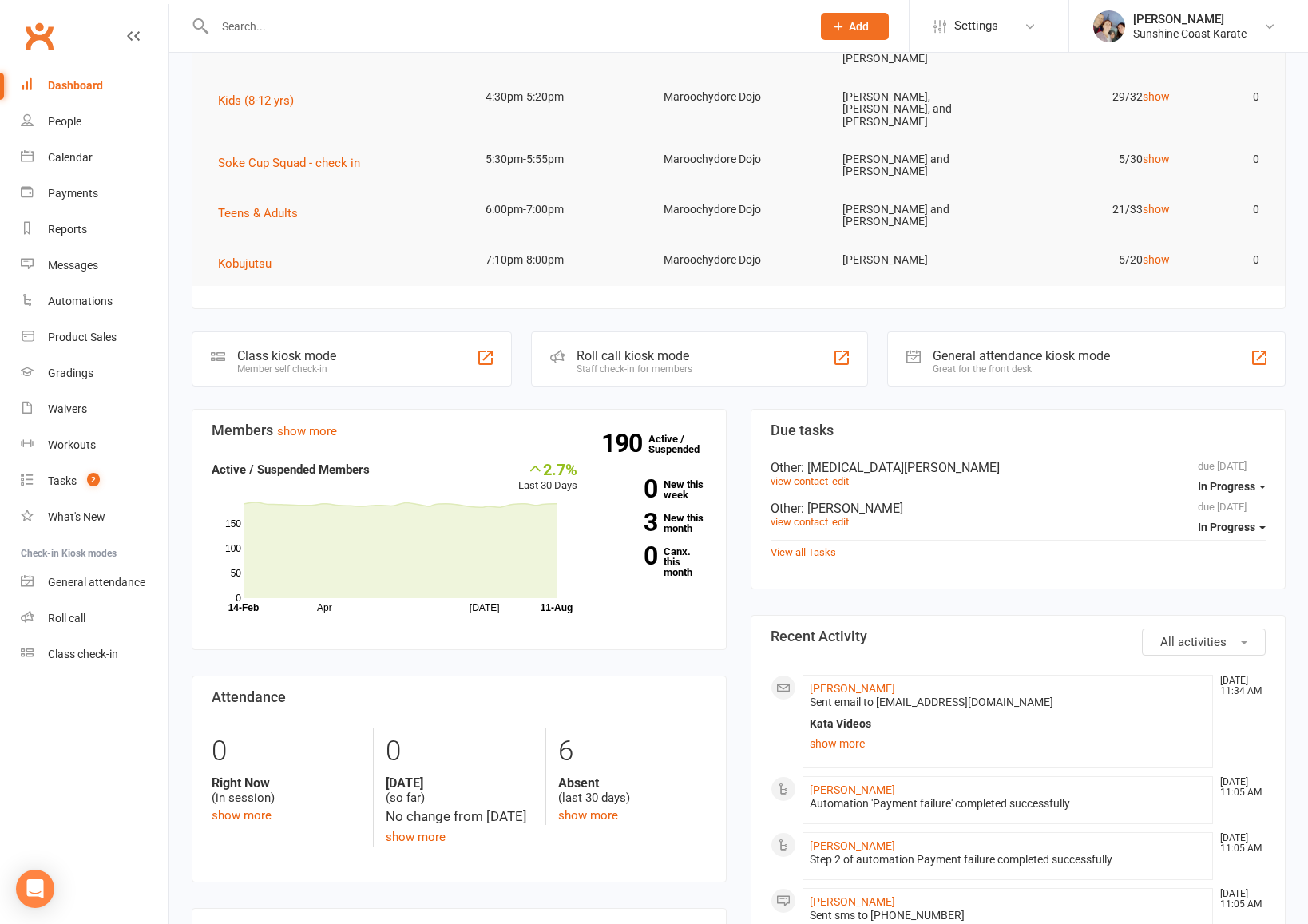
scroll to position [221, 0]
click at [848, 730] on link "show more" at bounding box center [1007, 742] width 396 height 23
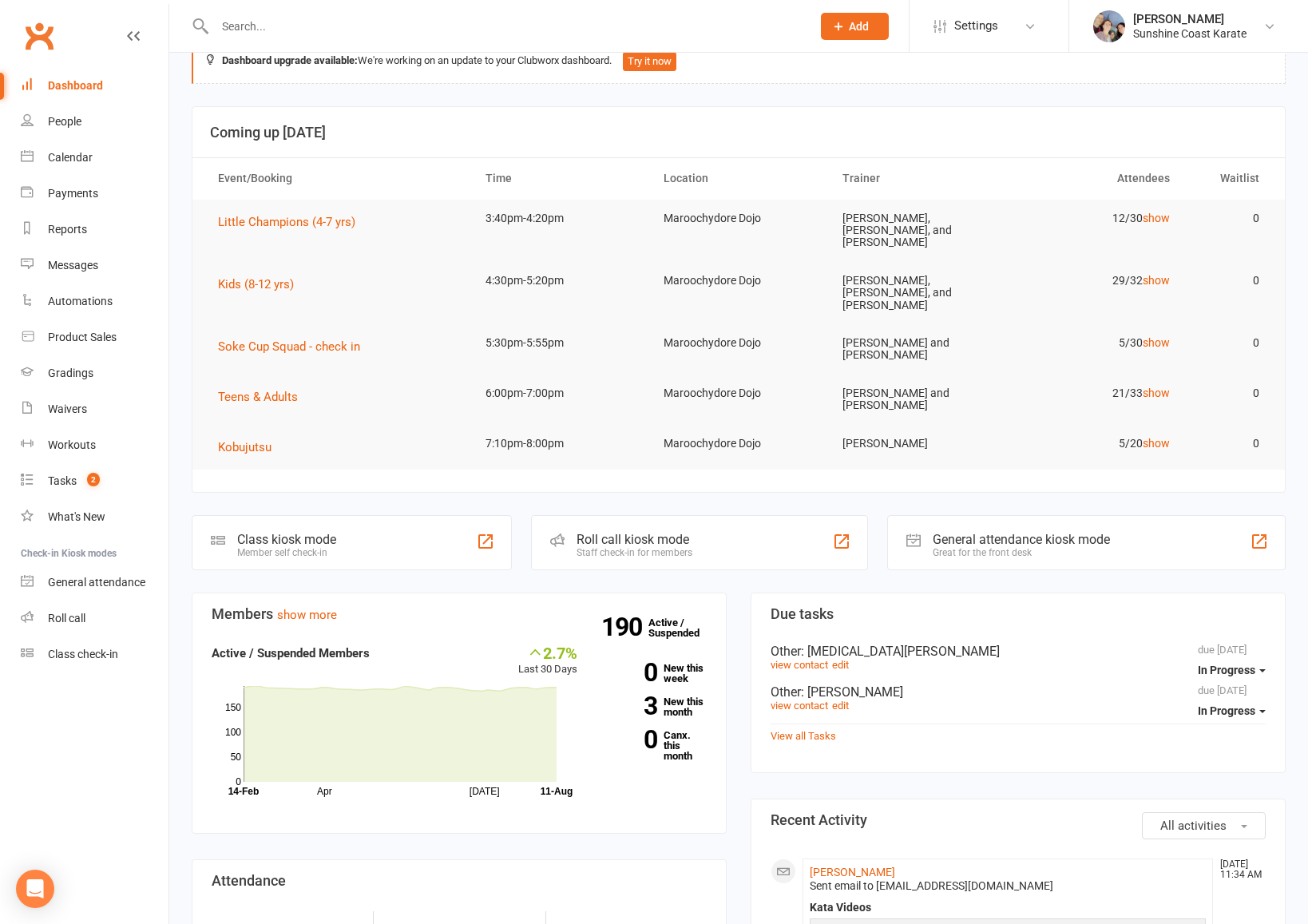
scroll to position [0, 0]
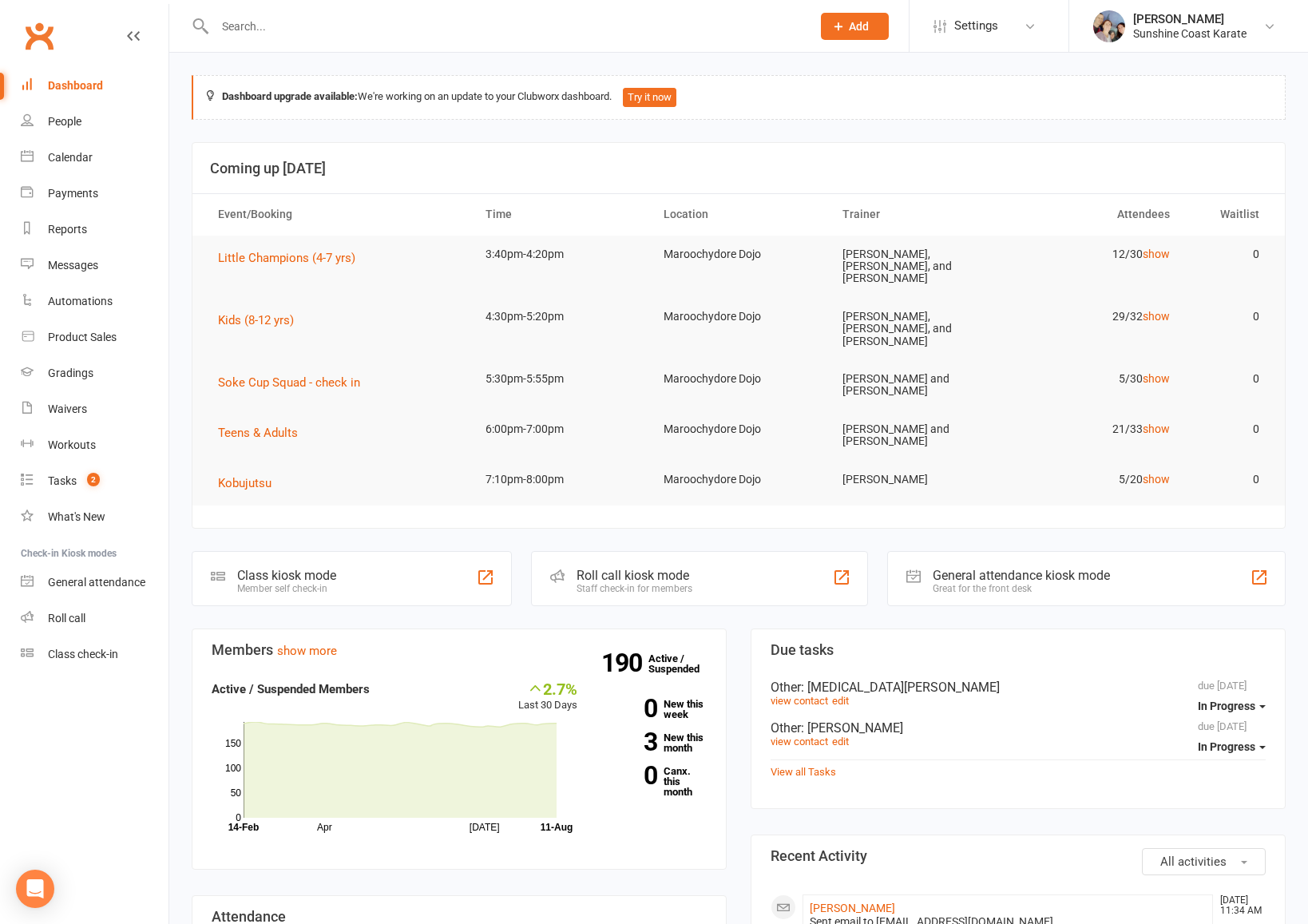
click at [373, 35] on input "text" at bounding box center [505, 27] width 590 height 23
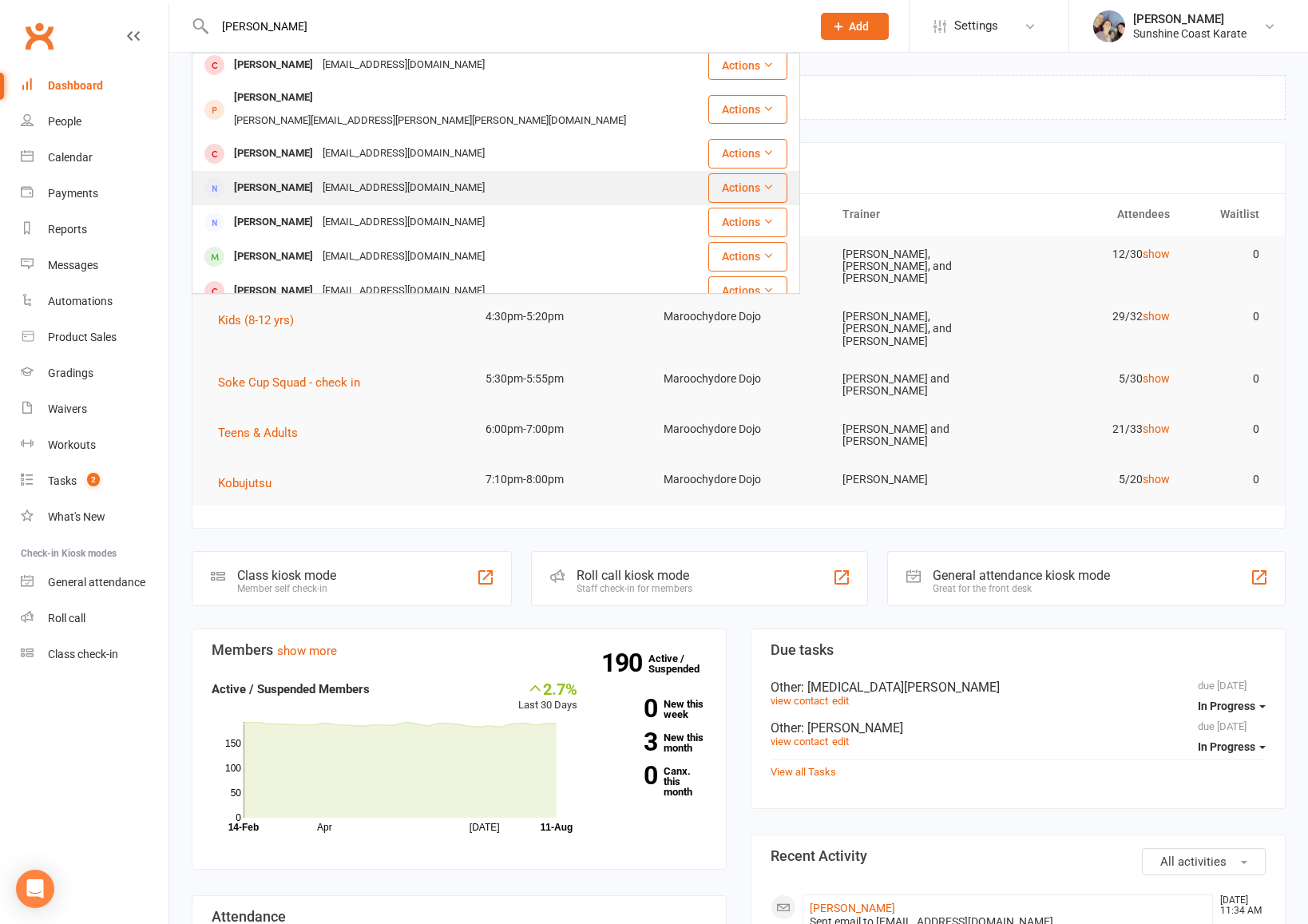
scroll to position [77, 0]
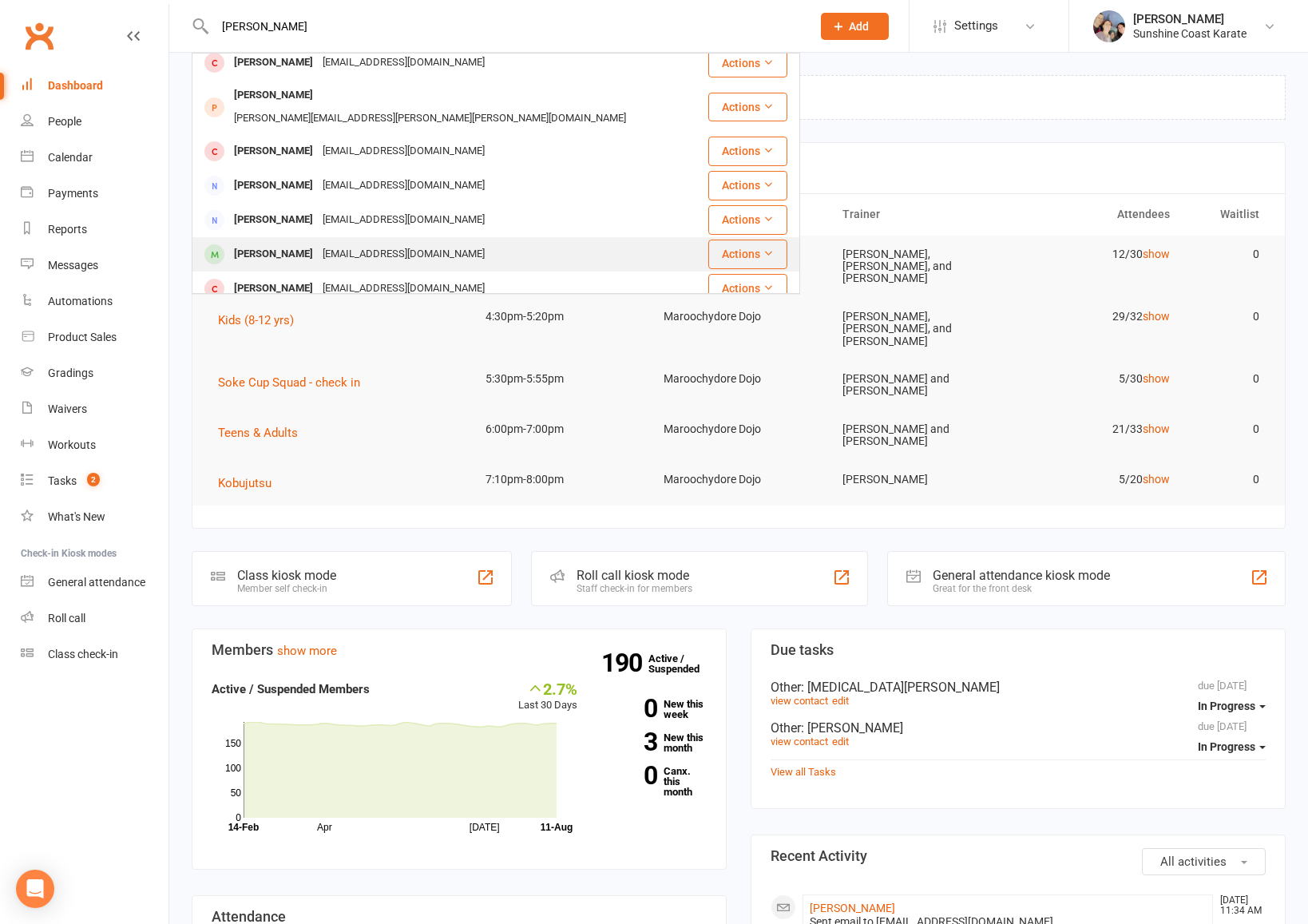
type input "[PERSON_NAME]"
click at [769, 248] on icon at bounding box center [769, 253] width 11 height 11
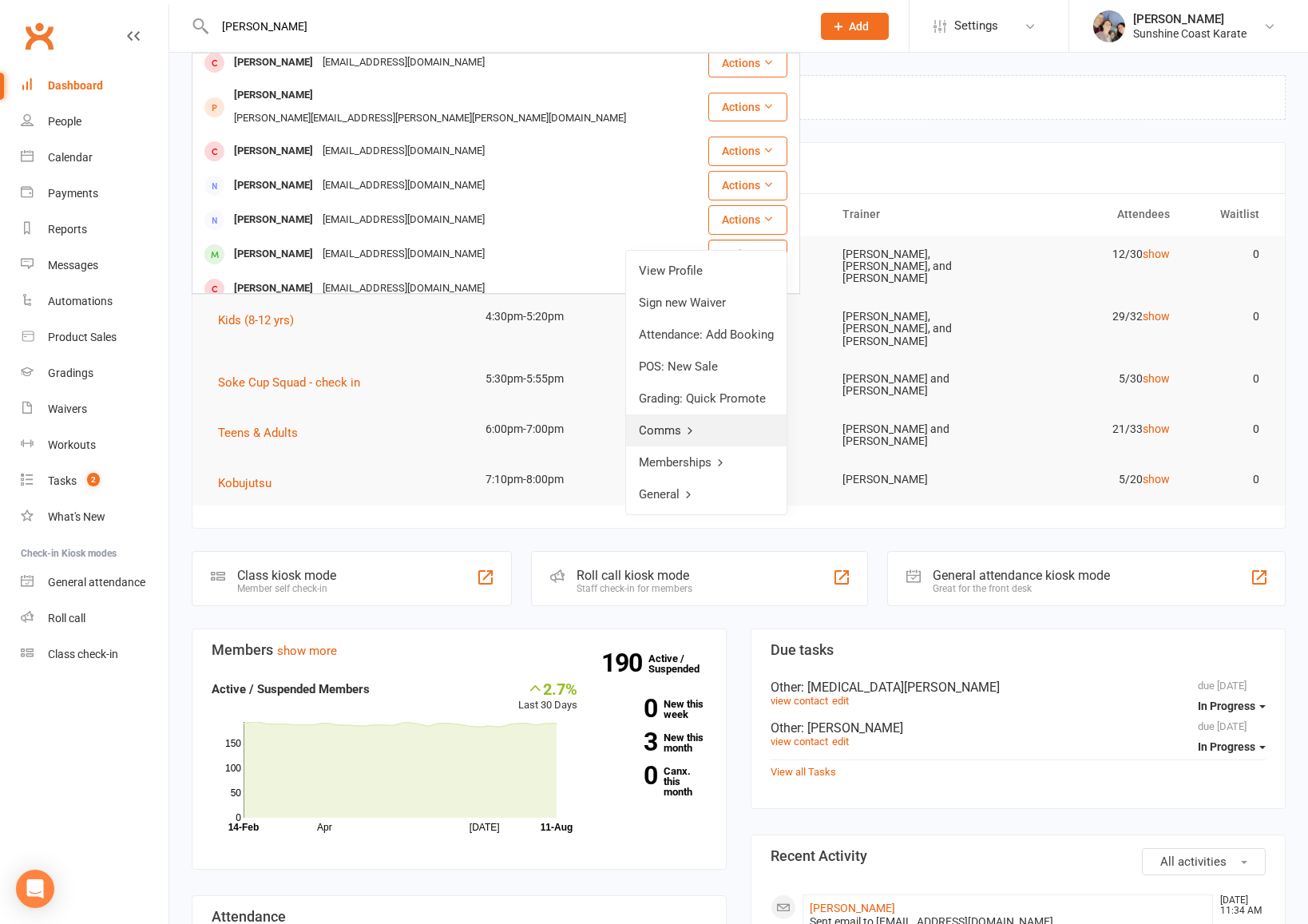
click at [696, 428] on link "Comms" at bounding box center [706, 431] width 160 height 32
click at [691, 295] on link "Send Email" at bounding box center [707, 303] width 158 height 32
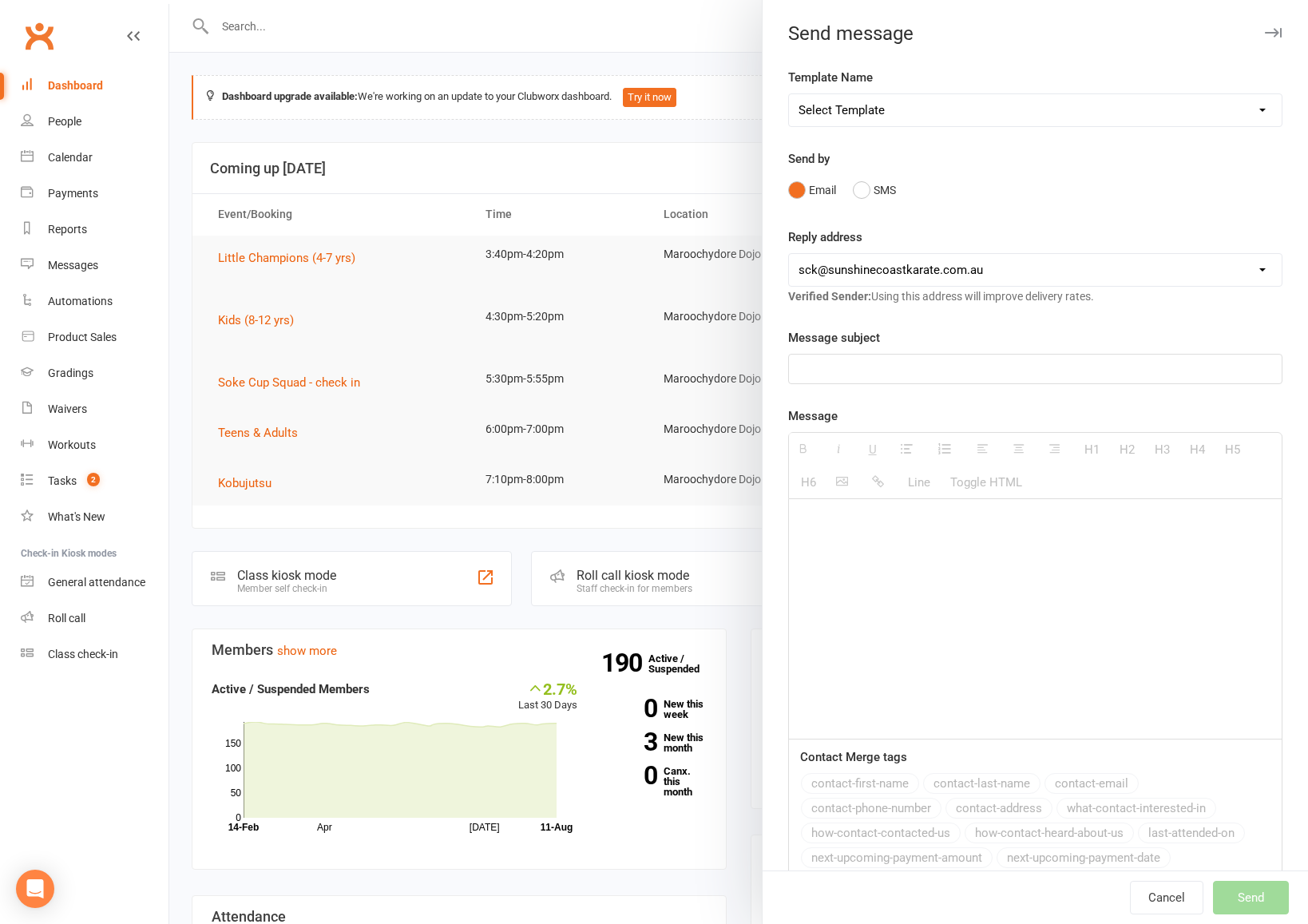
click at [884, 368] on p at bounding box center [1035, 369] width 473 height 19
click at [877, 546] on div at bounding box center [1035, 618] width 493 height 239
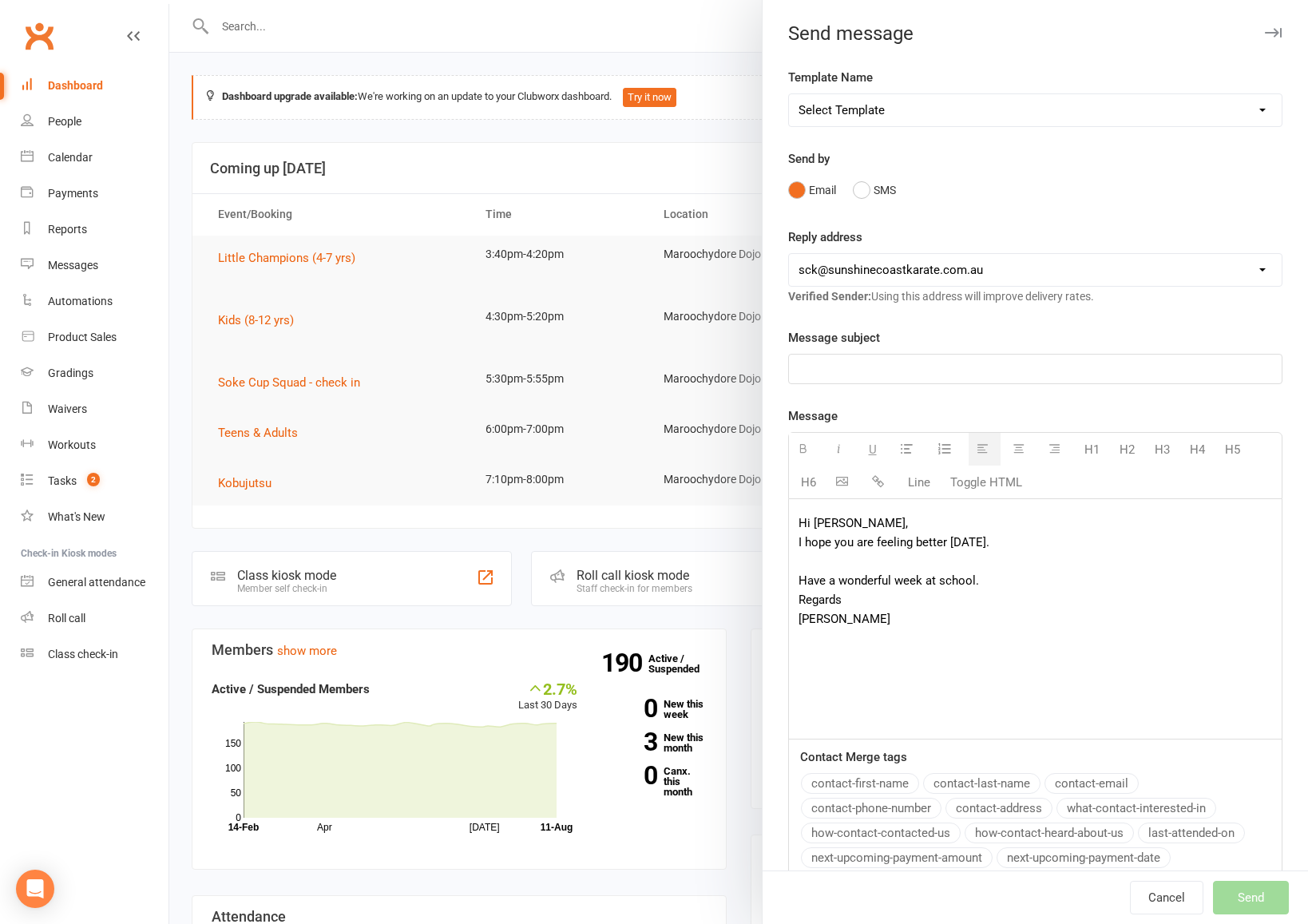
click at [808, 373] on p at bounding box center [1035, 369] width 473 height 19
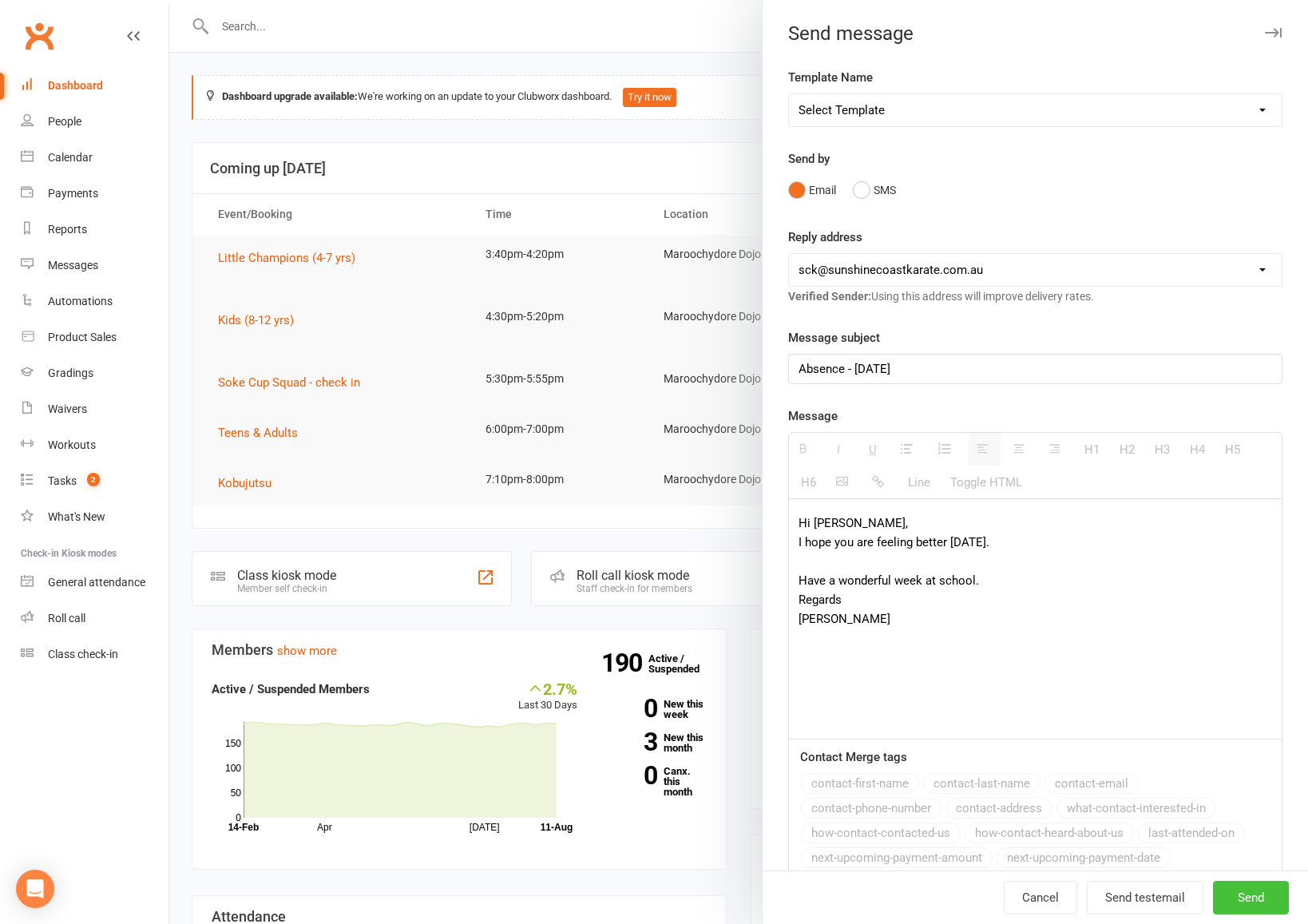
click at [1234, 897] on button "Send Send" at bounding box center [1251, 897] width 76 height 34
